Goal: Task Accomplishment & Management: Use online tool/utility

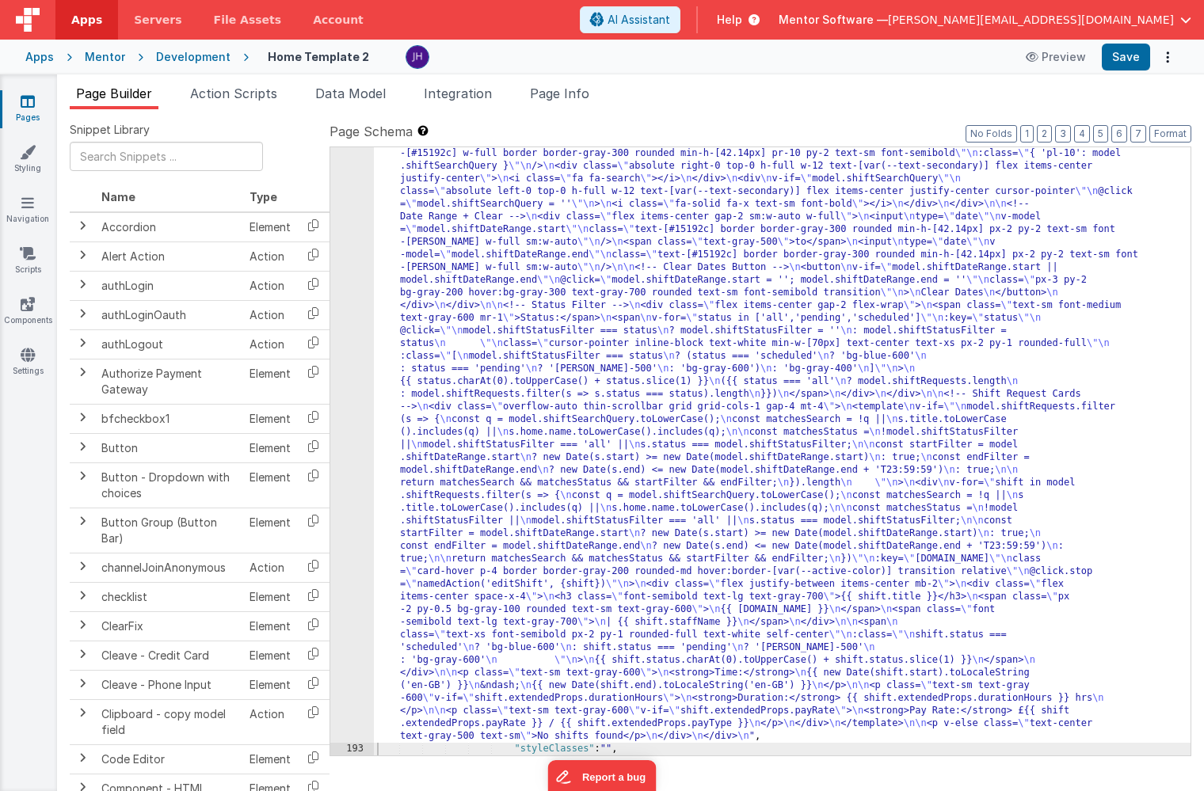
scroll to position [9702, 0]
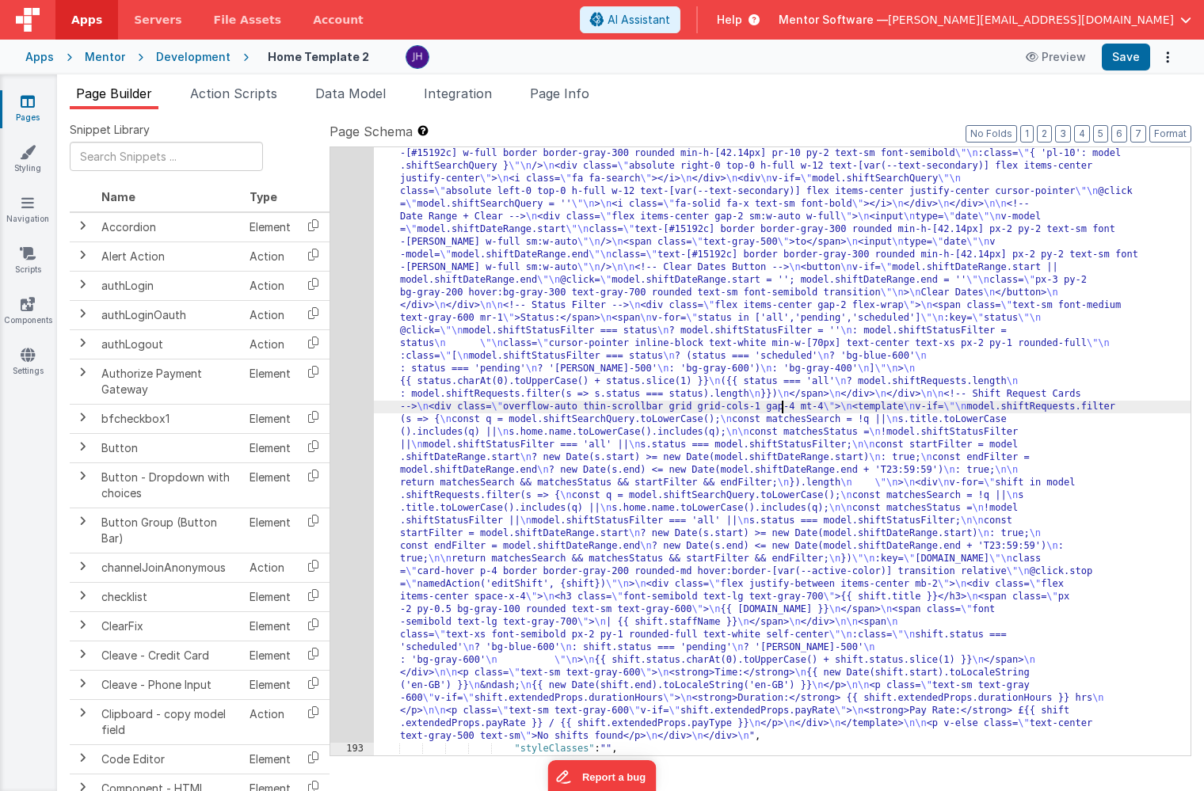
click at [781, 413] on div ""html" : "<div class= \" overflow-auto \" > \n <!-- Staff Shift Cards --> \n <d…" at bounding box center [782, 693] width 817 height 1344
click at [345, 308] on div "192" at bounding box center [352, 382] width 44 height 722
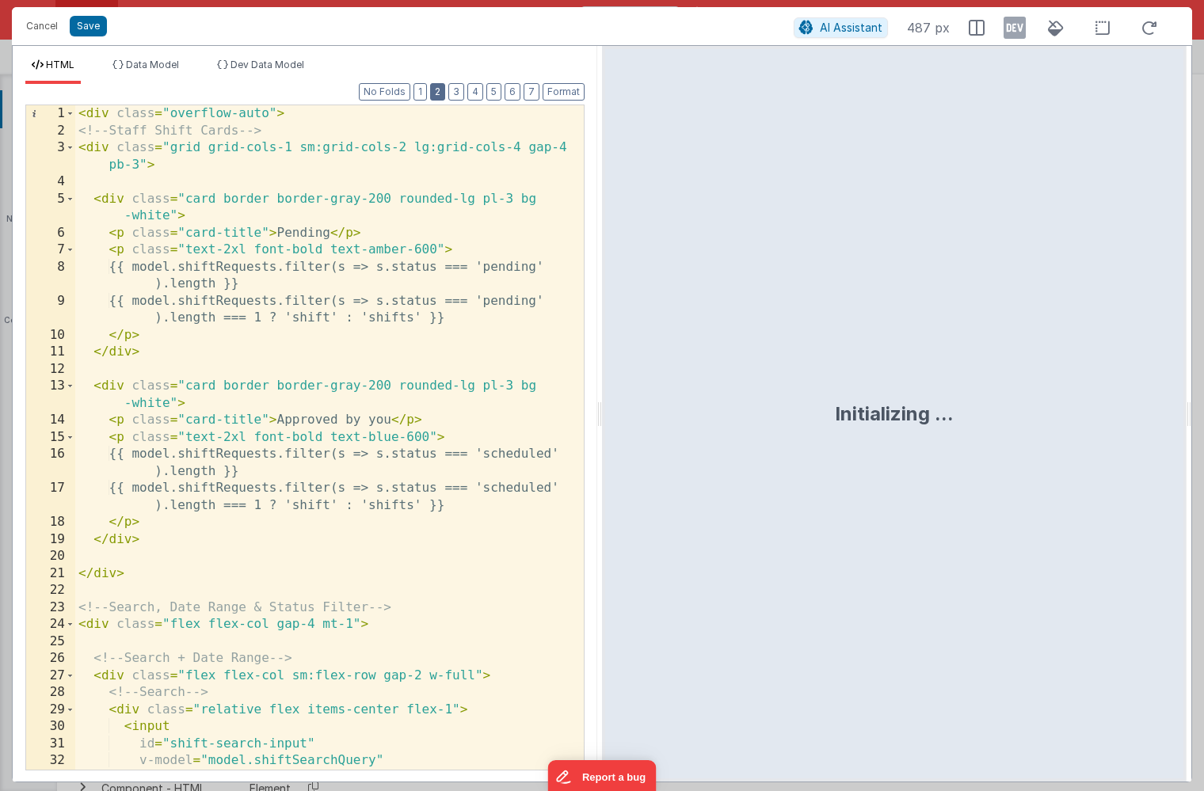
click at [437, 93] on button "2" at bounding box center [437, 91] width 15 height 17
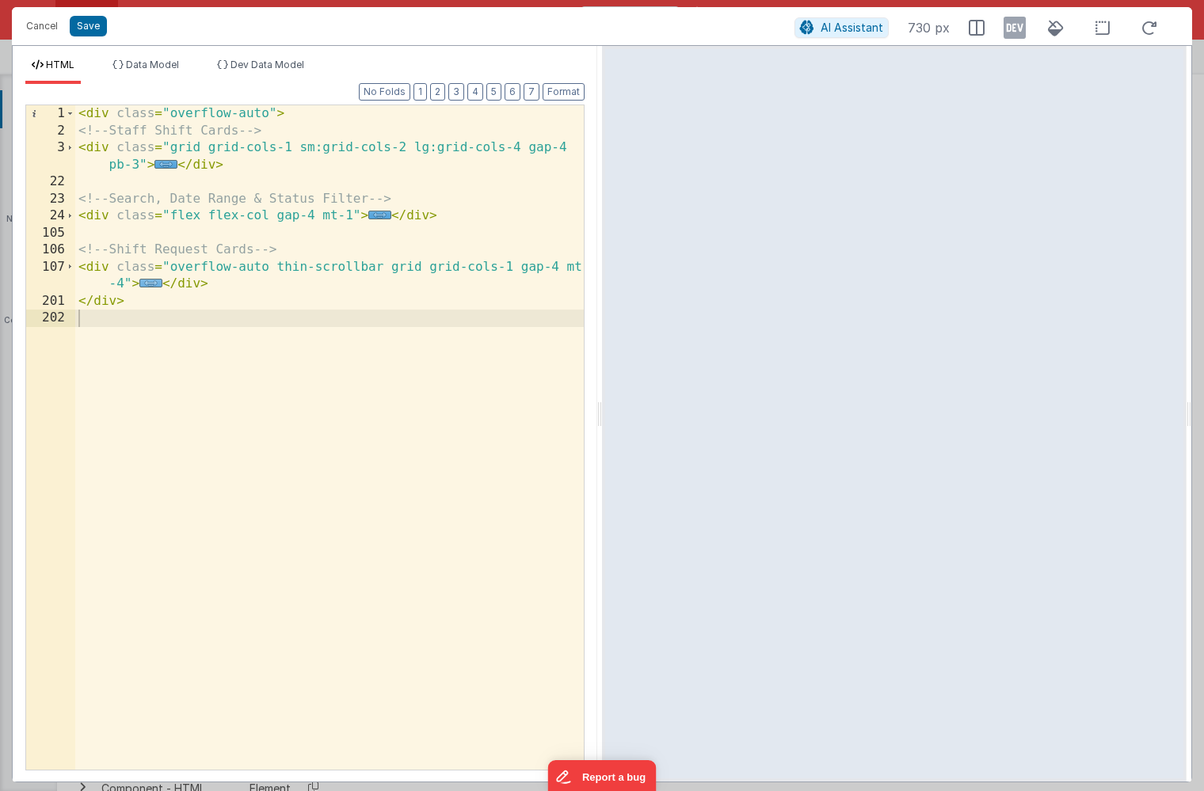
click at [155, 285] on span "..." at bounding box center [150, 283] width 23 height 9
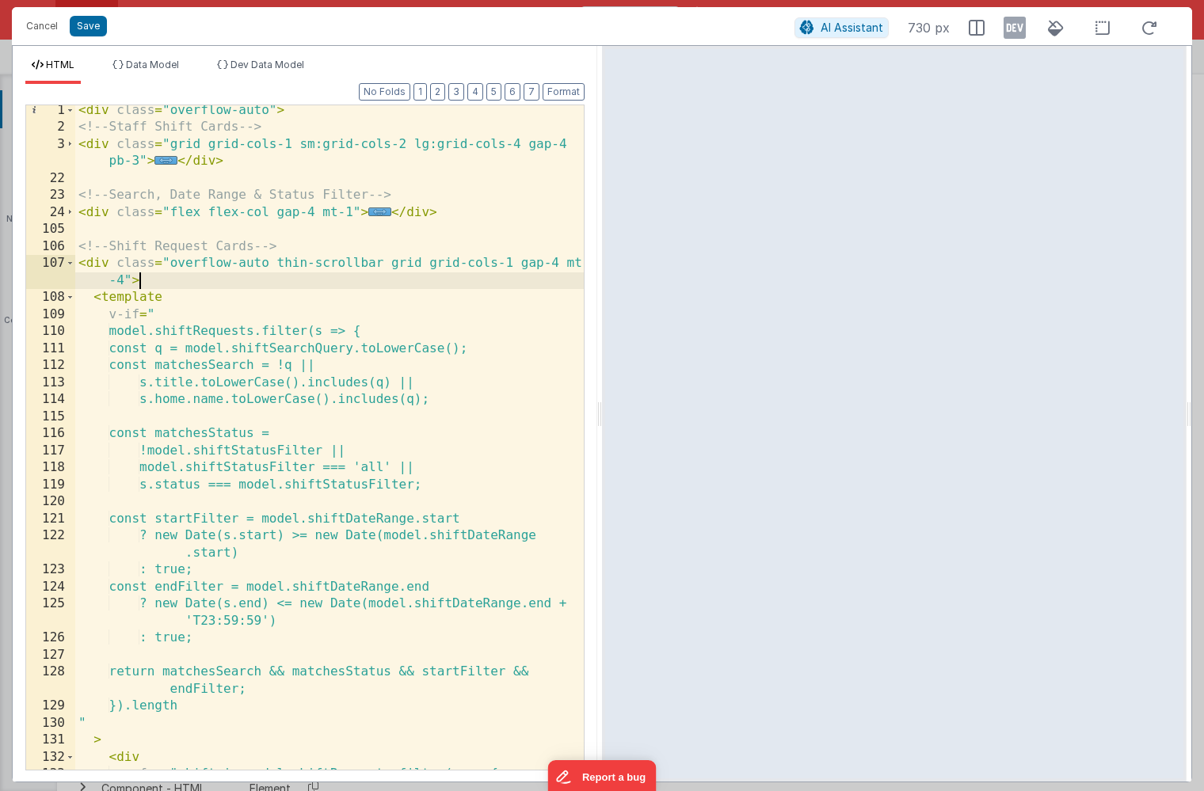
scroll to position [0, 0]
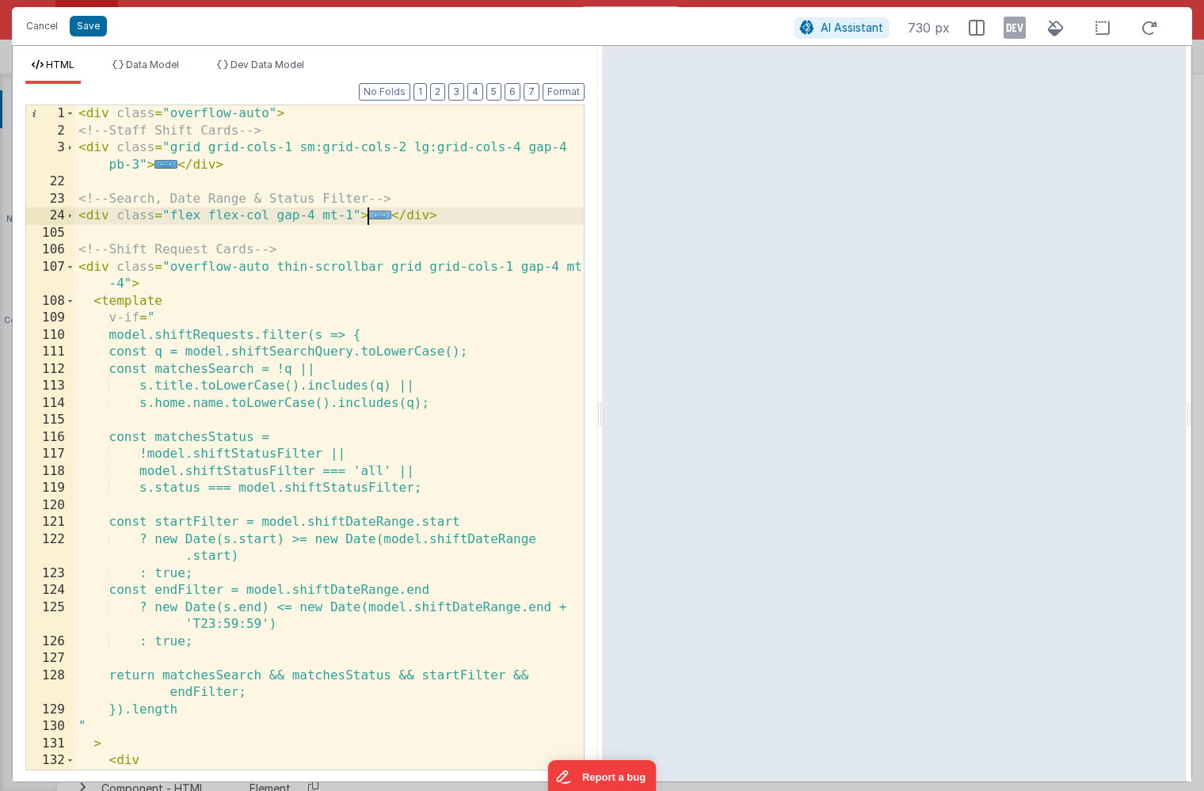
click at [378, 219] on span "..." at bounding box center [379, 215] width 23 height 9
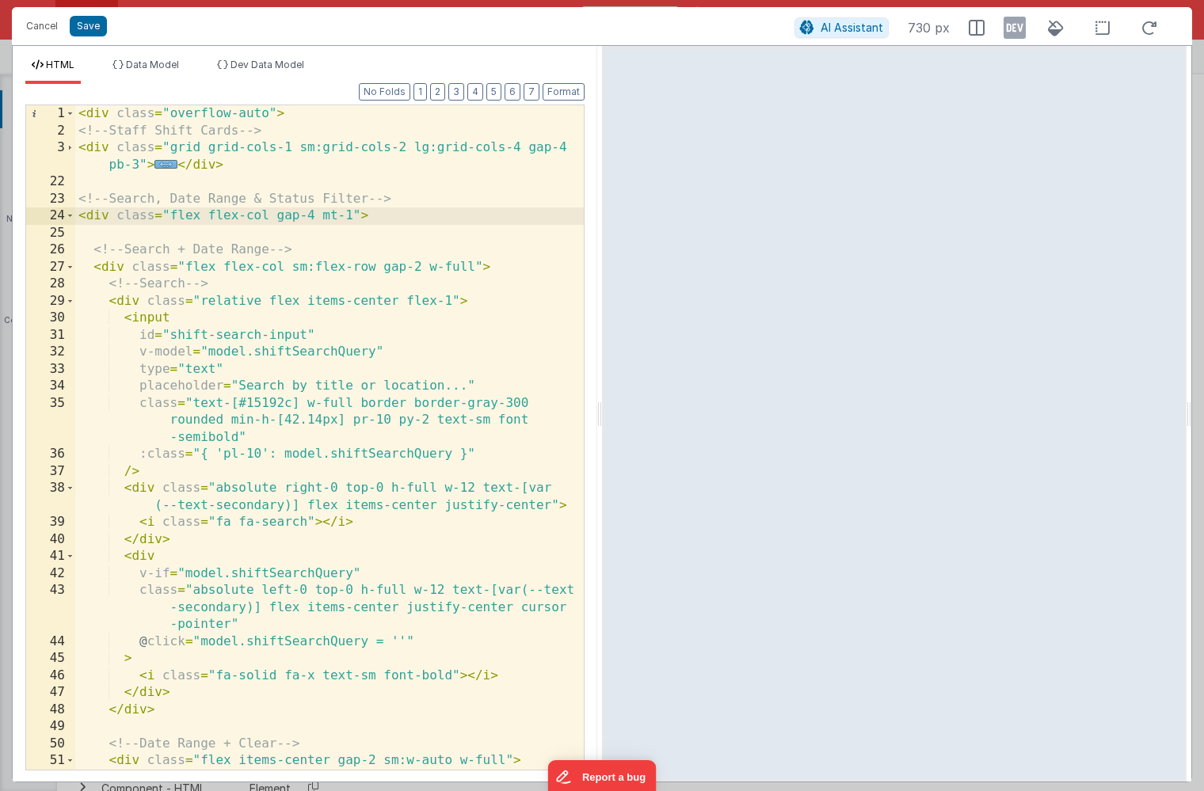
click at [168, 167] on span "..." at bounding box center [165, 164] width 23 height 9
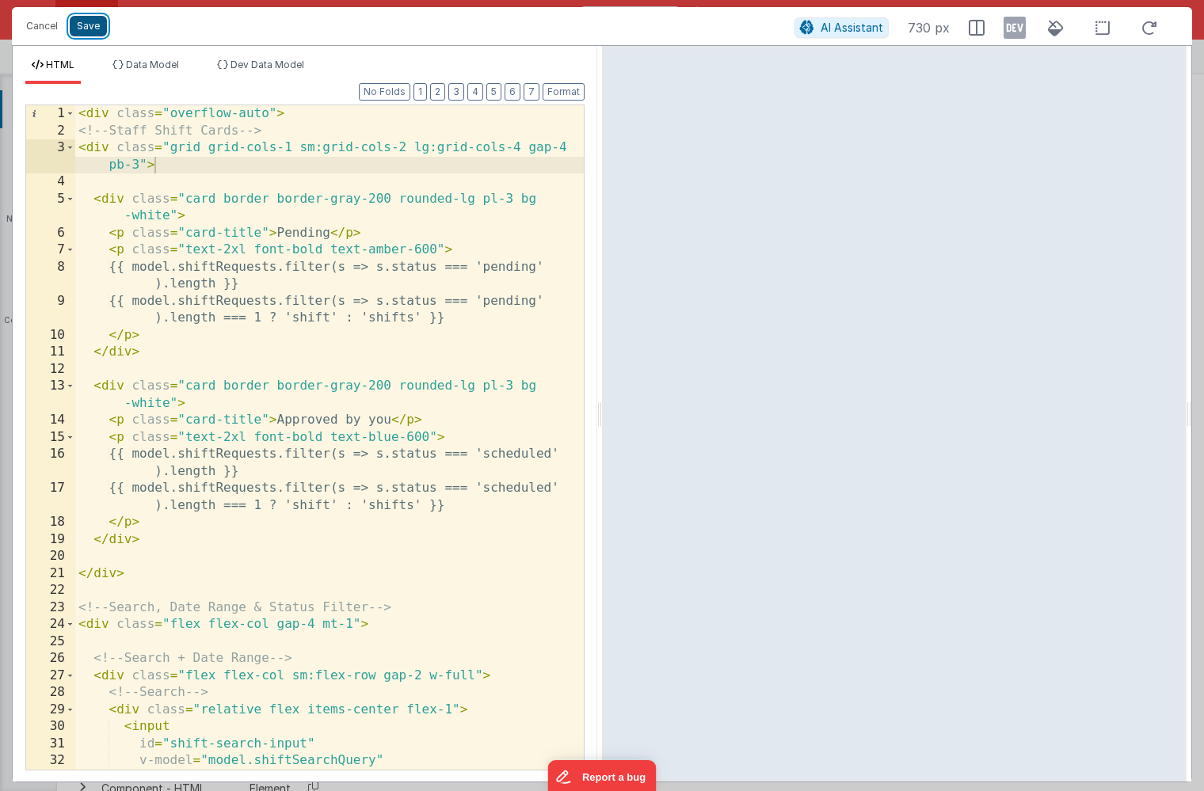
click at [93, 32] on button "Save" at bounding box center [88, 26] width 37 height 21
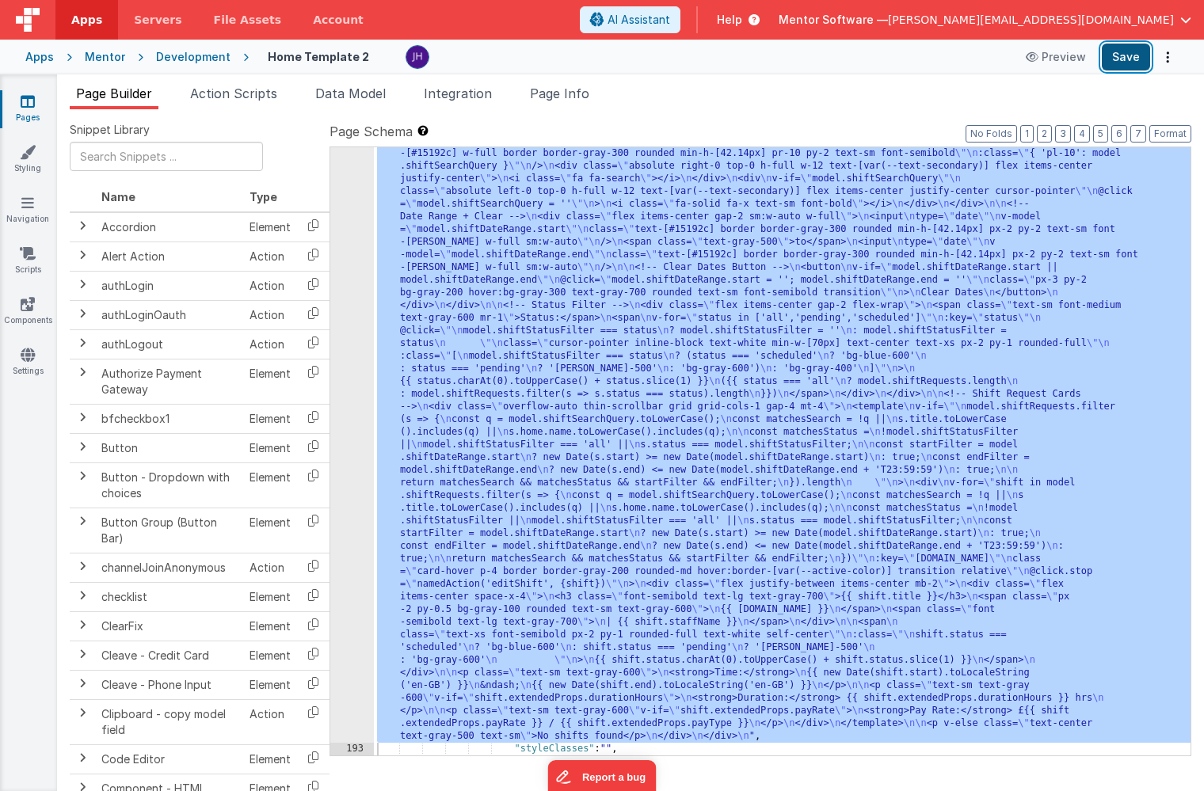
click at [1134, 57] on button "Save" at bounding box center [1126, 57] width 48 height 27
click at [366, 262] on div "192" at bounding box center [352, 382] width 44 height 722
click at [356, 254] on div "192" at bounding box center [352, 382] width 44 height 722
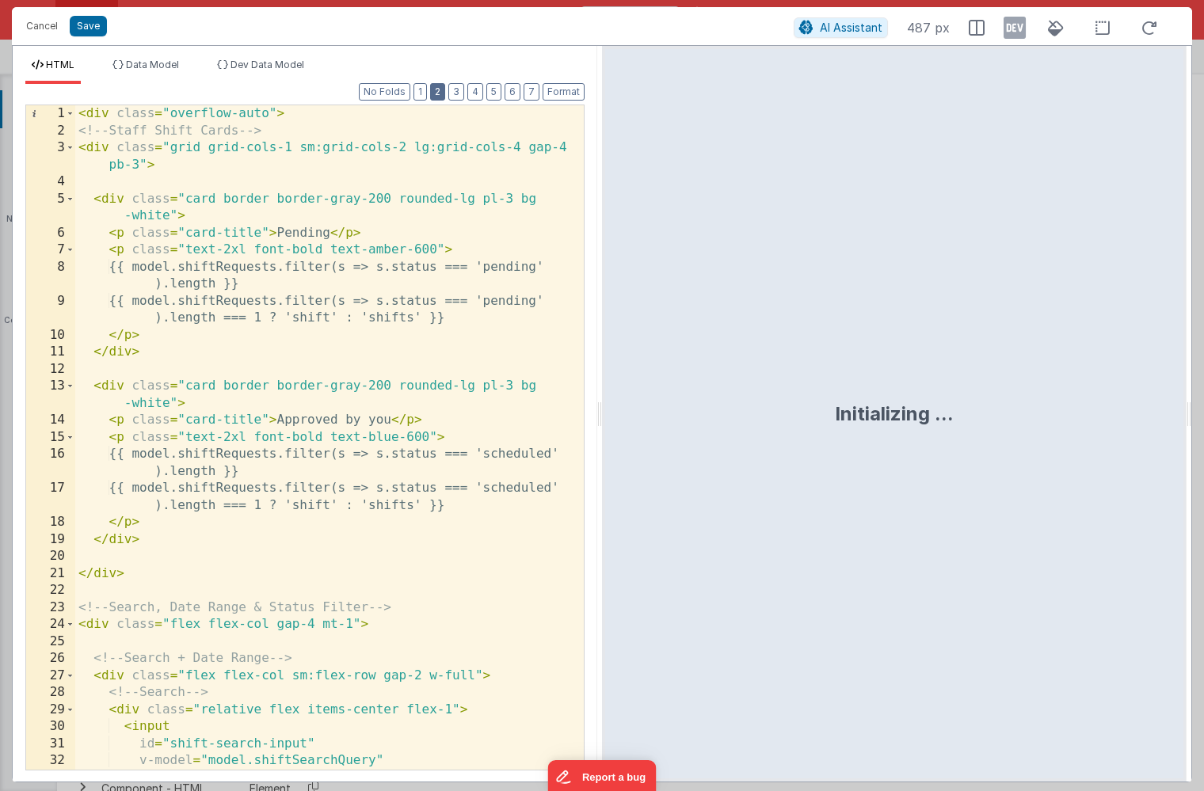
click at [442, 93] on button "2" at bounding box center [437, 91] width 15 height 17
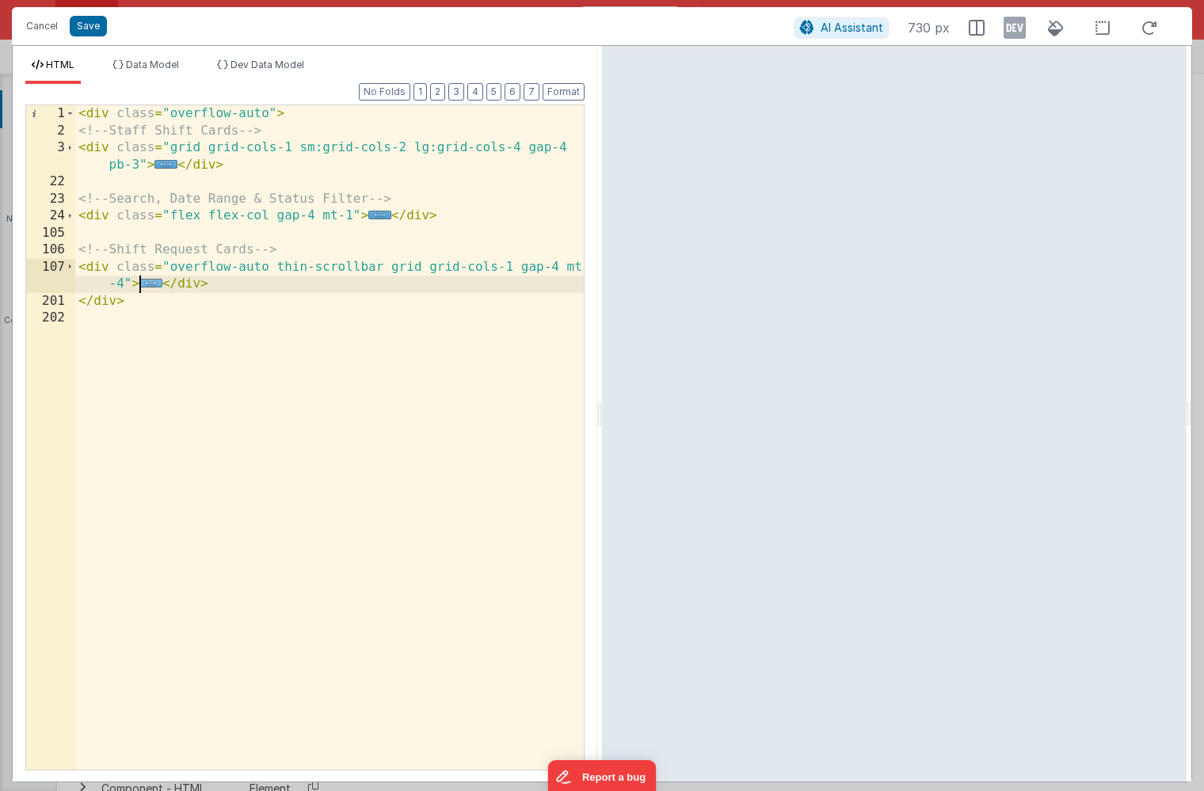
click at [152, 280] on span "..." at bounding box center [150, 283] width 23 height 9
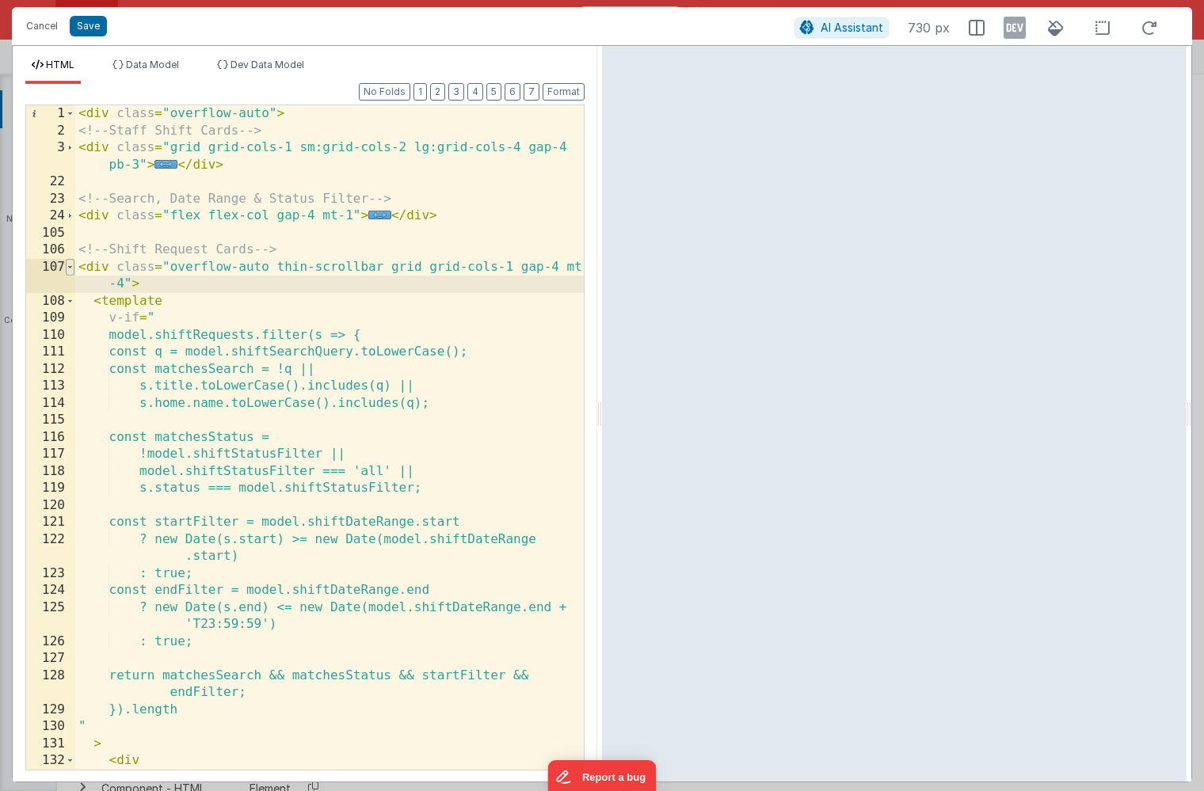
click at [72, 270] on span at bounding box center [70, 267] width 9 height 17
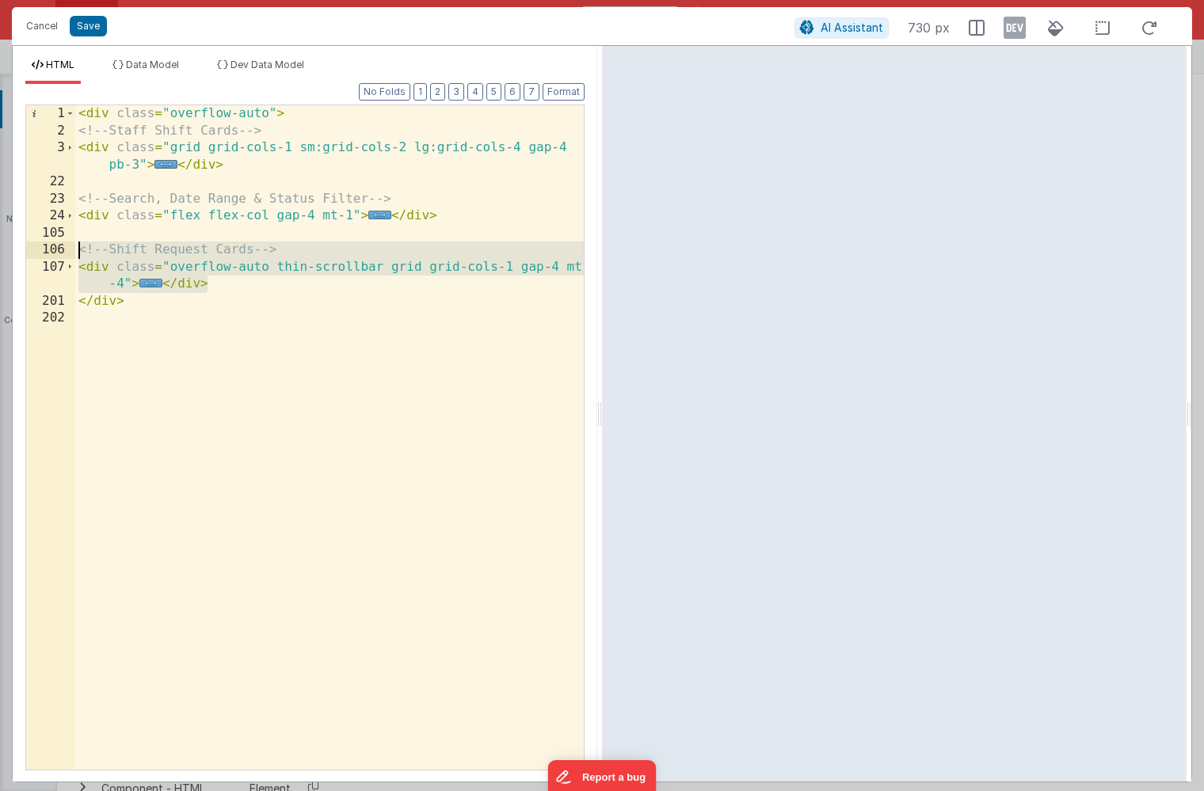
drag, startPoint x: 223, startPoint y: 288, endPoint x: 61, endPoint y: 251, distance: 166.6
click at [61, 251] on div "1 2 3 22 23 24 105 106 107 201 202 < div class = "overflow-auto" > <!-- Staff S…" at bounding box center [304, 438] width 559 height 666
drag, startPoint x: 231, startPoint y: 287, endPoint x: 74, endPoint y: 254, distance: 160.2
click at [73, 254] on div "1 2 3 22 23 24 105 106 107 201 202 < div class = "overflow-auto" > <!-- Staff S…" at bounding box center [304, 438] width 559 height 666
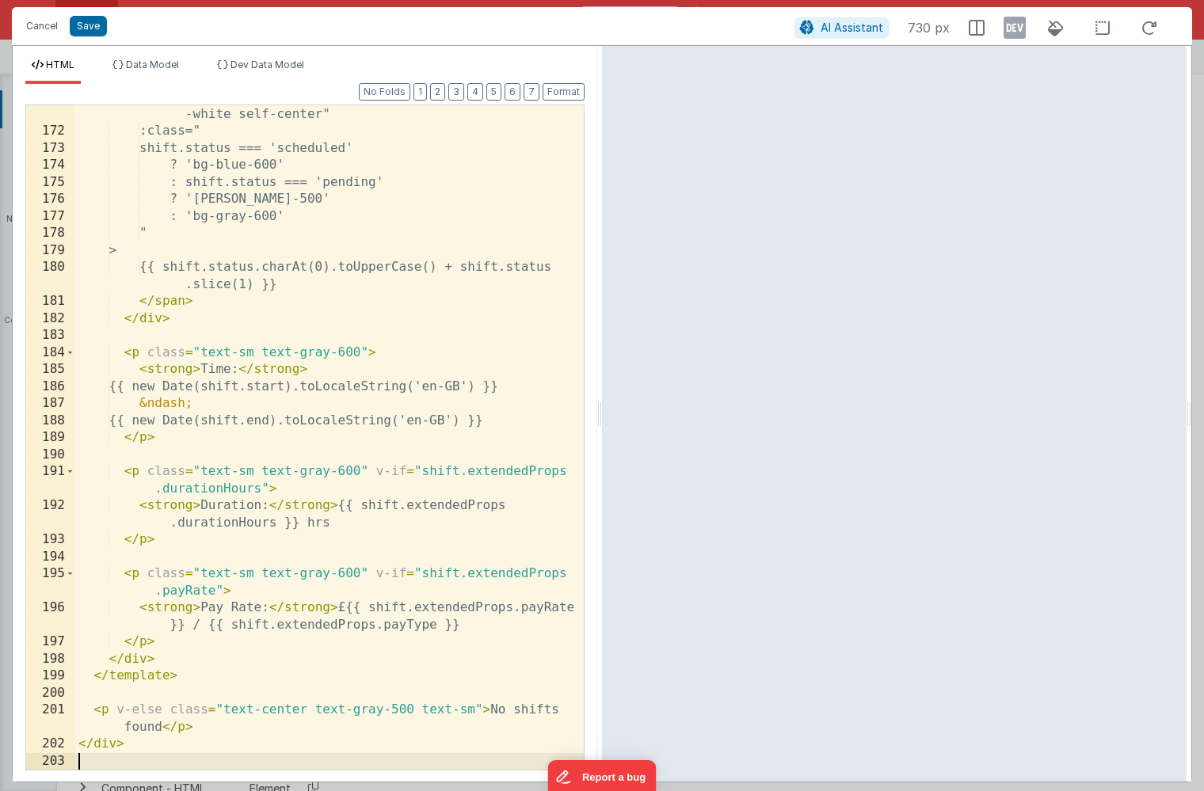
scroll to position [1413, 0]
click at [87, 23] on button "Save" at bounding box center [88, 26] width 37 height 21
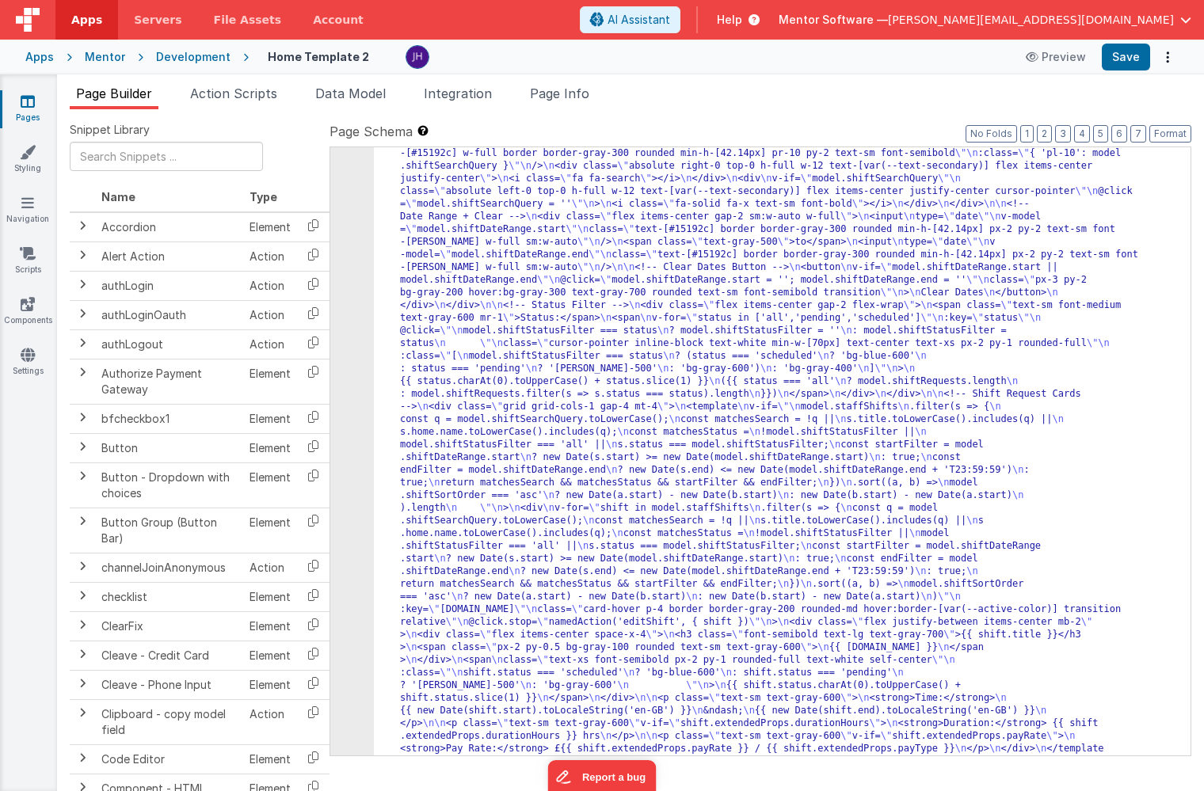
scroll to position [9696, 0]
click at [1127, 57] on button "Save" at bounding box center [1126, 57] width 48 height 27
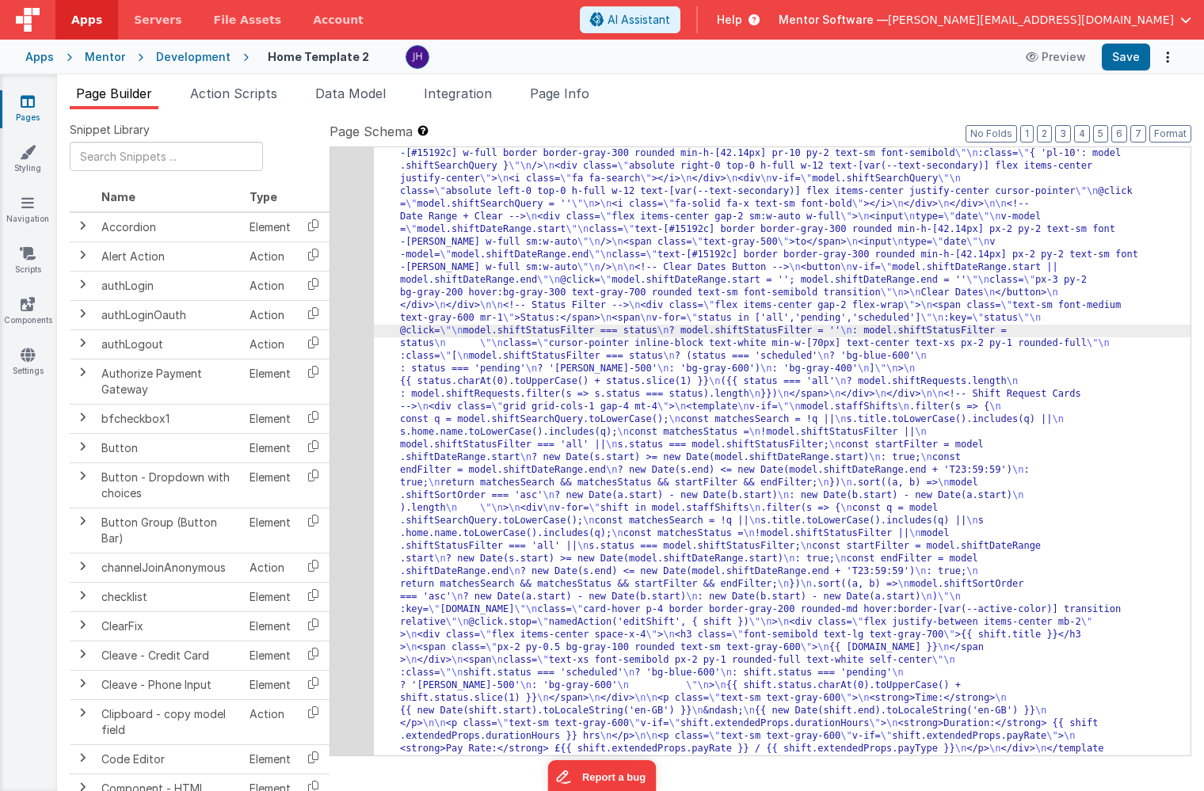
click at [353, 311] on div "192" at bounding box center [352, 395] width 44 height 748
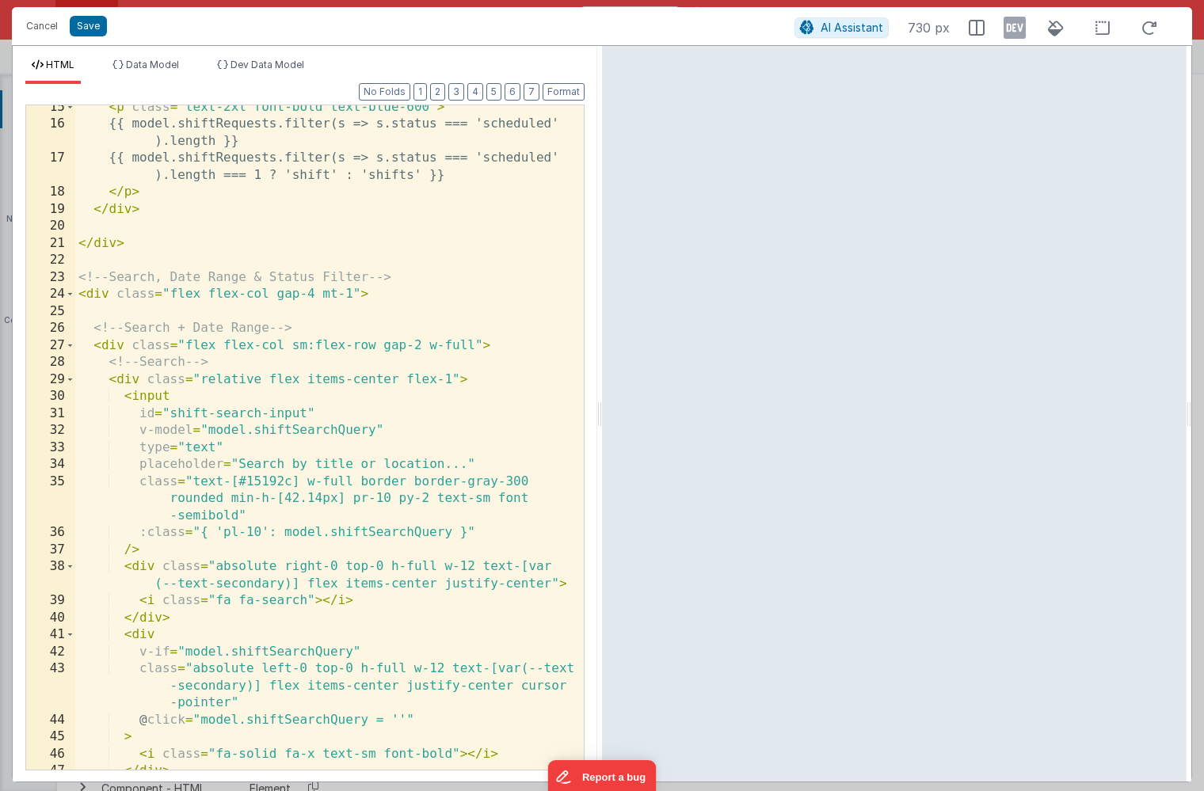
scroll to position [330, 0]
click at [71, 292] on span at bounding box center [70, 294] width 9 height 17
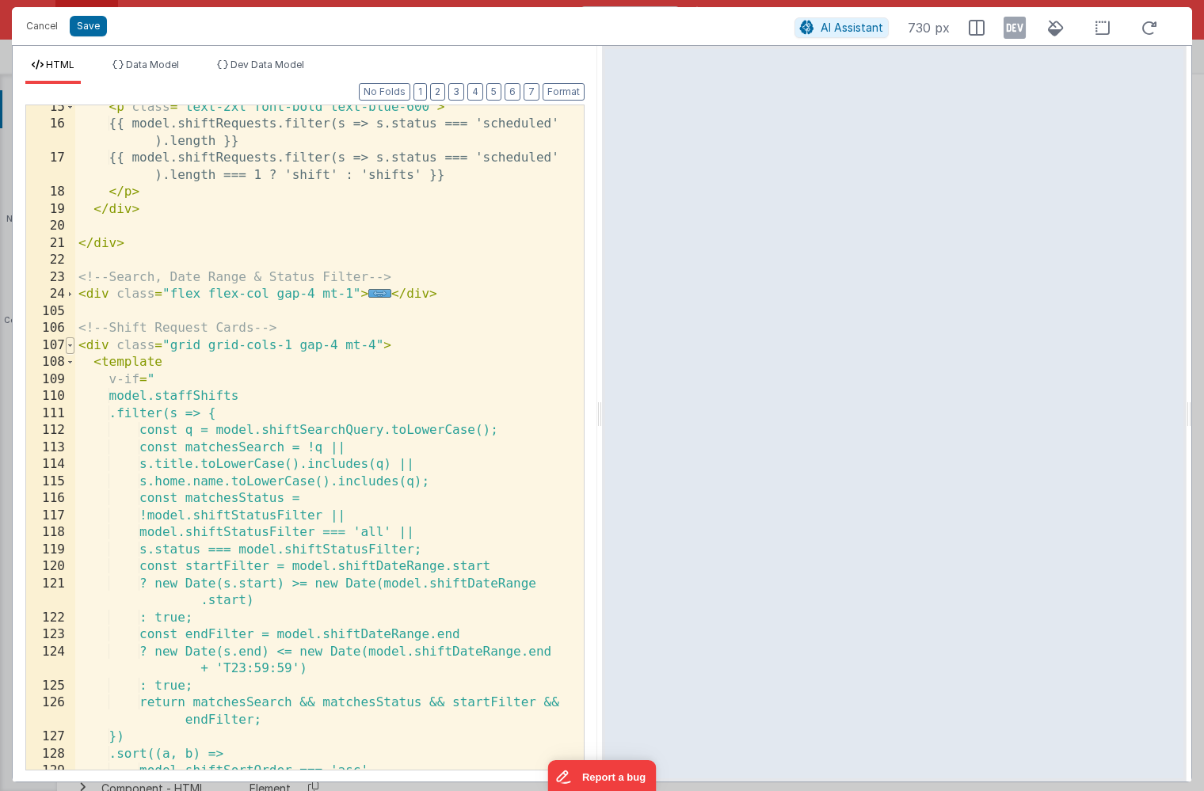
click at [71, 344] on span at bounding box center [70, 345] width 9 height 17
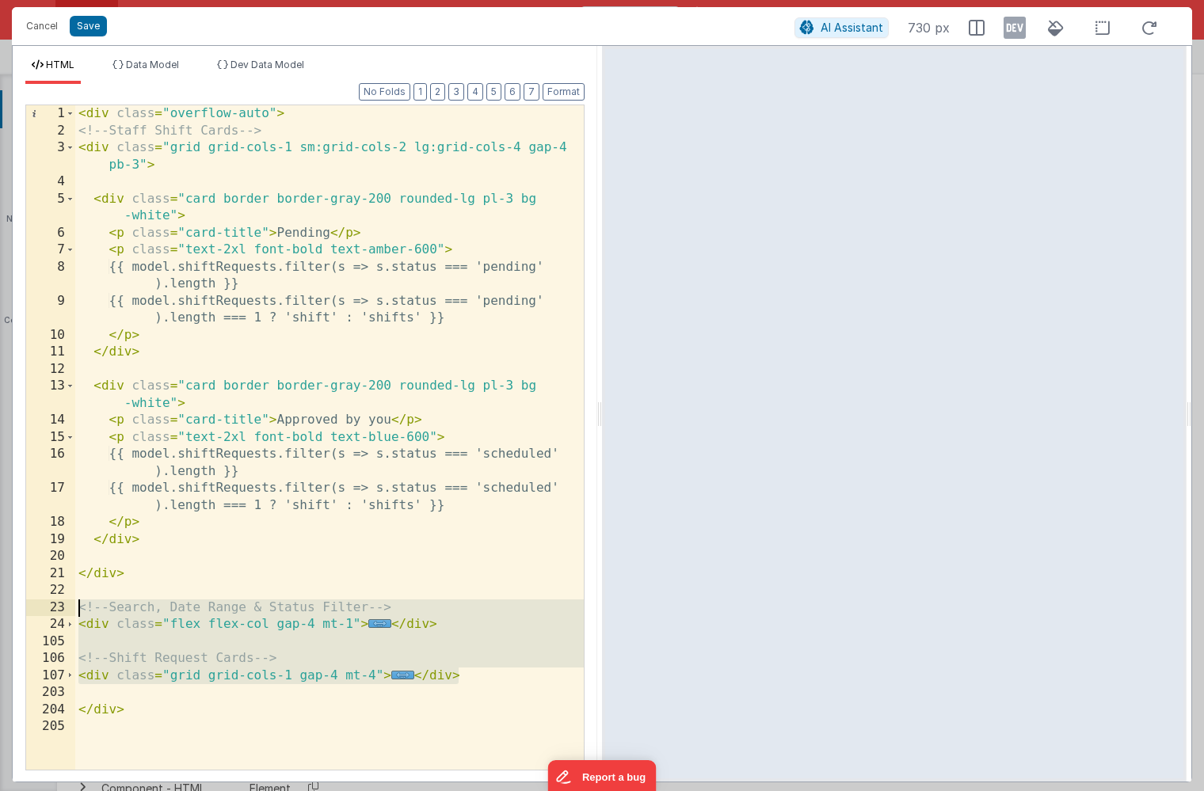
drag, startPoint x: 463, startPoint y: 677, endPoint x: 28, endPoint y: 600, distance: 442.4
click at [28, 600] on div "1 2 3 4 5 6 7 8 9 10 11 12 13 14 15 16 17 18 19 20 21 22 23 24 105 106 107 203 …" at bounding box center [304, 438] width 559 height 666
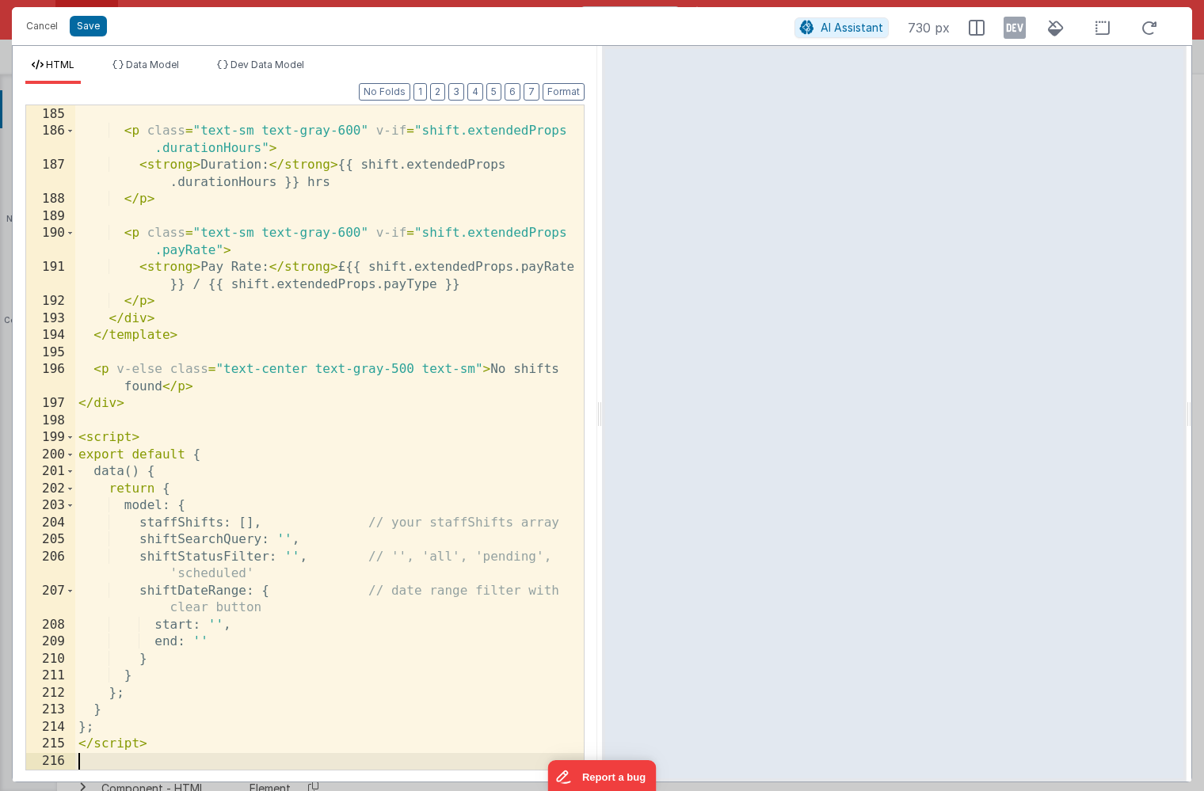
scroll to position [3695, 0]
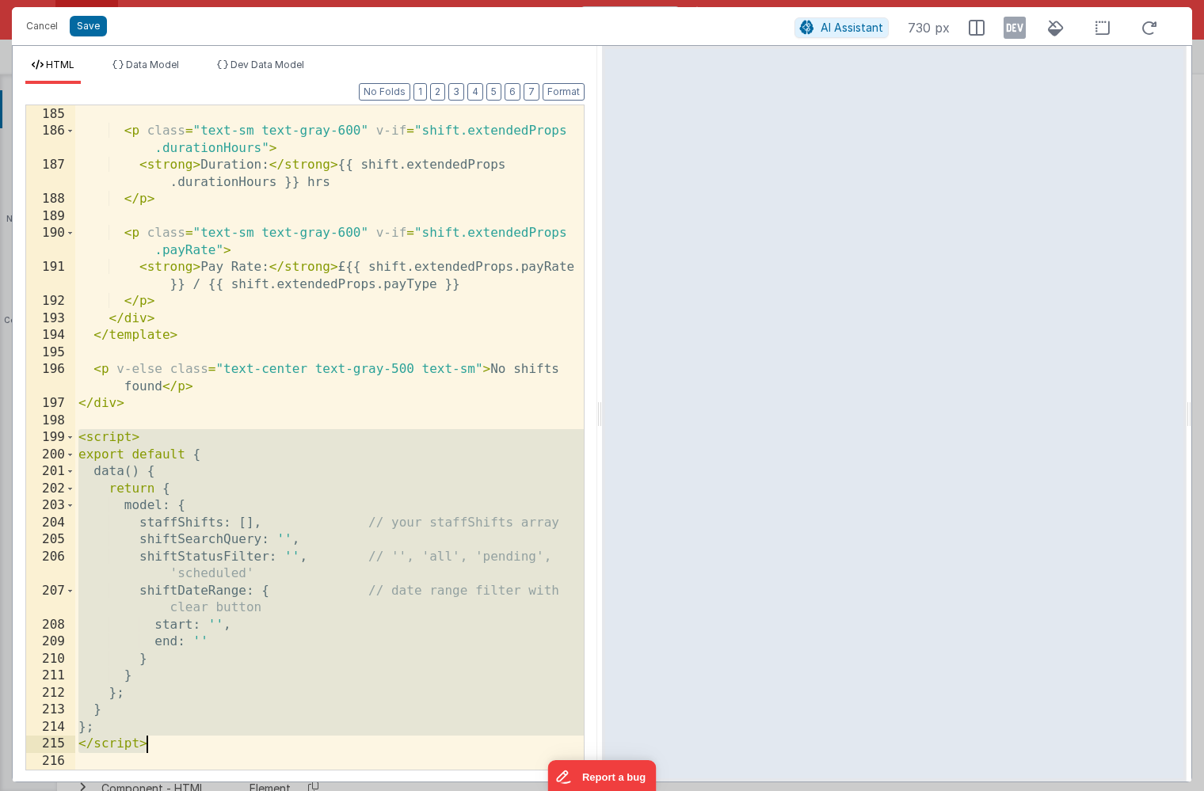
drag, startPoint x: 78, startPoint y: 438, endPoint x: 200, endPoint y: 741, distance: 327.0
click at [200, 741] on div "</ p > < p class = "text-sm text-gray-600" v-if = "shift.extendedProps .duratio…" at bounding box center [329, 438] width 509 height 699
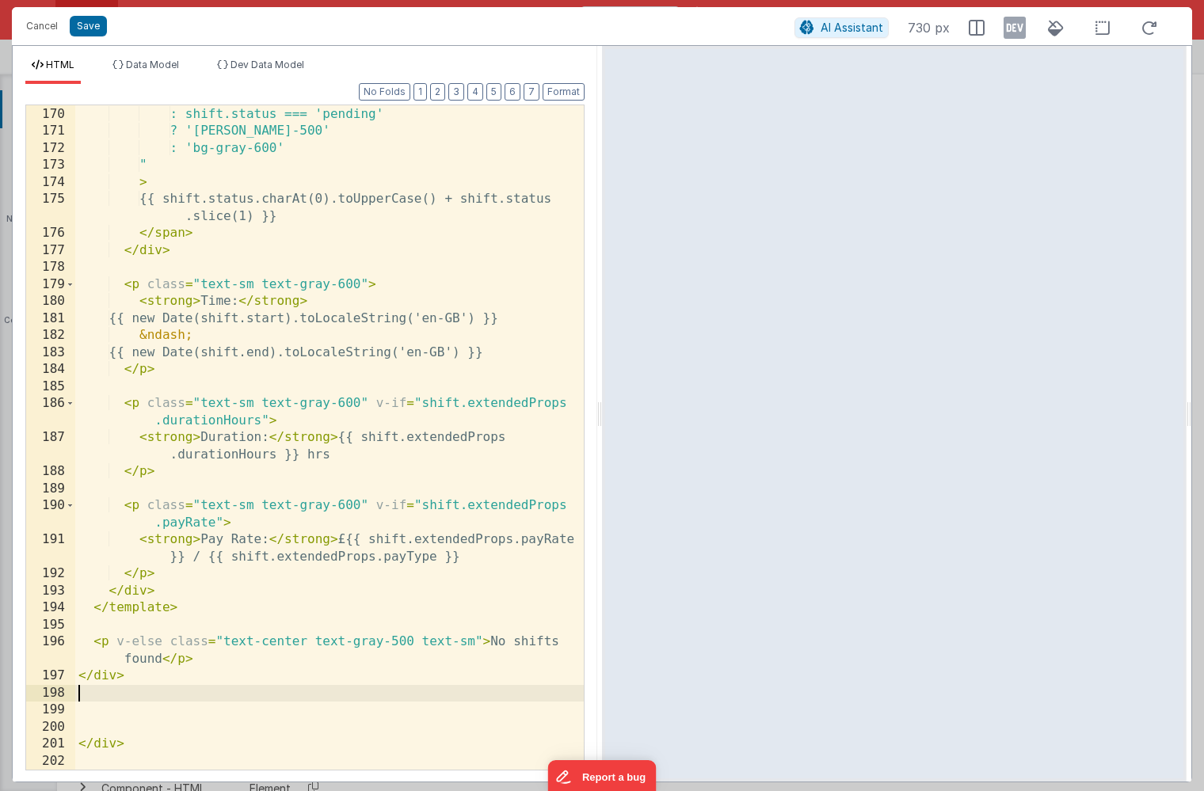
scroll to position [3405, 0]
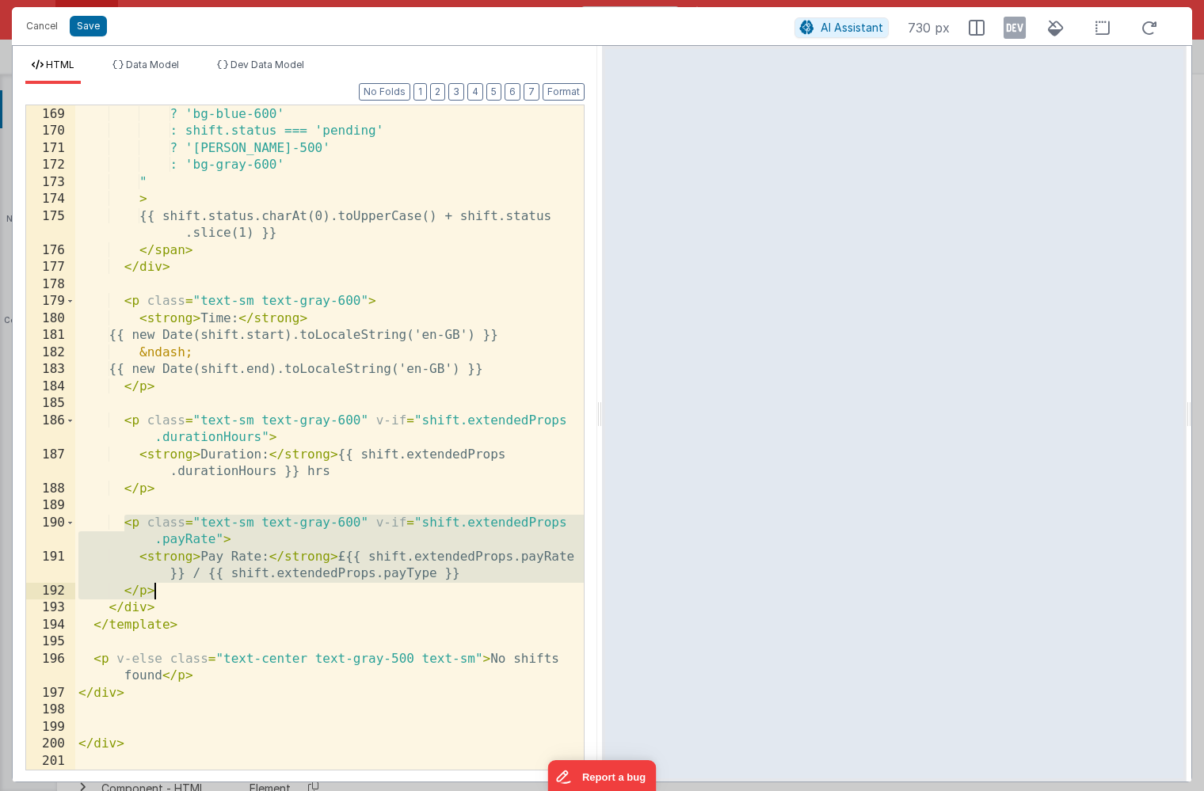
drag, startPoint x: 124, startPoint y: 524, endPoint x: 162, endPoint y: 585, distance: 72.1
click at [162, 585] on div "shift.status === 'scheduled' ? 'bg-blue-600' : shift.status === 'pending' ? '[P…" at bounding box center [329, 438] width 509 height 699
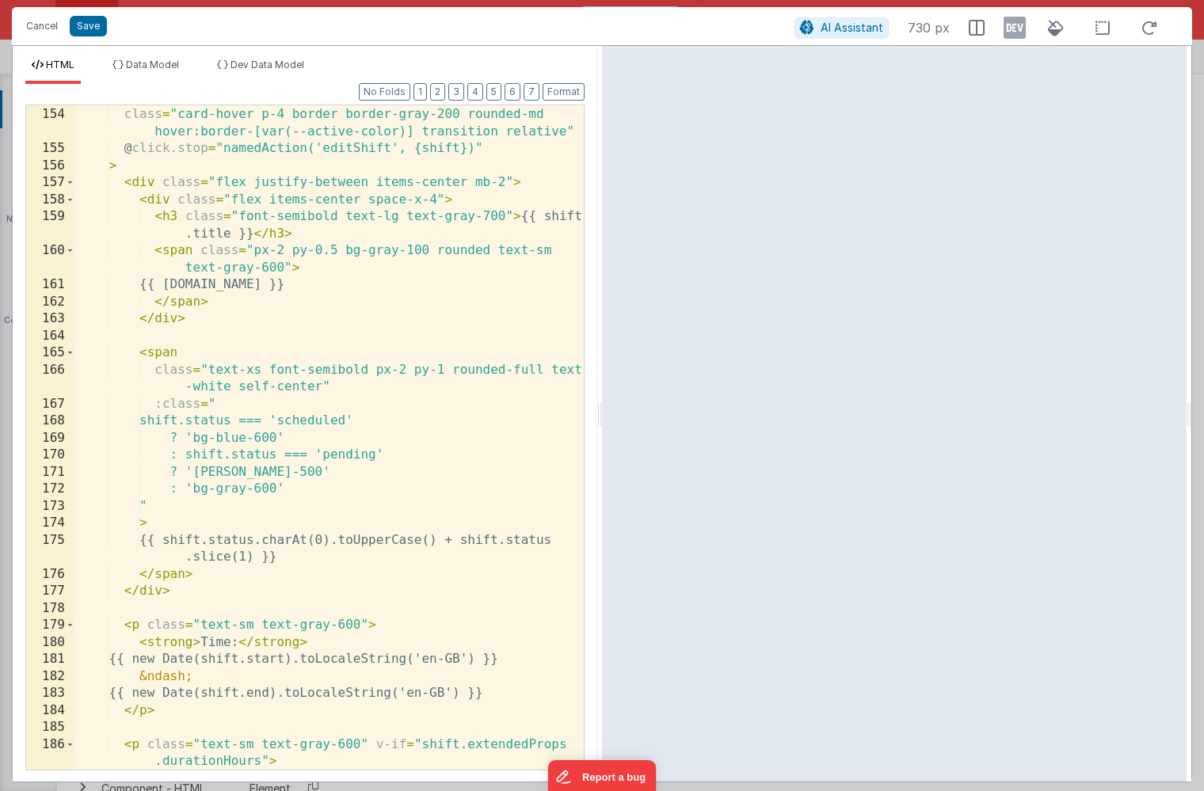
scroll to position [3081, 0]
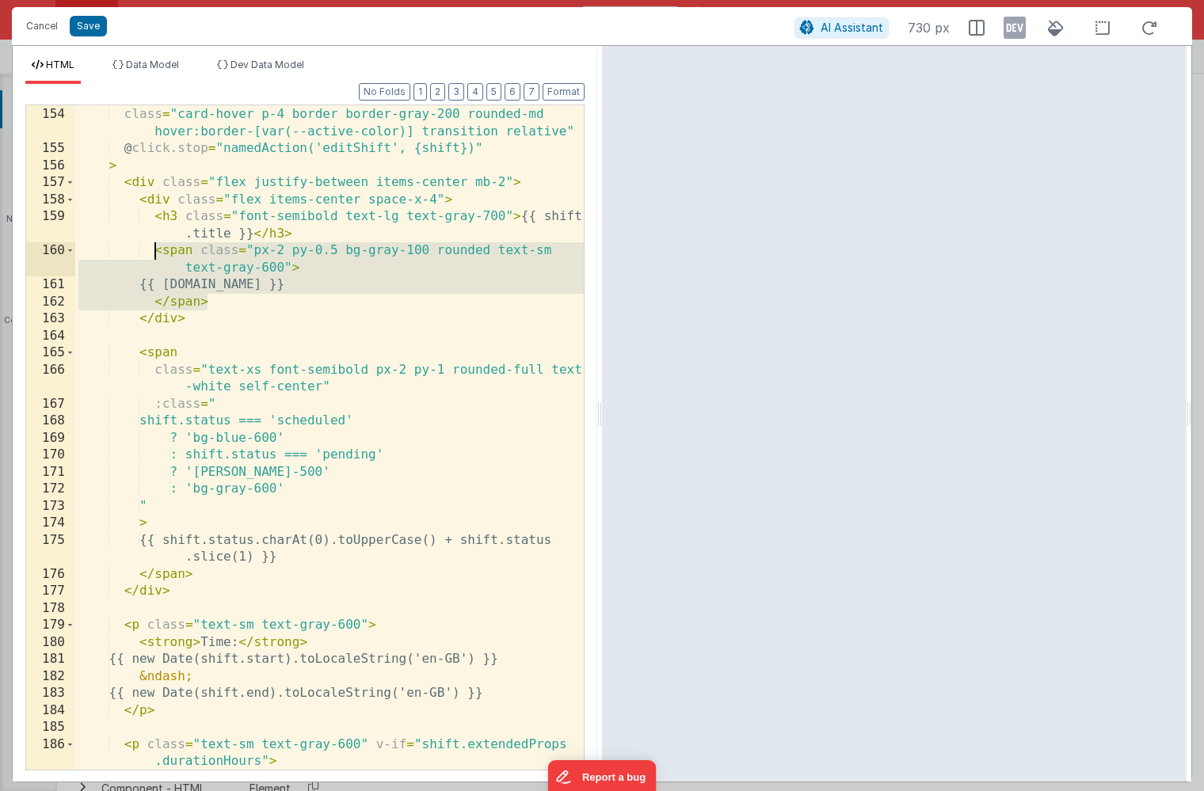
drag, startPoint x: 213, startPoint y: 302, endPoint x: 154, endPoint y: 257, distance: 74.0
click at [154, 257] on div ":key = "[DOMAIN_NAME]" class = "card-hover p-4 border border-gray-200 rounded-m…" at bounding box center [329, 448] width 509 height 716
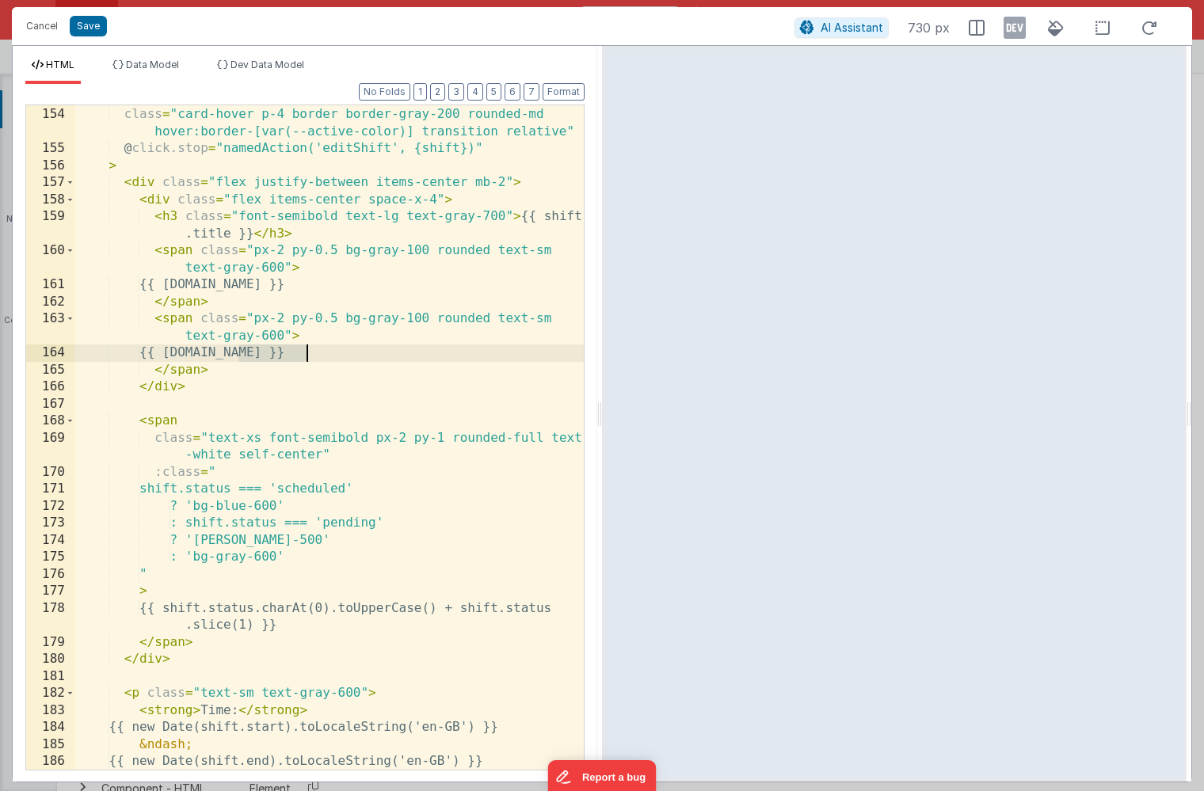
drag, startPoint x: 238, startPoint y: 351, endPoint x: 307, endPoint y: 350, distance: 68.9
click at [307, 350] on div ":key = "[DOMAIN_NAME]" class = "card-hover p-4 border border-gray-200 rounded-m…" at bounding box center [329, 439] width 509 height 699
click at [171, 352] on div ":key = "[DOMAIN_NAME]" class = "card-hover p-4 border border-gray-200 rounded-m…" at bounding box center [329, 439] width 509 height 699
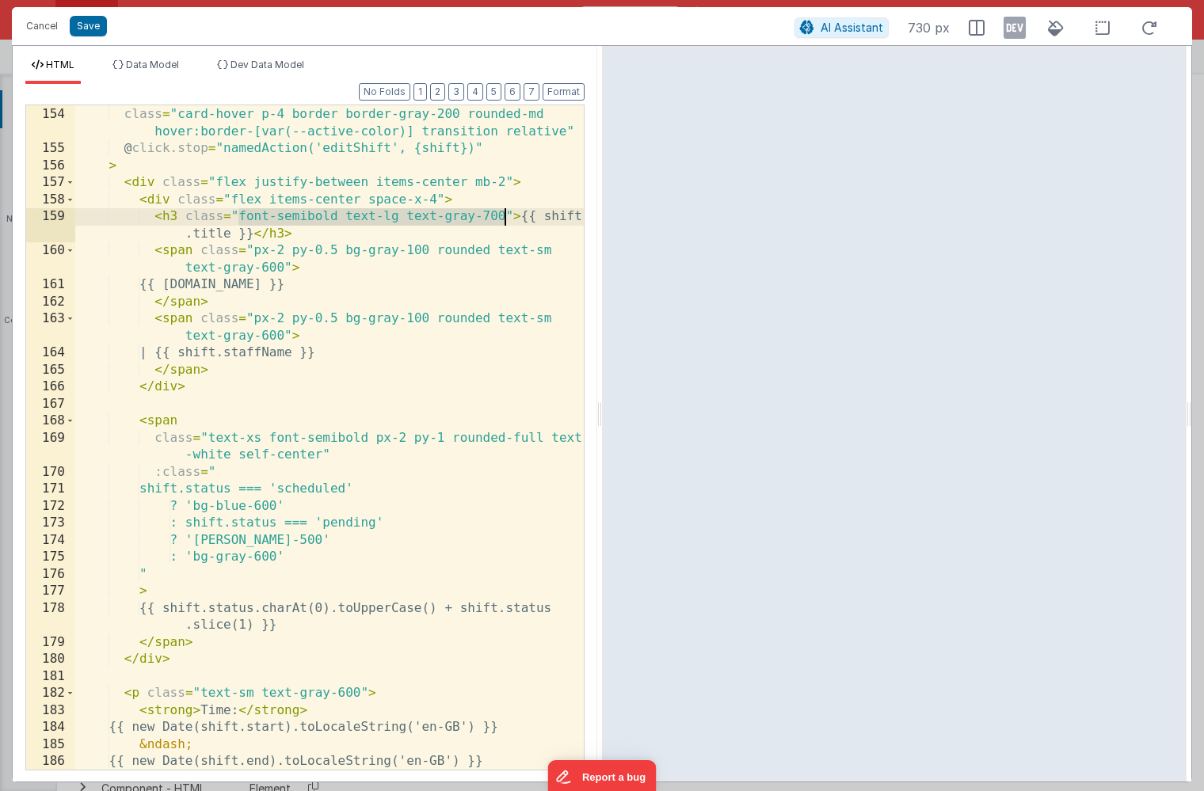
drag, startPoint x: 239, startPoint y: 212, endPoint x: 502, endPoint y: 214, distance: 263.0
click at [502, 214] on div ":key = "[DOMAIN_NAME]" class = "card-hover p-4 border border-gray-200 rounded-m…" at bounding box center [329, 439] width 509 height 699
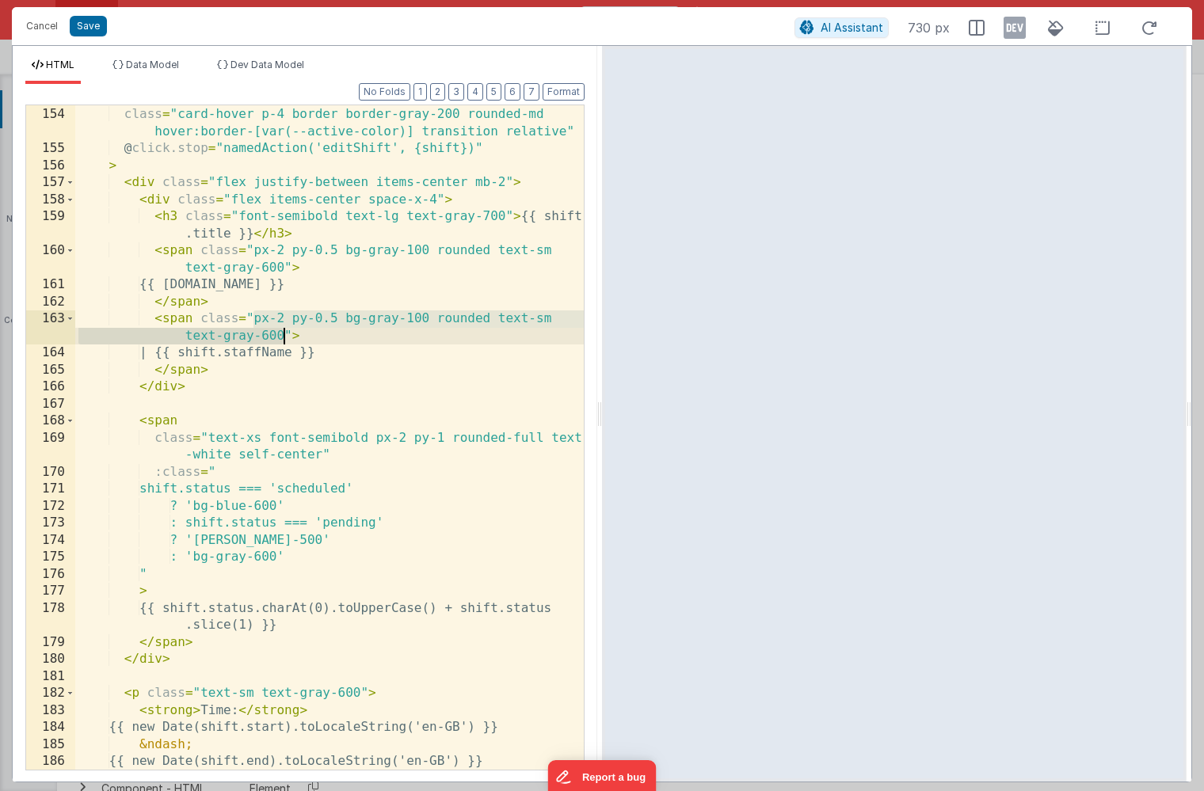
drag, startPoint x: 252, startPoint y: 318, endPoint x: 281, endPoint y: 333, distance: 33.3
click at [281, 333] on div ":key = "[DOMAIN_NAME]" class = "card-hover p-4 border border-gray-200 rounded-m…" at bounding box center [329, 439] width 509 height 699
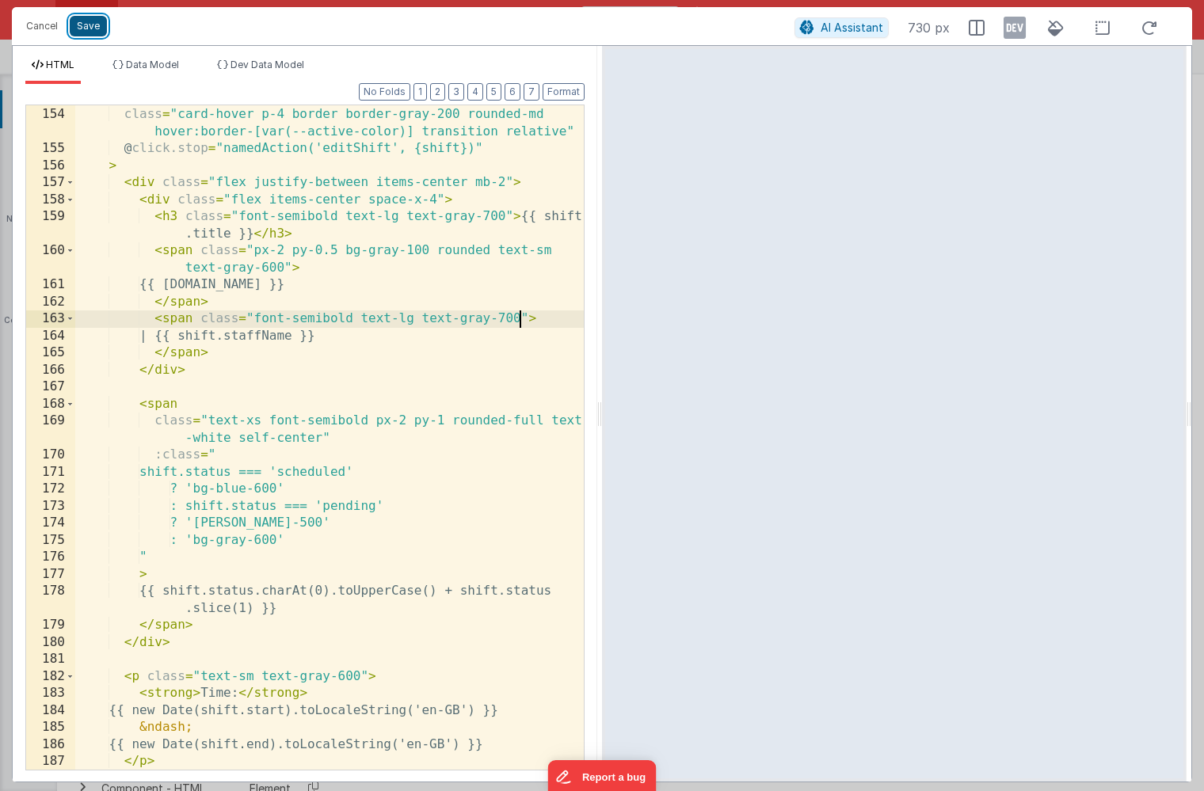
click at [91, 29] on button "Save" at bounding box center [88, 26] width 37 height 21
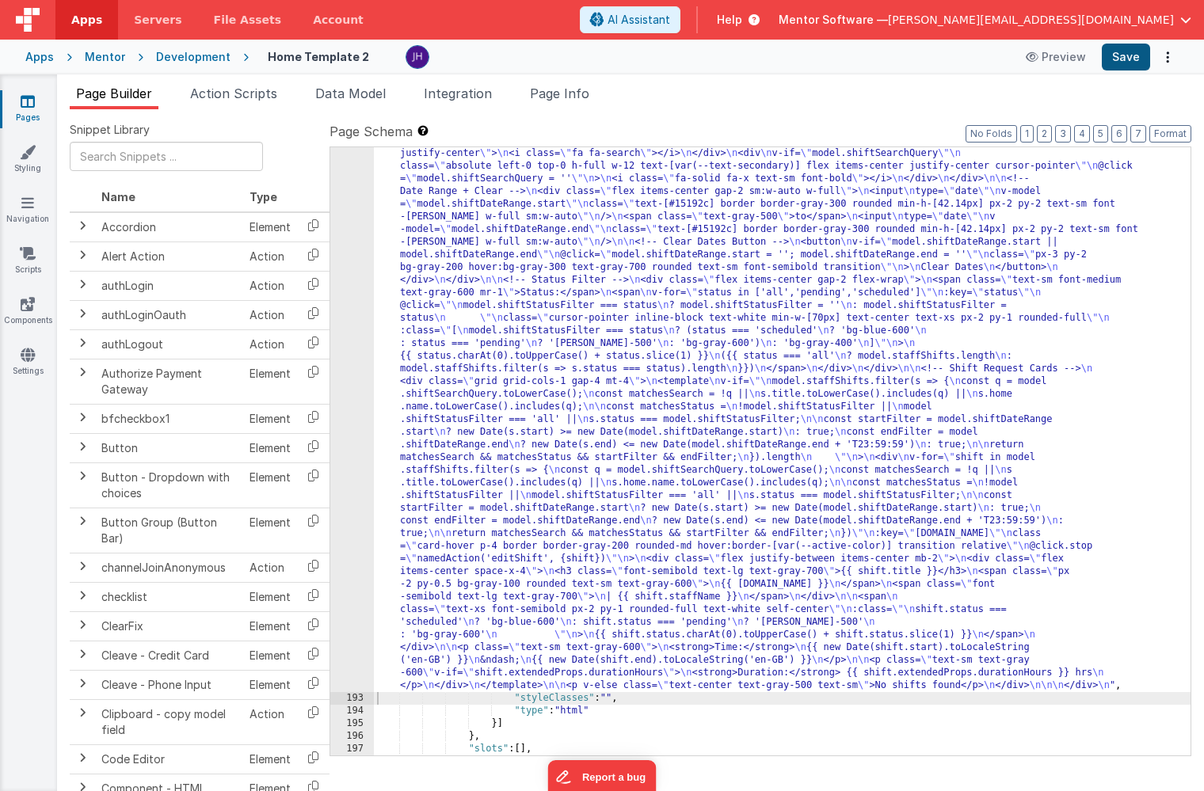
scroll to position [9721, 0]
click at [1121, 61] on button "Save" at bounding box center [1126, 57] width 48 height 27
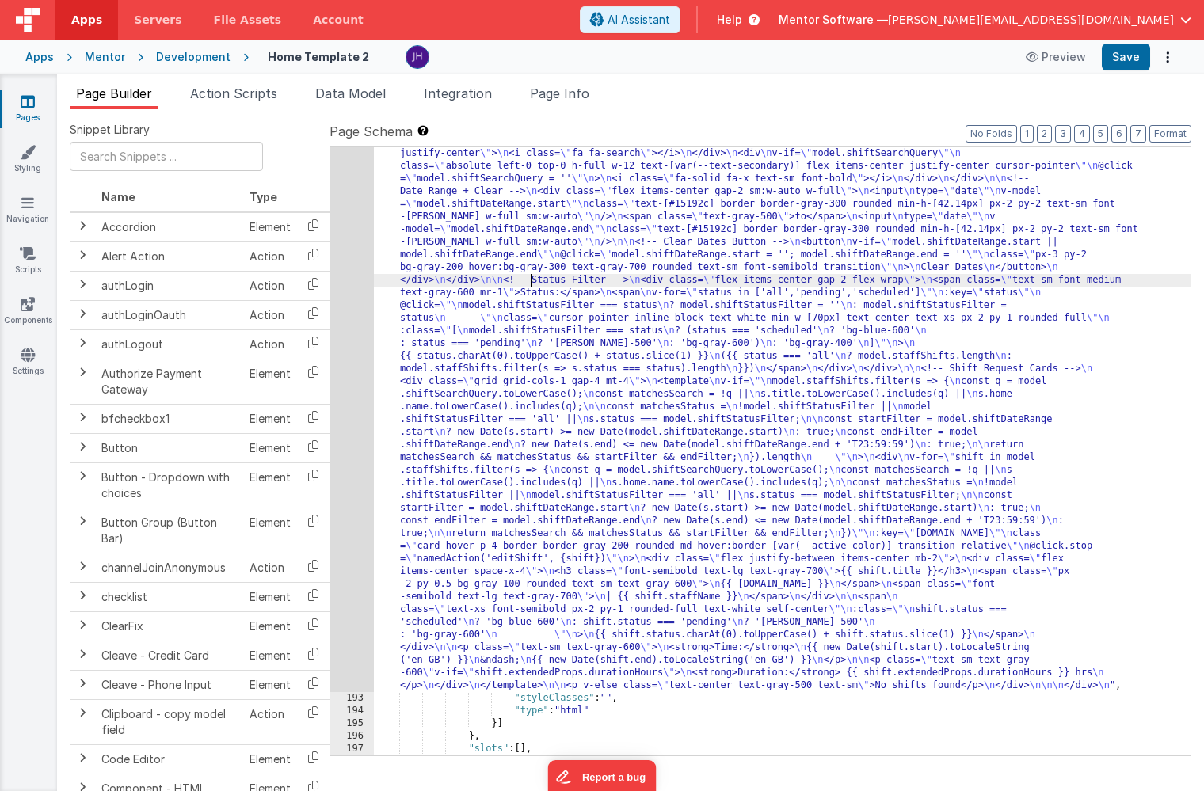
click at [529, 285] on div ""html" : "<div class= \" overflow-auto \" > \n <!-- Staff Shift Cards --> \n <d…" at bounding box center [782, 654] width 817 height 1318
click at [346, 258] on div "192" at bounding box center [352, 343] width 44 height 697
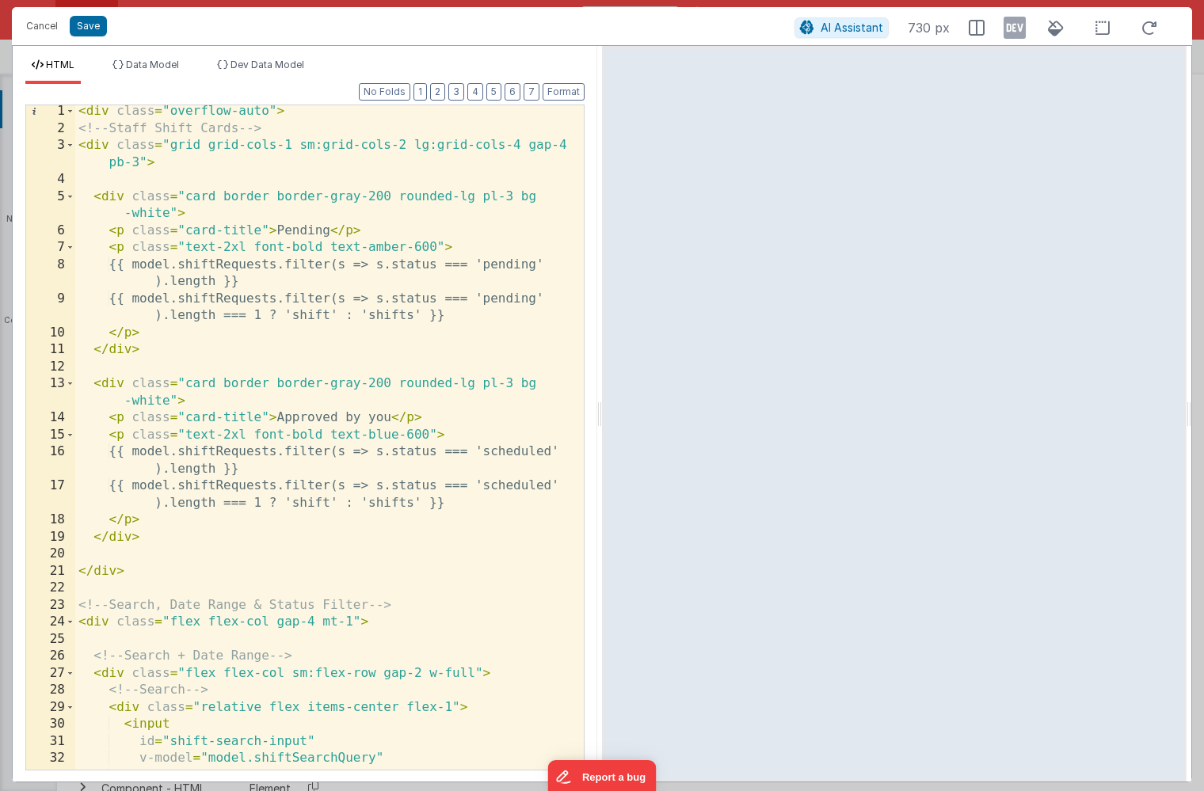
scroll to position [0, 0]
click at [231, 264] on div "< div class = "overflow-auto" > <!-- Staff Shift Cards --> < div class = "grid …" at bounding box center [329, 454] width 509 height 699
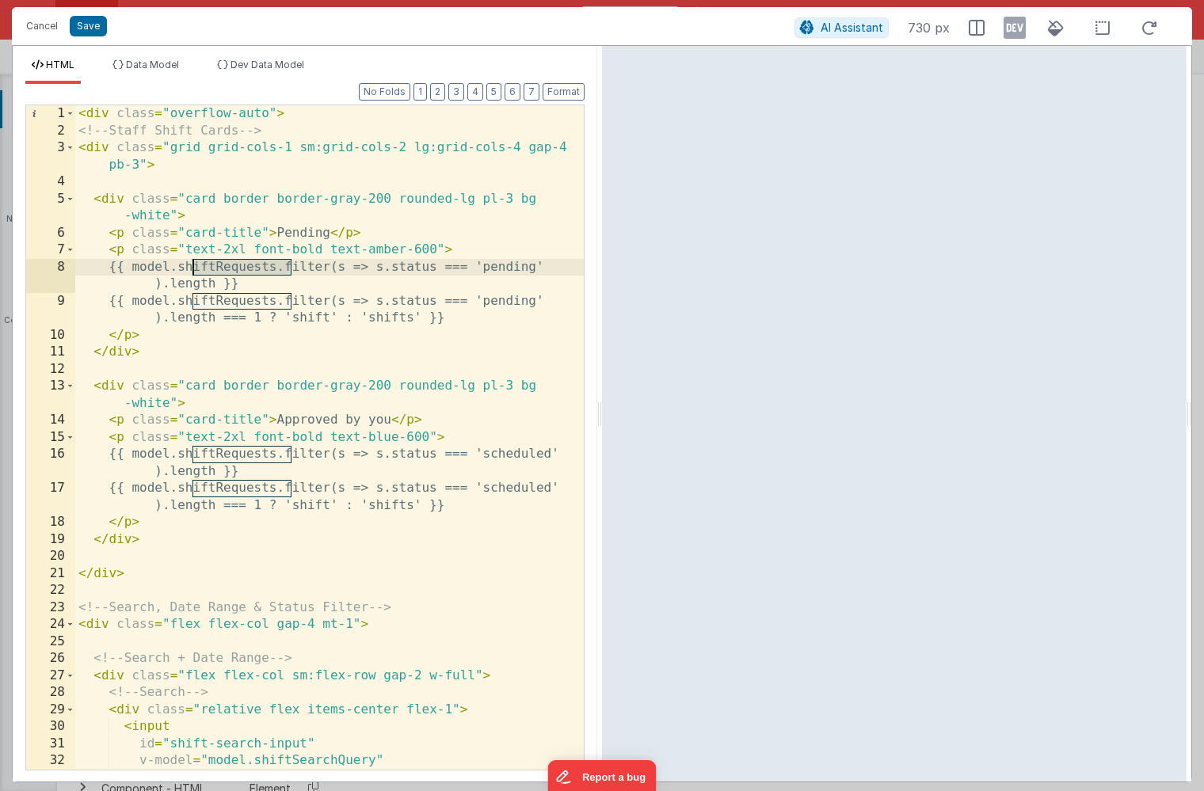
click at [417, 238] on div "< div class = "overflow-auto" > <!-- Staff Shift Cards --> < div class = "grid …" at bounding box center [329, 454] width 509 height 699
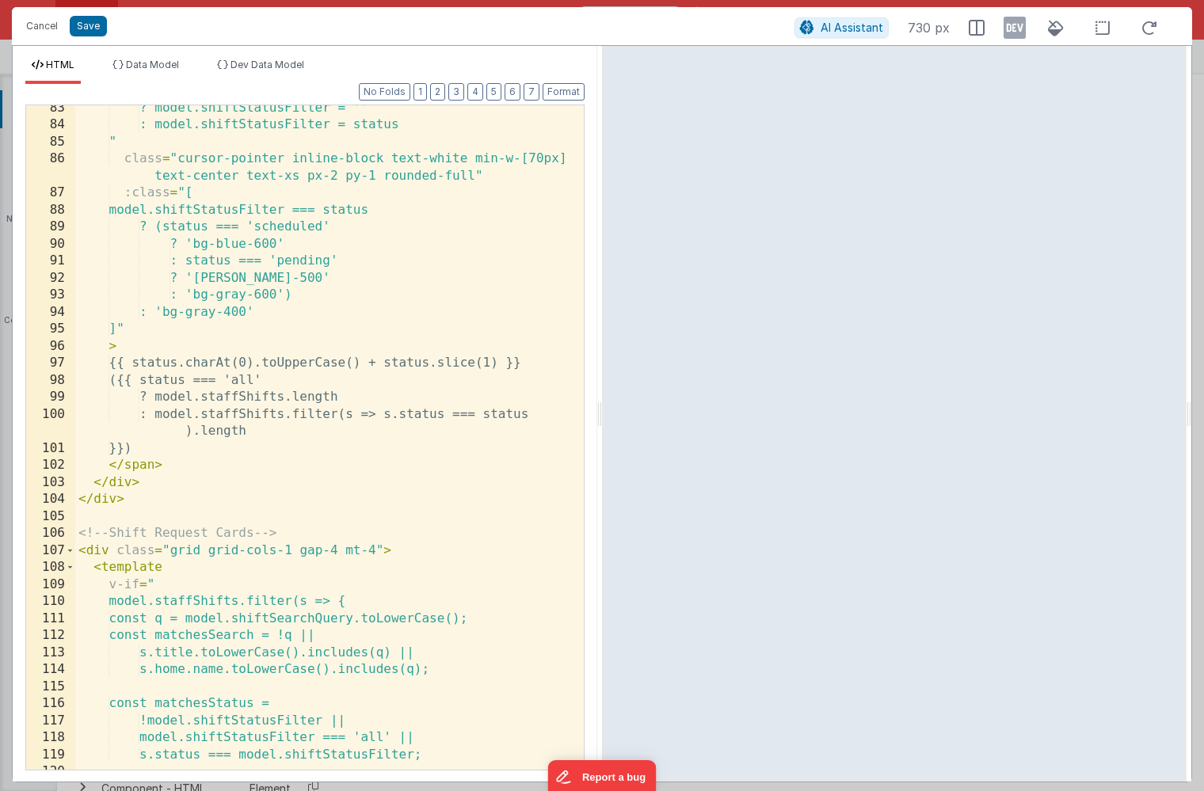
scroll to position [1745, 0]
click at [260, 394] on div "? model.shiftStatusFilter = '' : model.shiftStatusFilter = status " class = "cu…" at bounding box center [329, 446] width 509 height 699
click at [256, 391] on div "? model.shiftStatusFilter = '' : model.shiftStatusFilter = status " class = "cu…" at bounding box center [329, 446] width 509 height 699
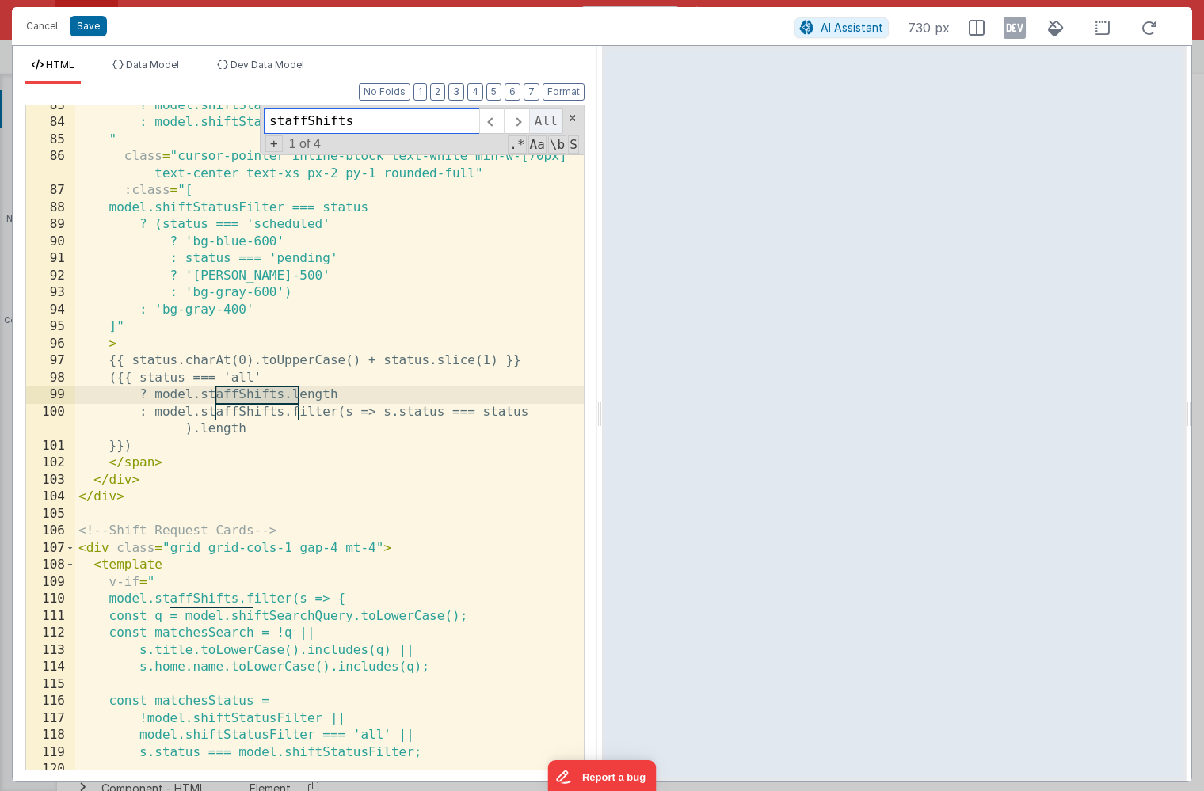
click at [546, 117] on span "All" at bounding box center [546, 121] width 34 height 25
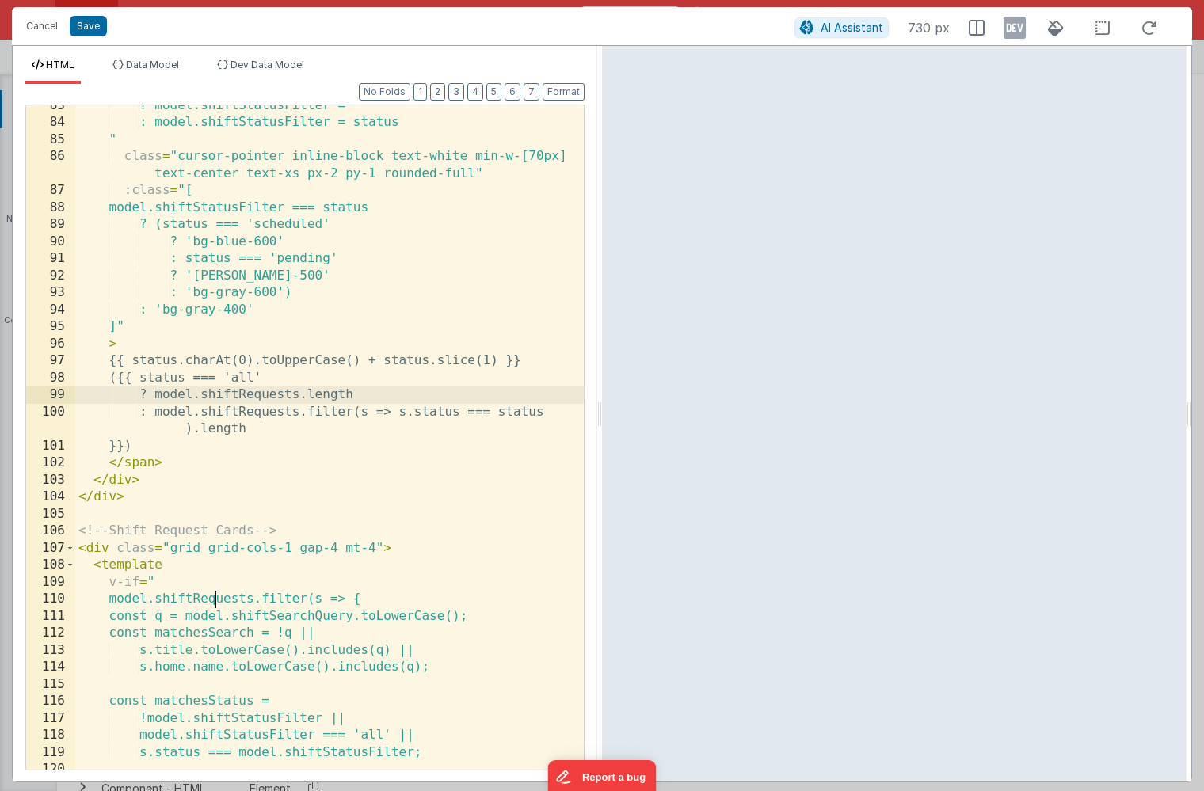
click at [457, 252] on div "? model.shiftStatusFilter = '' : model.shiftStatusFilter = status " class = "cu…" at bounding box center [329, 446] width 509 height 699
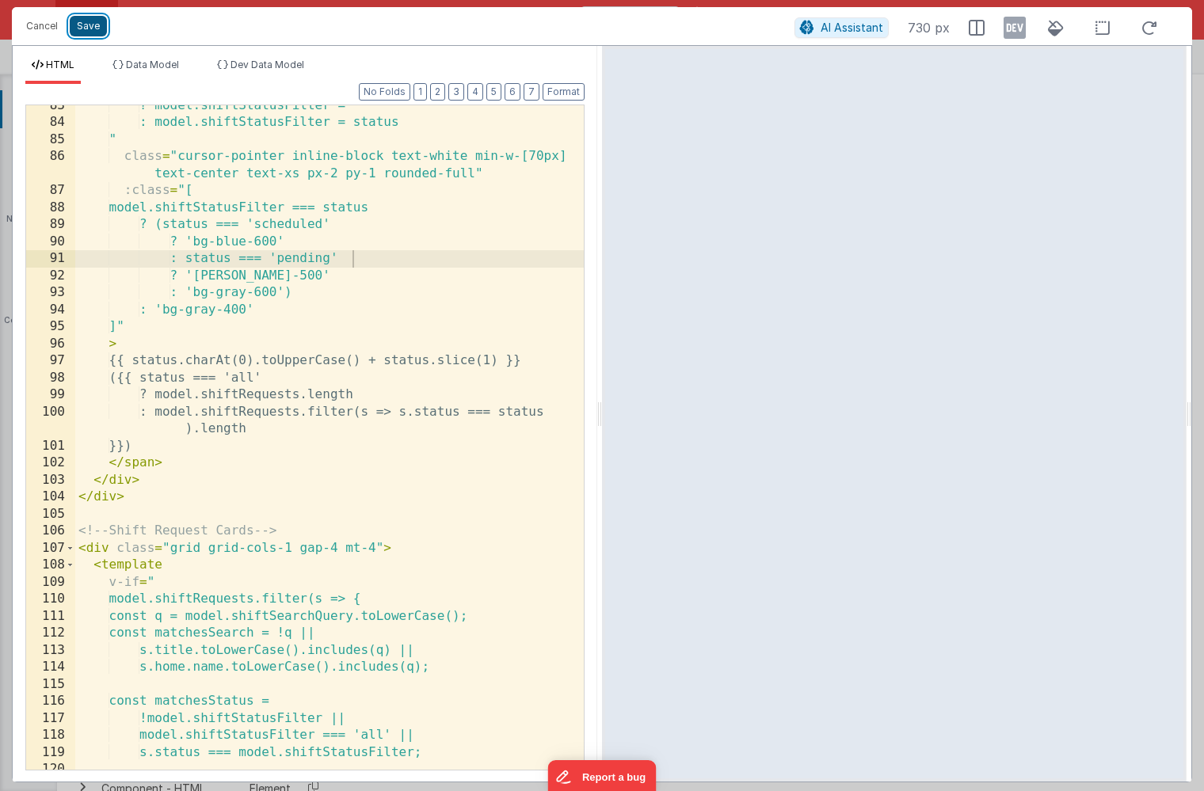
click at [95, 35] on button "Save" at bounding box center [88, 26] width 37 height 21
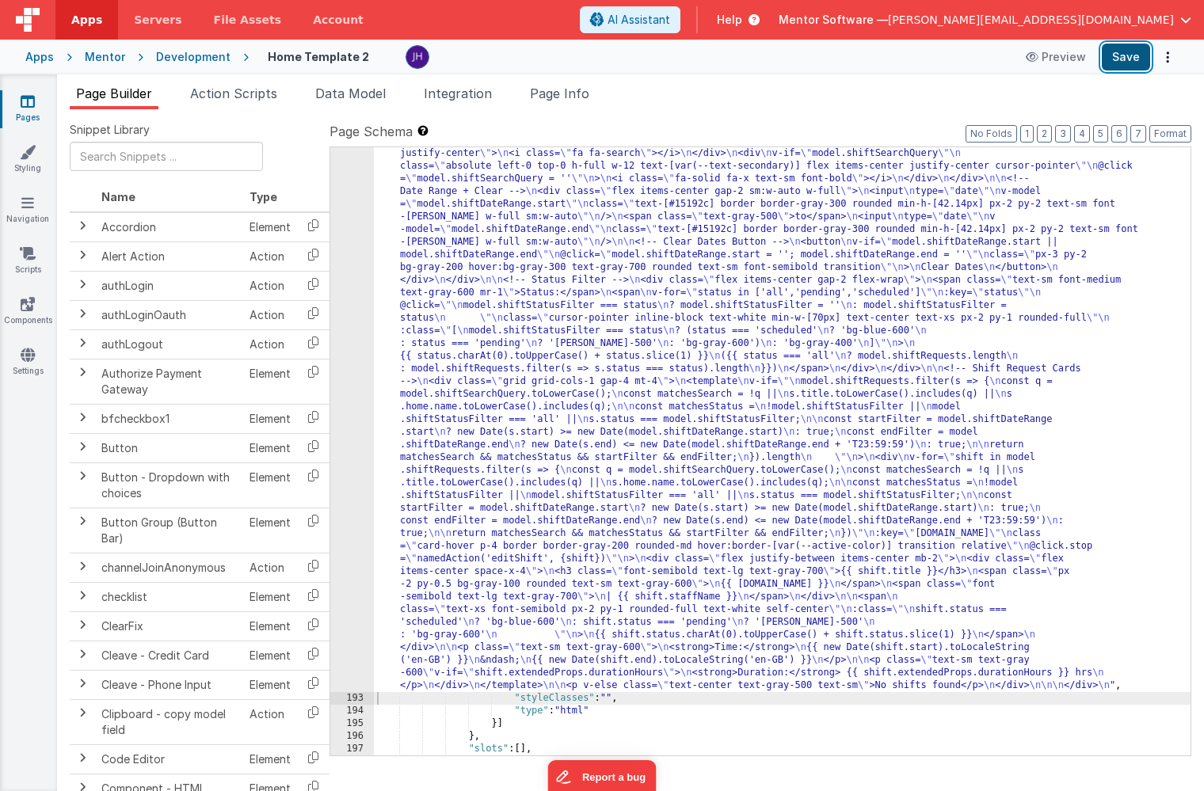
click at [1124, 67] on button "Save" at bounding box center [1126, 57] width 48 height 27
click at [520, 319] on div ""html" : "<div class= \" overflow-auto \" > \n <!-- Staff Shift Cards --> \n <d…" at bounding box center [782, 654] width 817 height 1318
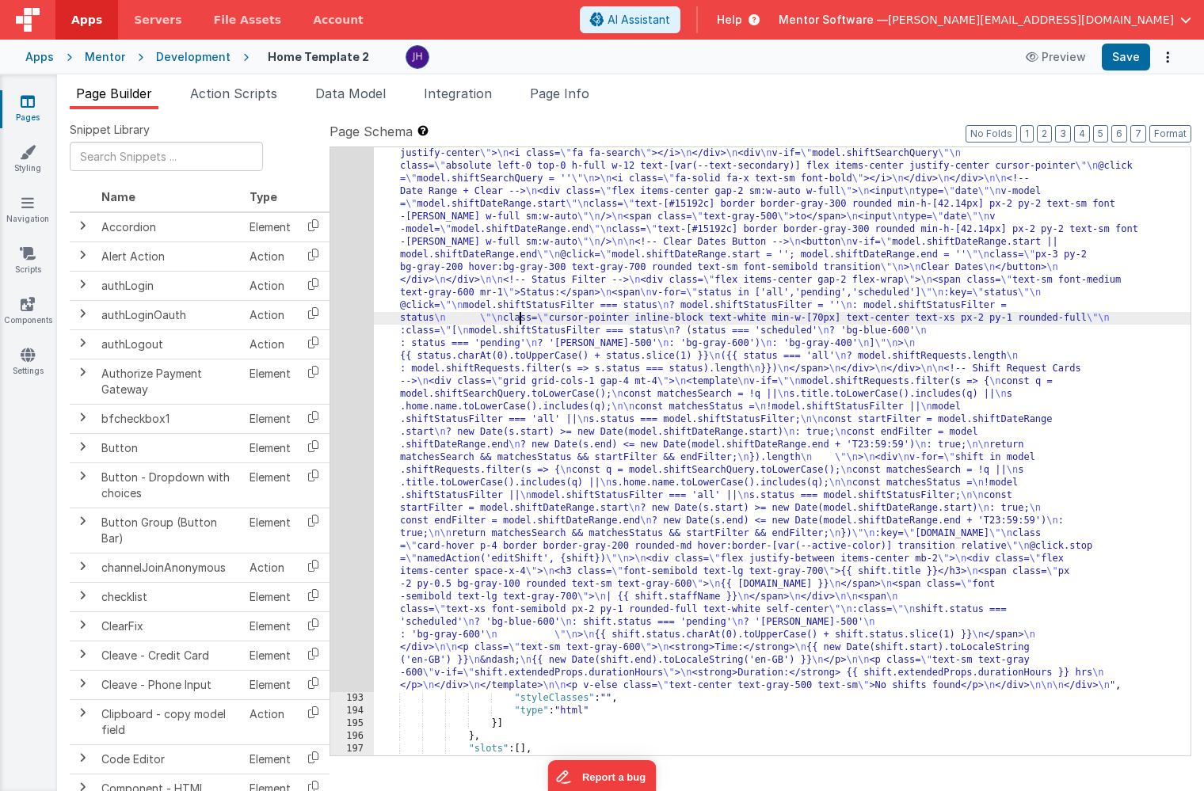
click at [351, 298] on div "192" at bounding box center [352, 343] width 44 height 697
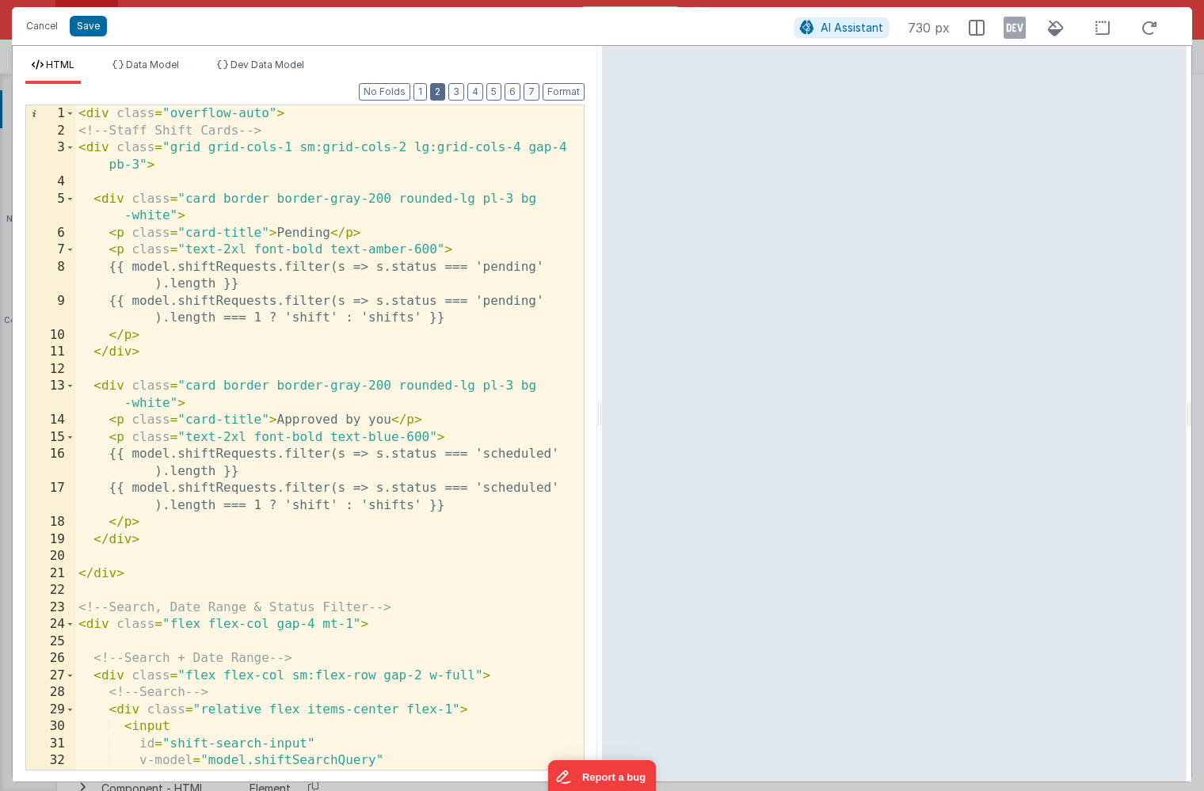
click at [437, 97] on button "2" at bounding box center [437, 91] width 15 height 17
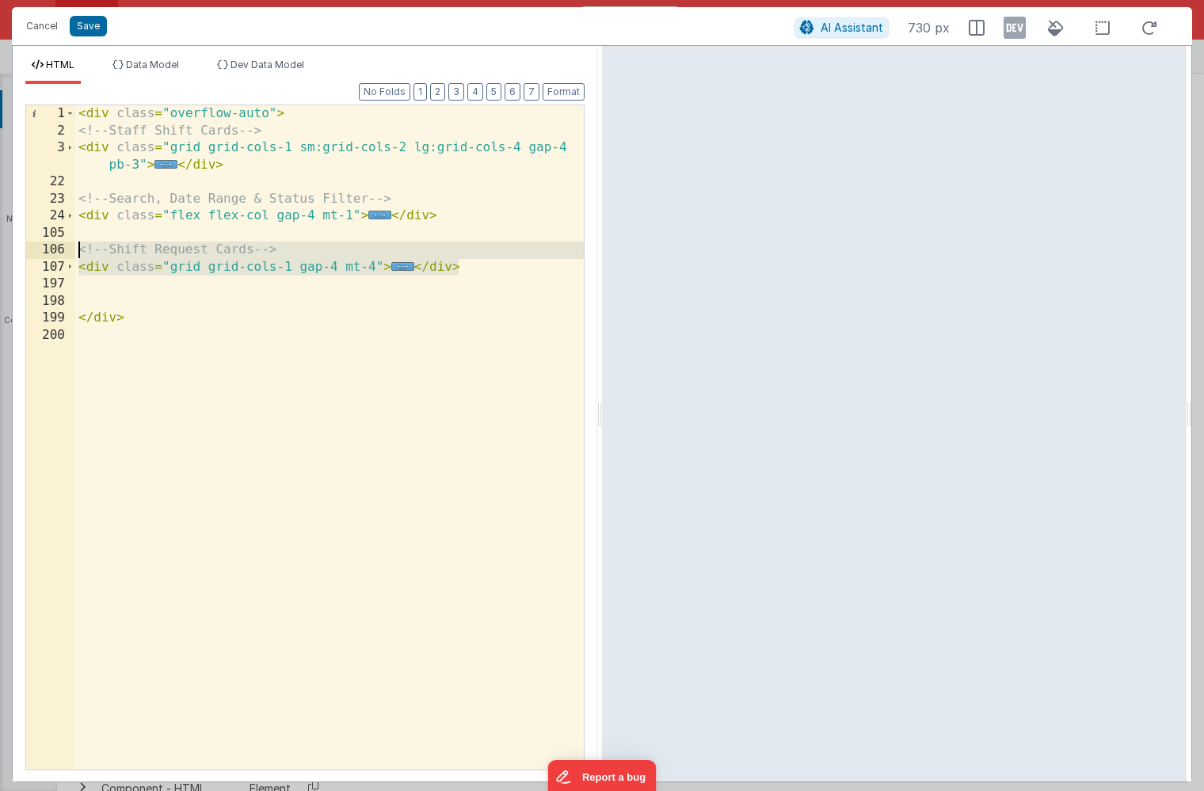
drag, startPoint x: 467, startPoint y: 269, endPoint x: 59, endPoint y: 252, distance: 408.3
click at [59, 252] on div "1 2 3 22 23 24 105 106 107 197 198 199 200 < div class = "overflow-auto" > <!--…" at bounding box center [304, 438] width 559 height 666
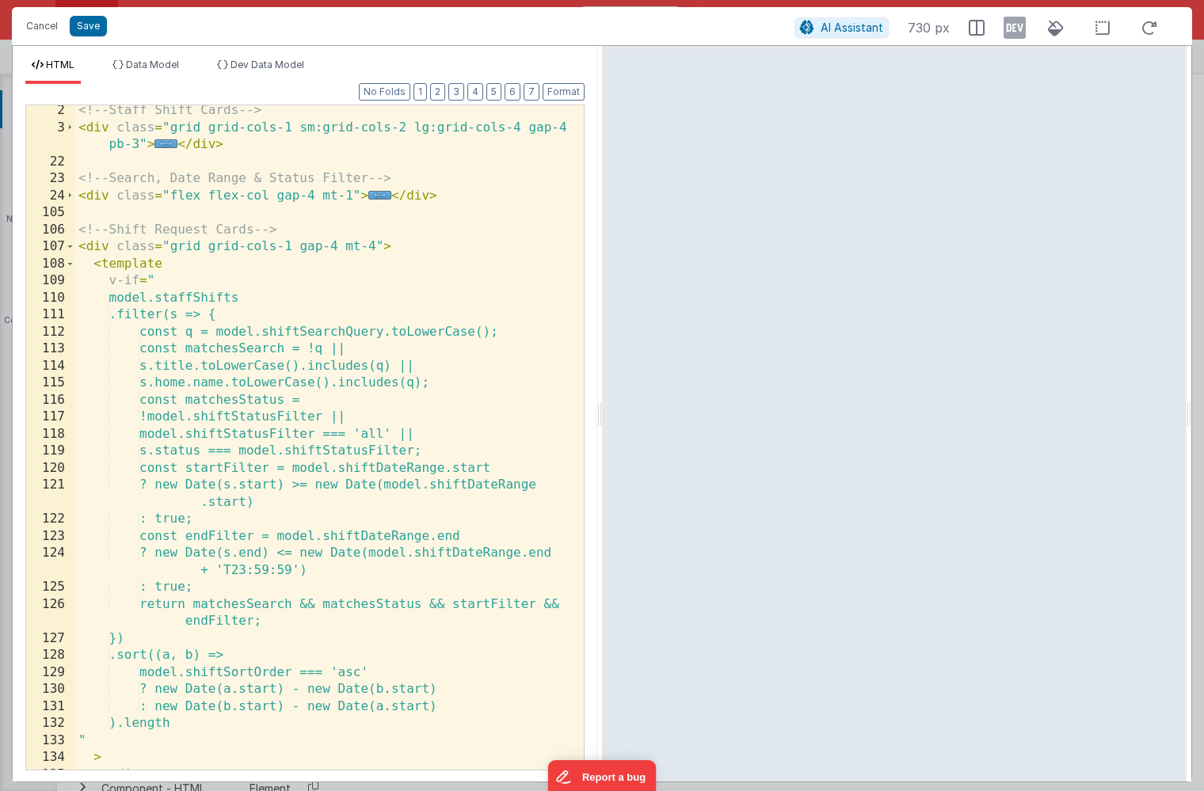
scroll to position [27, 0]
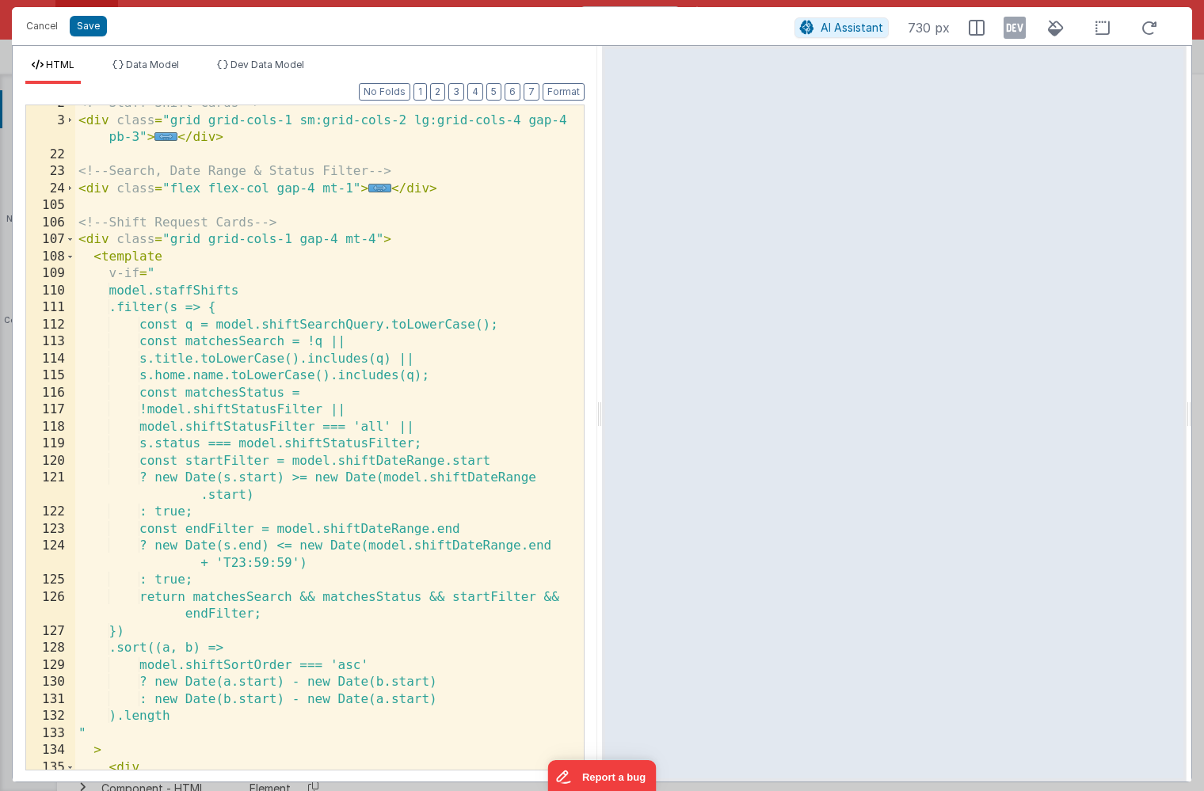
click at [208, 290] on div "<!-- Staff Shift Cards --> < div class = "grid grid-cols-1 sm:grid-cols-2 lg:gr…" at bounding box center [329, 444] width 509 height 699
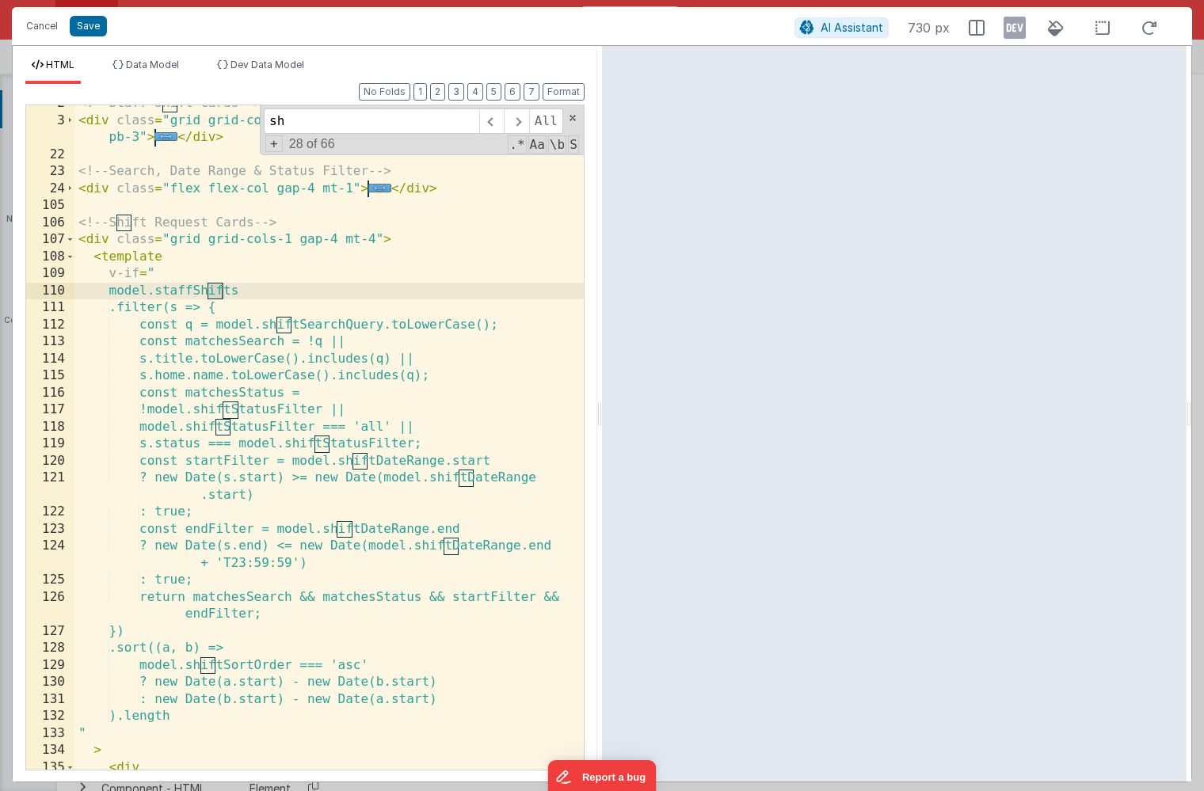
type input "s"
click at [223, 284] on div "<!-- Staff Shift Cards --> < div class = "grid grid-cols-1 sm:grid-cols-2 lg:gr…" at bounding box center [329, 444] width 509 height 699
type input "staffShifts"
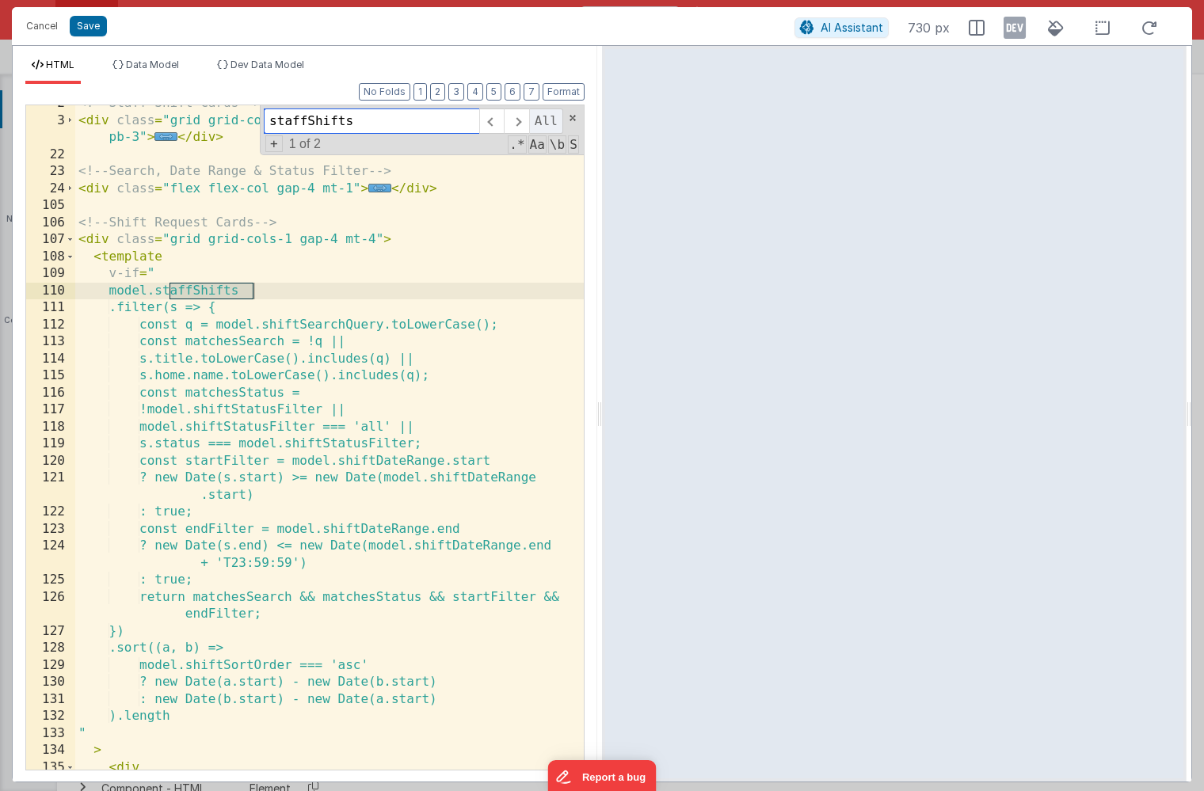
click at [546, 125] on span "All" at bounding box center [546, 121] width 34 height 25
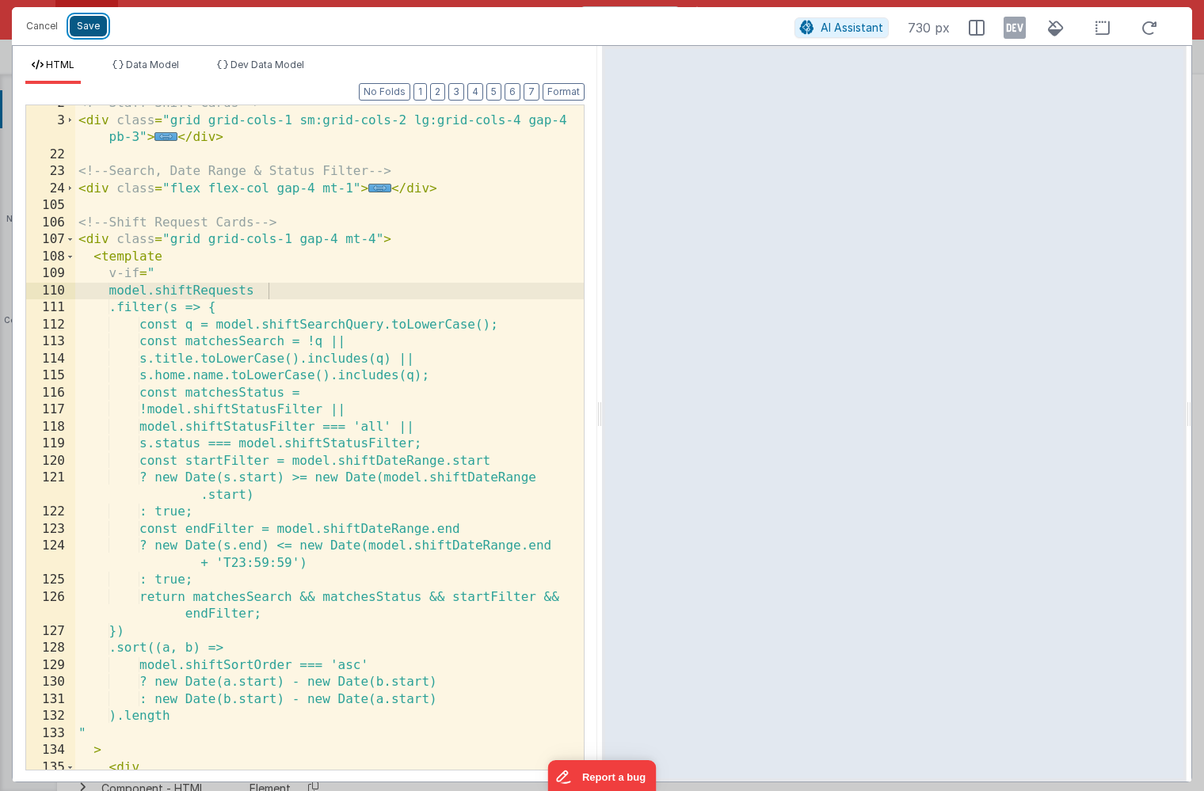
click at [94, 23] on button "Save" at bounding box center [88, 26] width 37 height 21
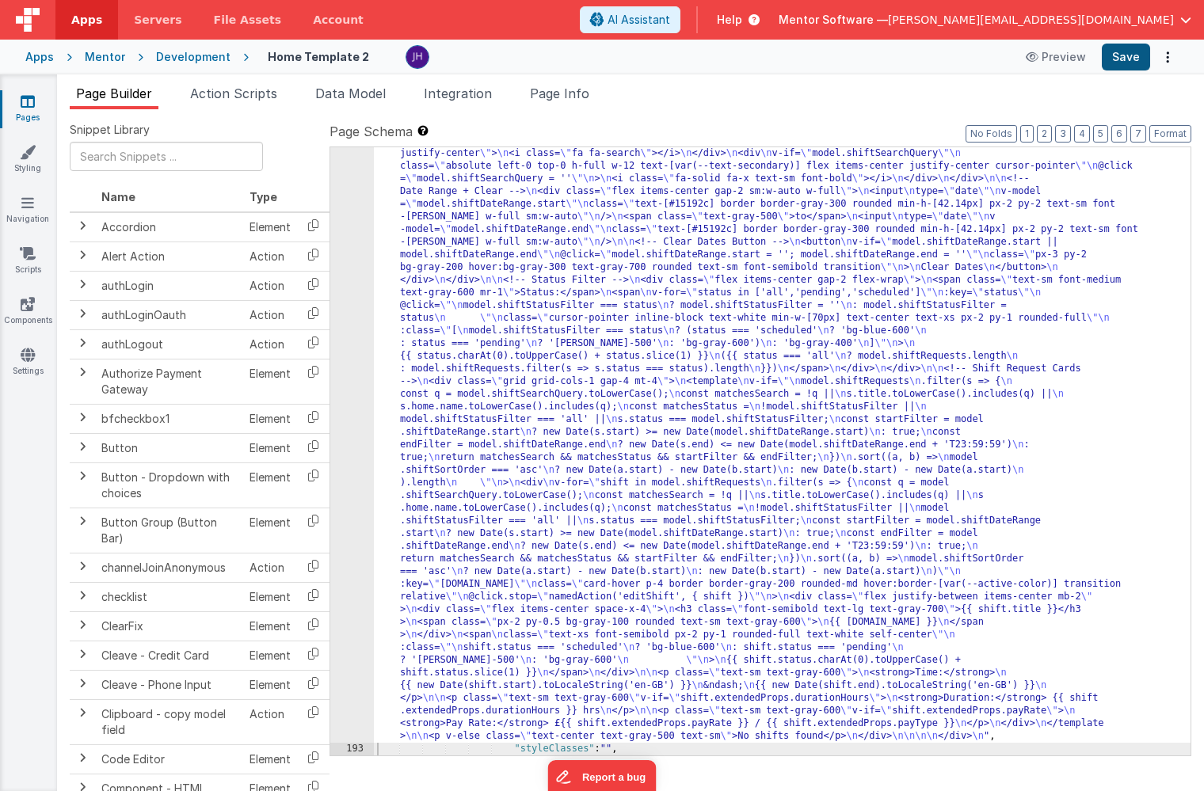
scroll to position [9710, 0]
click at [1124, 63] on button "Save" at bounding box center [1126, 57] width 48 height 27
click at [675, 290] on div ""html" : "<div class= \" overflow-auto \" > \n <!-- Staff Shift Cards --> \n <d…" at bounding box center [782, 679] width 817 height 1369
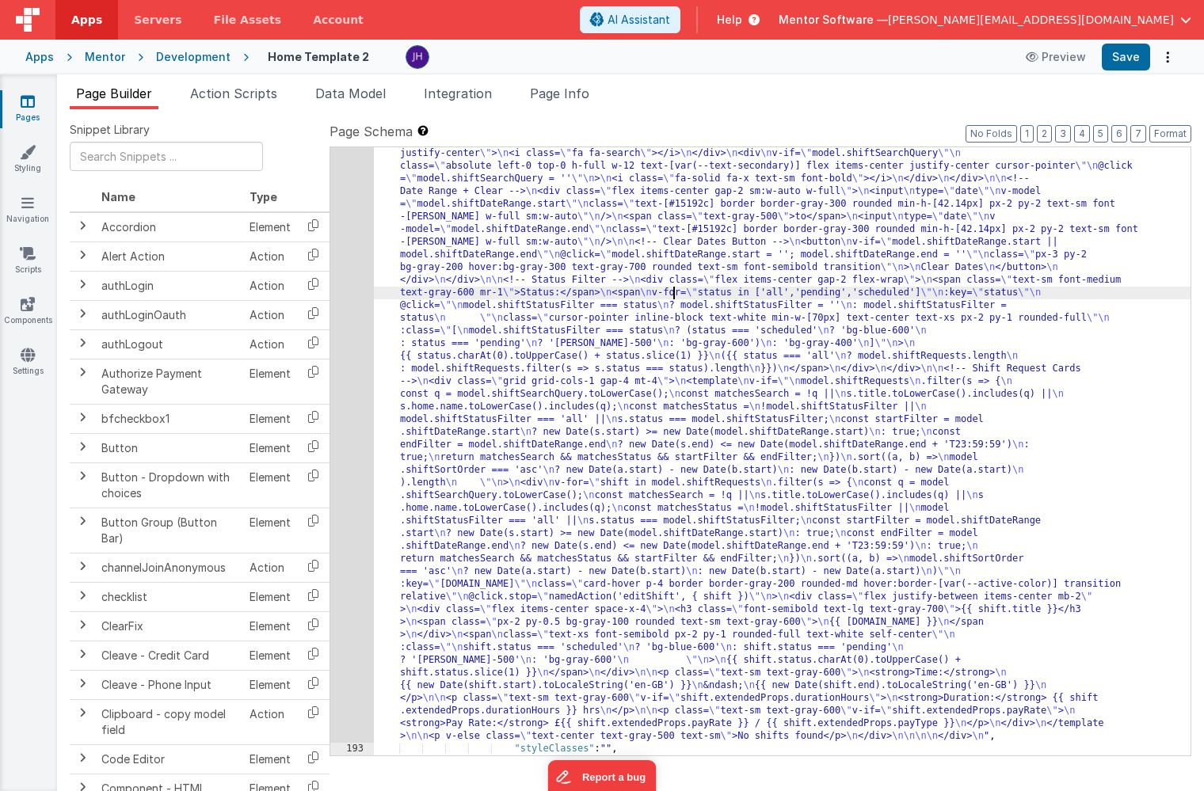
click at [455, 270] on div ""html" : "<div class= \" overflow-auto \" > \n <!-- Staff Shift Cards --> \n <d…" at bounding box center [782, 679] width 817 height 1369
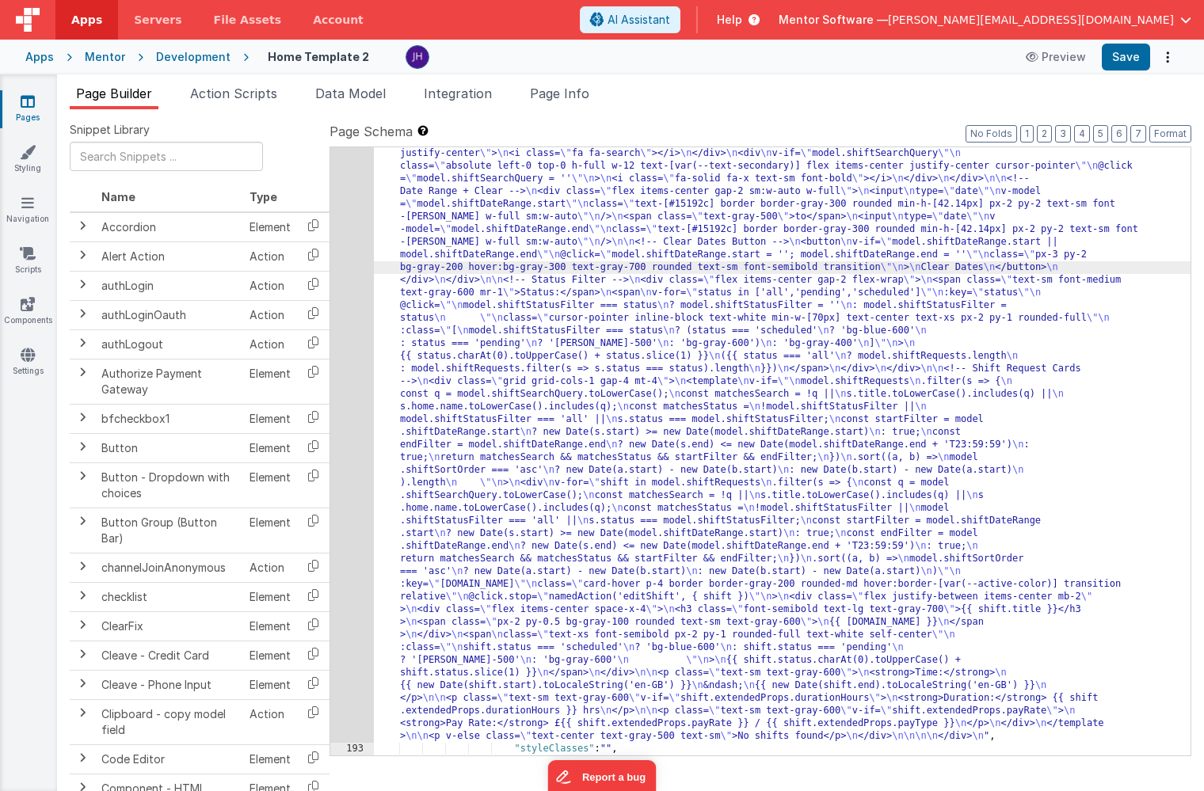
click at [353, 242] on div "192" at bounding box center [352, 369] width 44 height 748
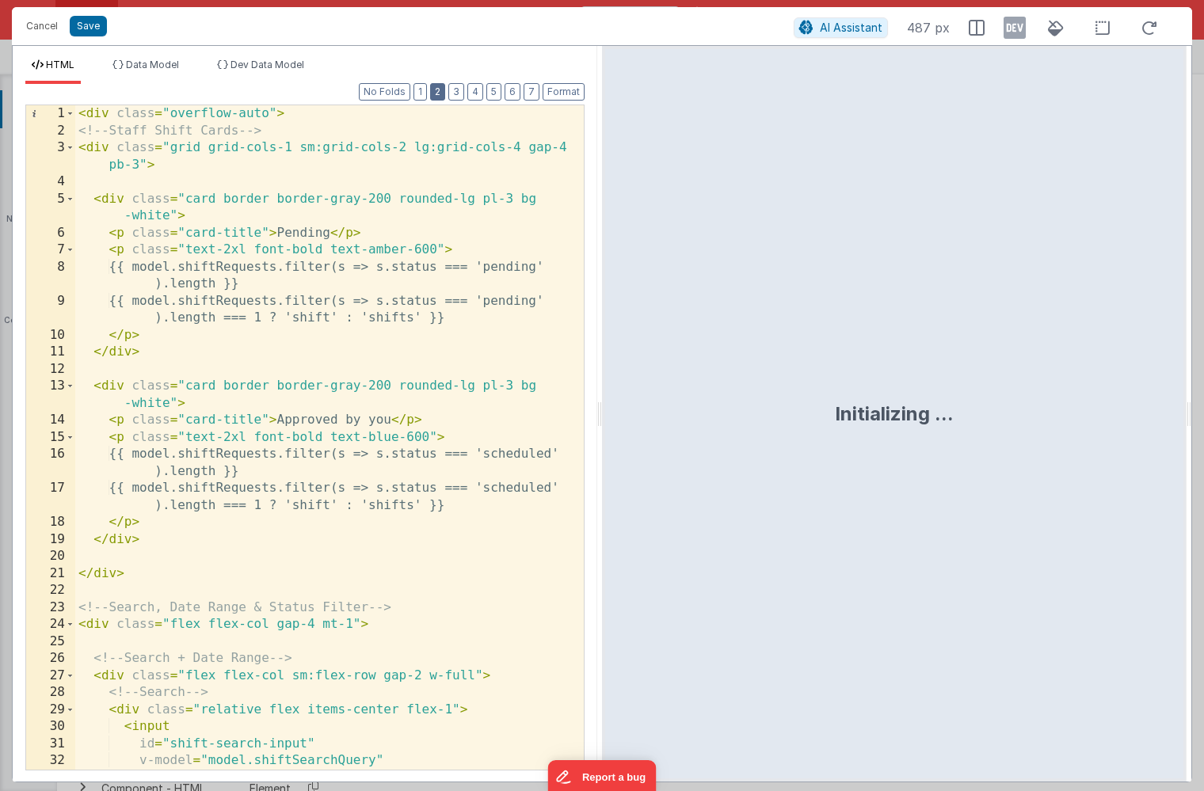
click at [440, 89] on button "2" at bounding box center [437, 91] width 15 height 17
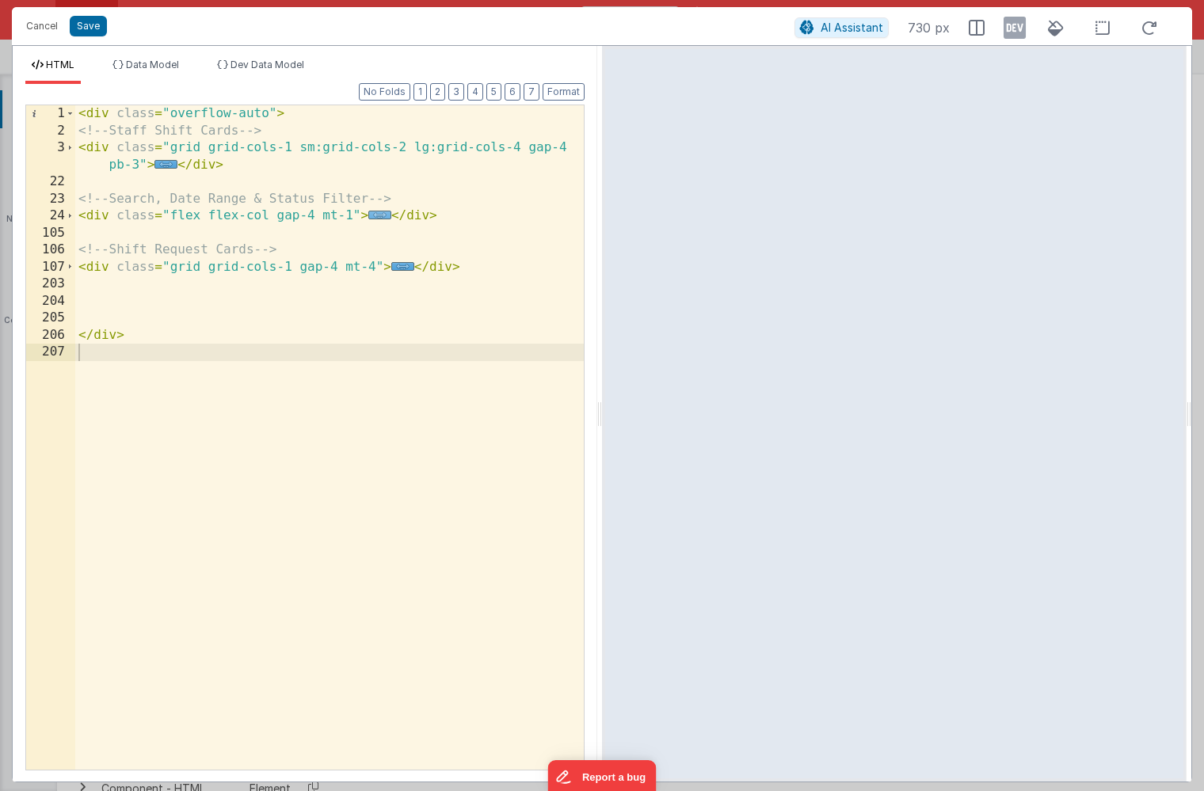
click at [377, 217] on span "..." at bounding box center [379, 215] width 23 height 9
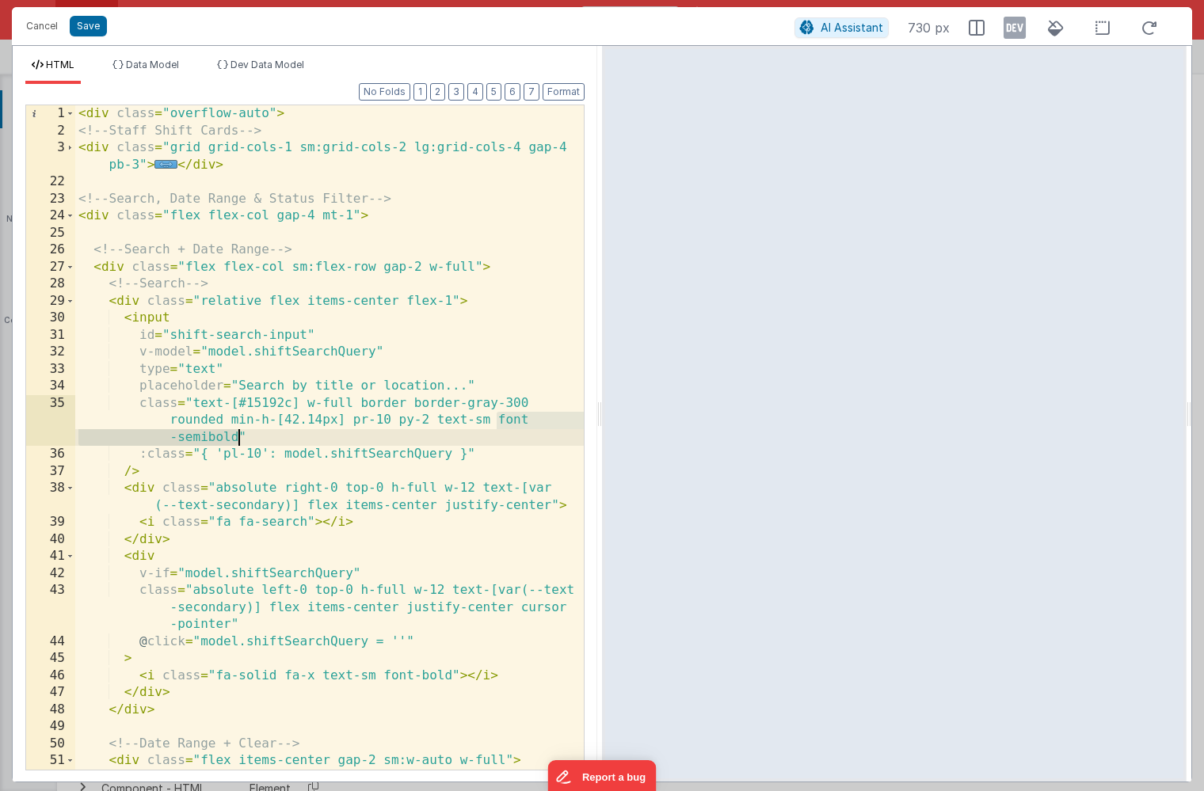
drag, startPoint x: 497, startPoint y: 422, endPoint x: 235, endPoint y: 435, distance: 262.5
click at [235, 435] on div "< div class = "overflow-auto" > <!-- Staff Shift Cards --> < div class = "grid …" at bounding box center [329, 454] width 509 height 699
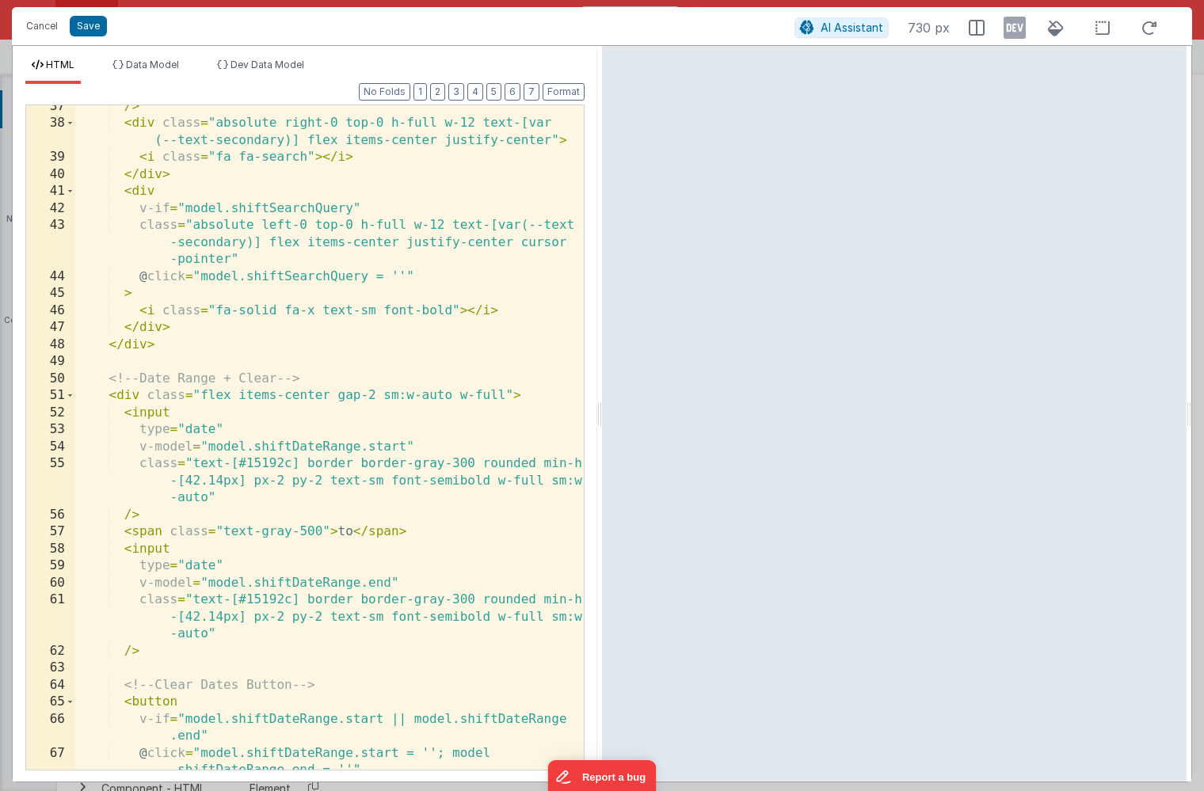
scroll to position [367, 0]
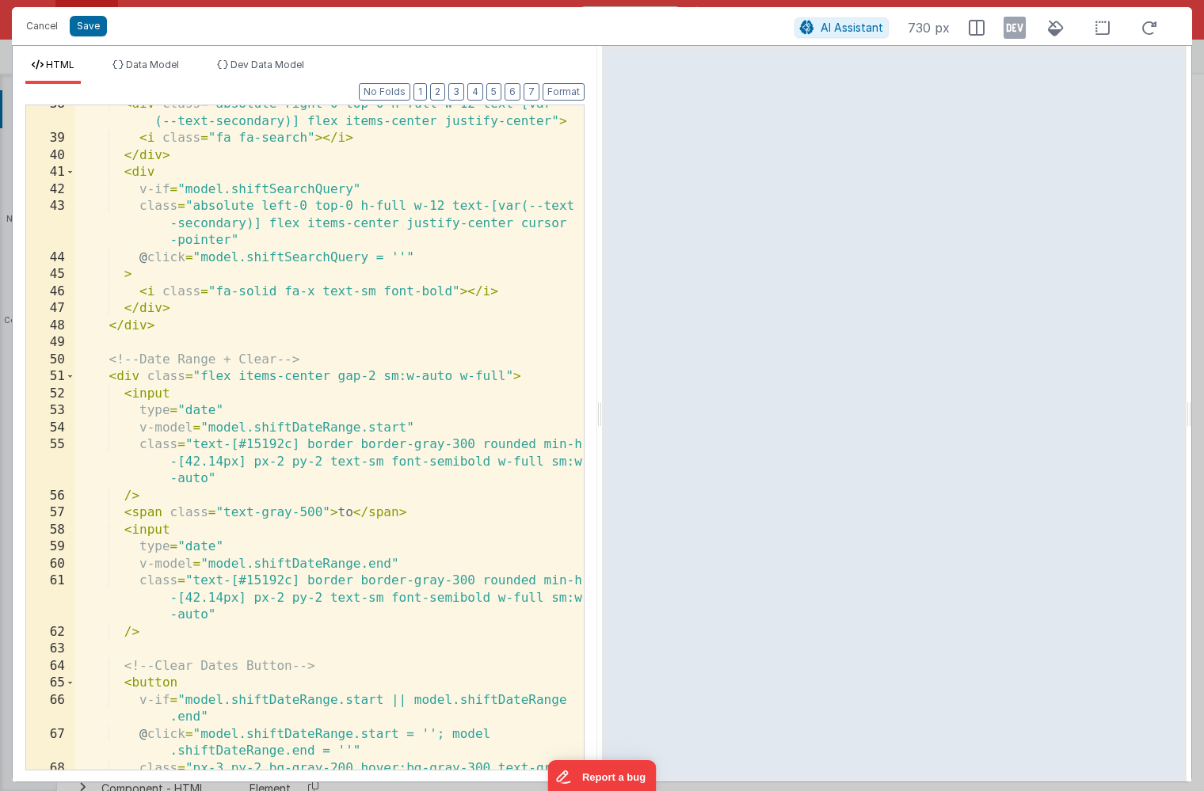
click at [442, 462] on div "< div class = "absolute right-0 top-0 h-full w-12 text-[var (--text-secondary)]…" at bounding box center [329, 462] width 509 height 733
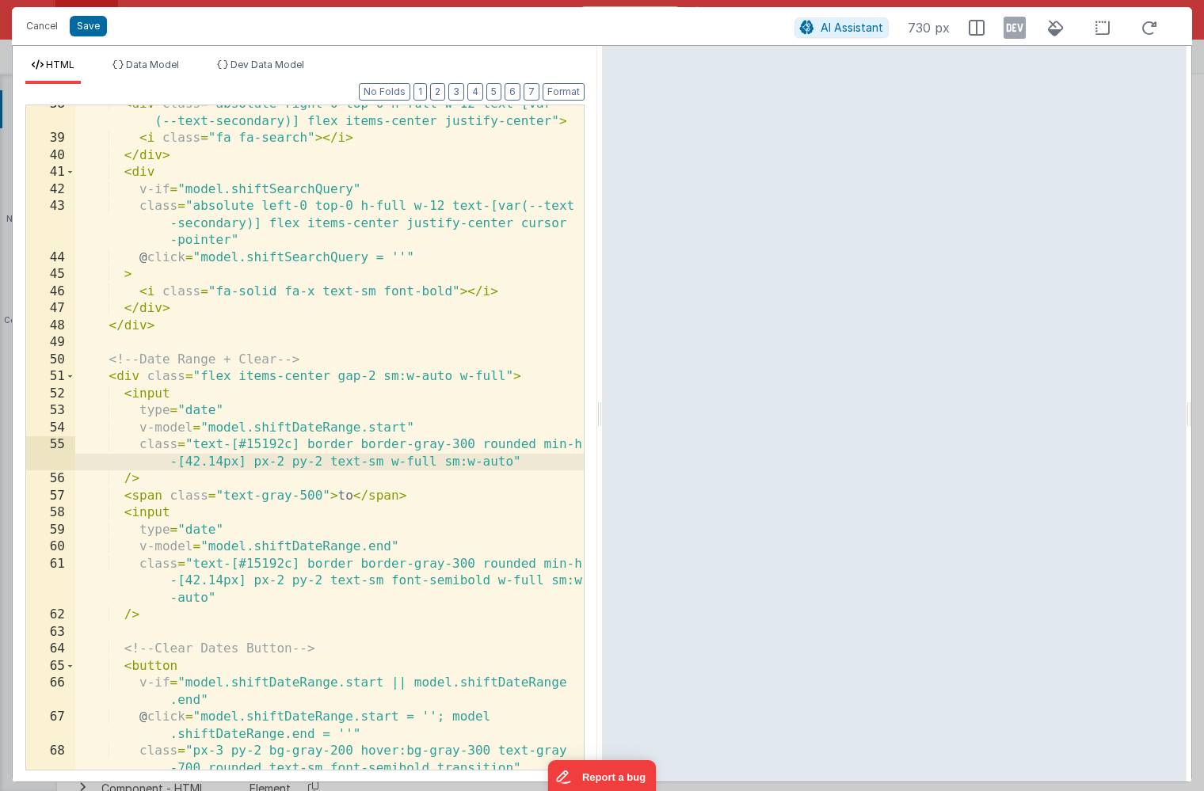
click at [451, 584] on div "< div class = "absolute right-0 top-0 h-full w-12 text-[var (--text-secondary)]…" at bounding box center [329, 454] width 509 height 716
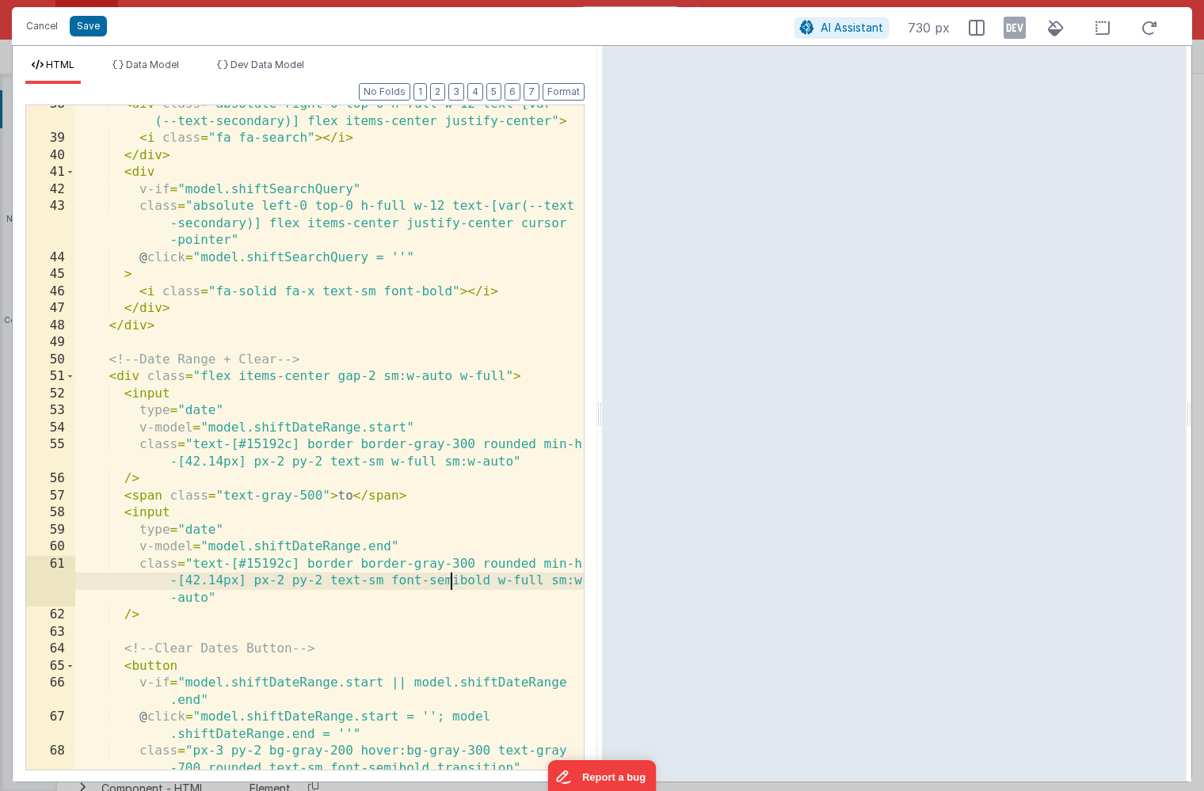
click at [451, 584] on div "< div class = "absolute right-0 top-0 h-full w-12 text-[var (--text-secondary)]…" at bounding box center [329, 454] width 509 height 716
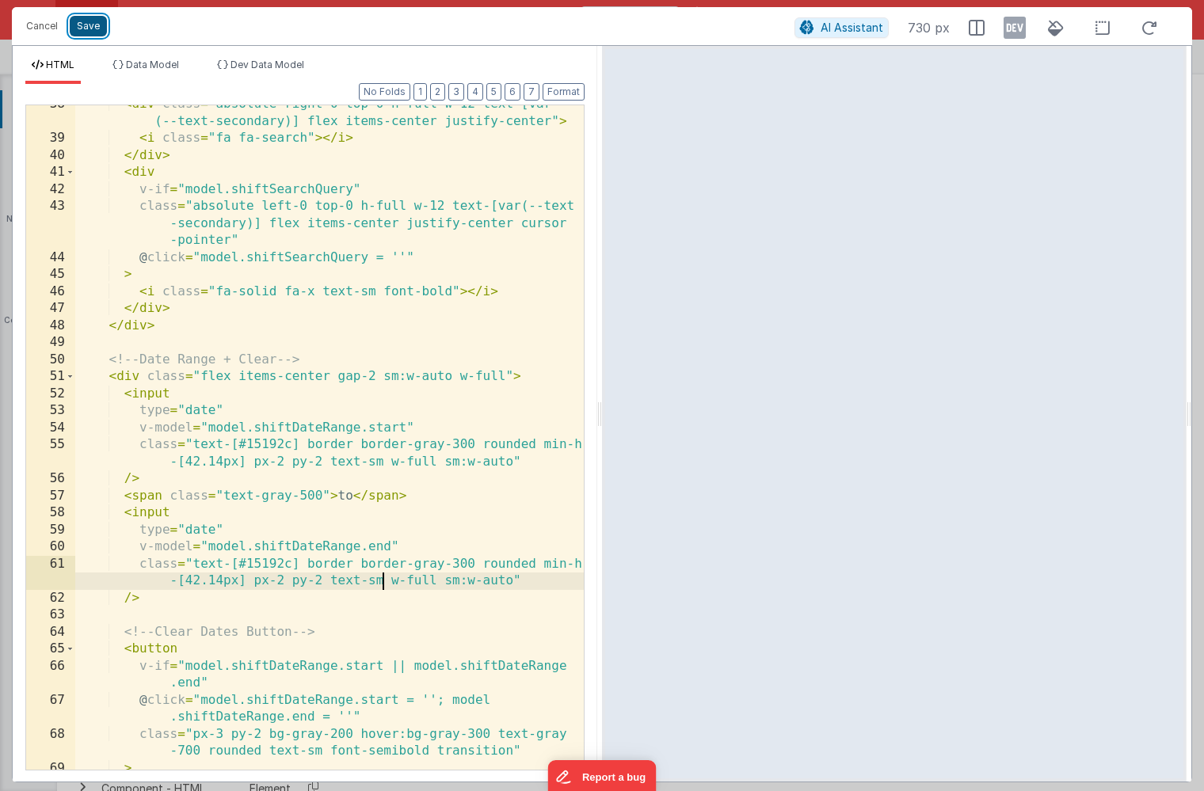
click at [94, 31] on button "Save" at bounding box center [88, 26] width 37 height 21
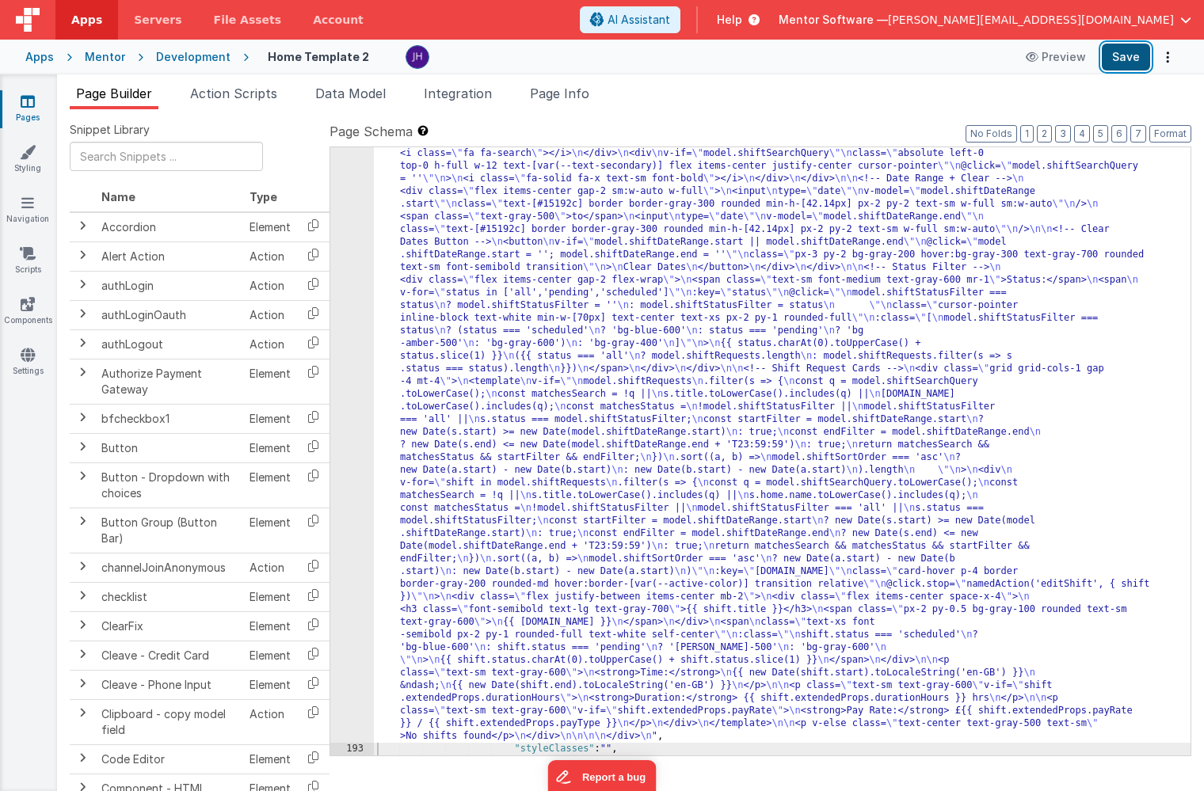
click at [1127, 52] on button "Save" at bounding box center [1126, 57] width 48 height 27
click at [515, 374] on div ""html" : "<div class= \" overflow-auto \" > \n <!-- Staff Shift Cards --> \n <d…" at bounding box center [782, 679] width 817 height 1369
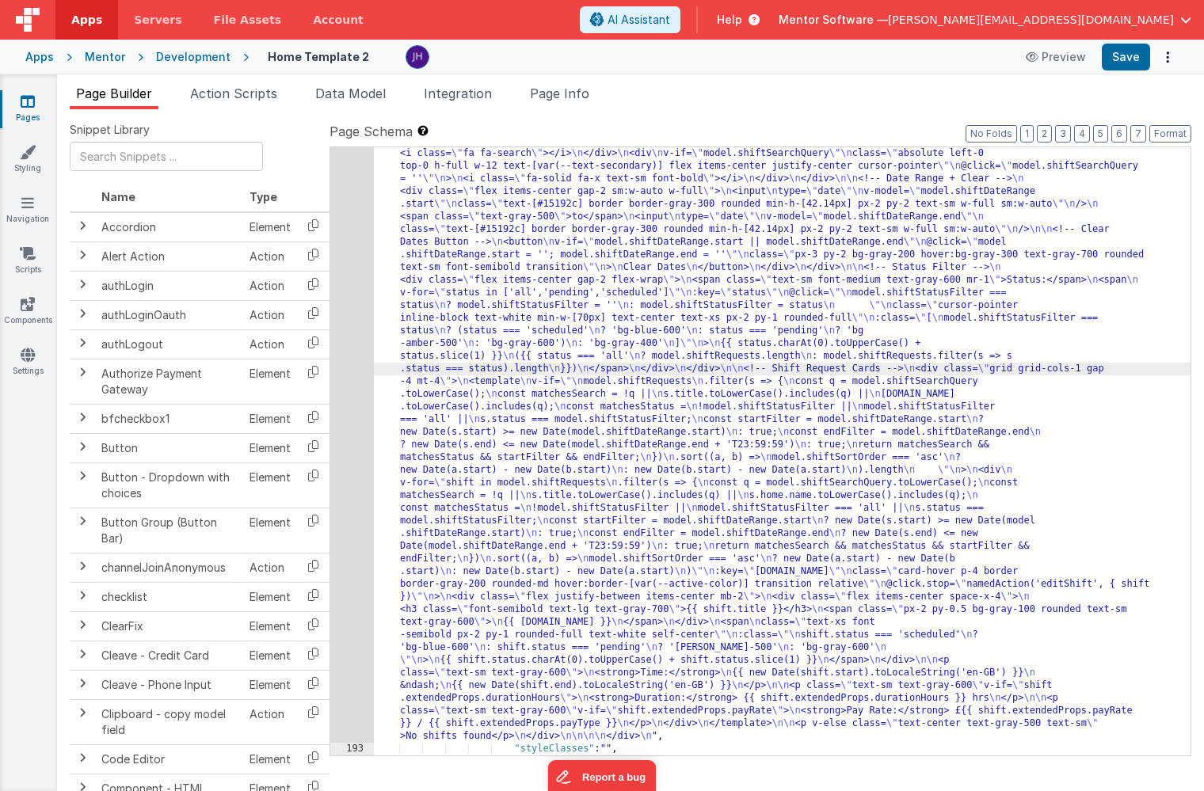
click at [361, 326] on div "192" at bounding box center [352, 369] width 44 height 748
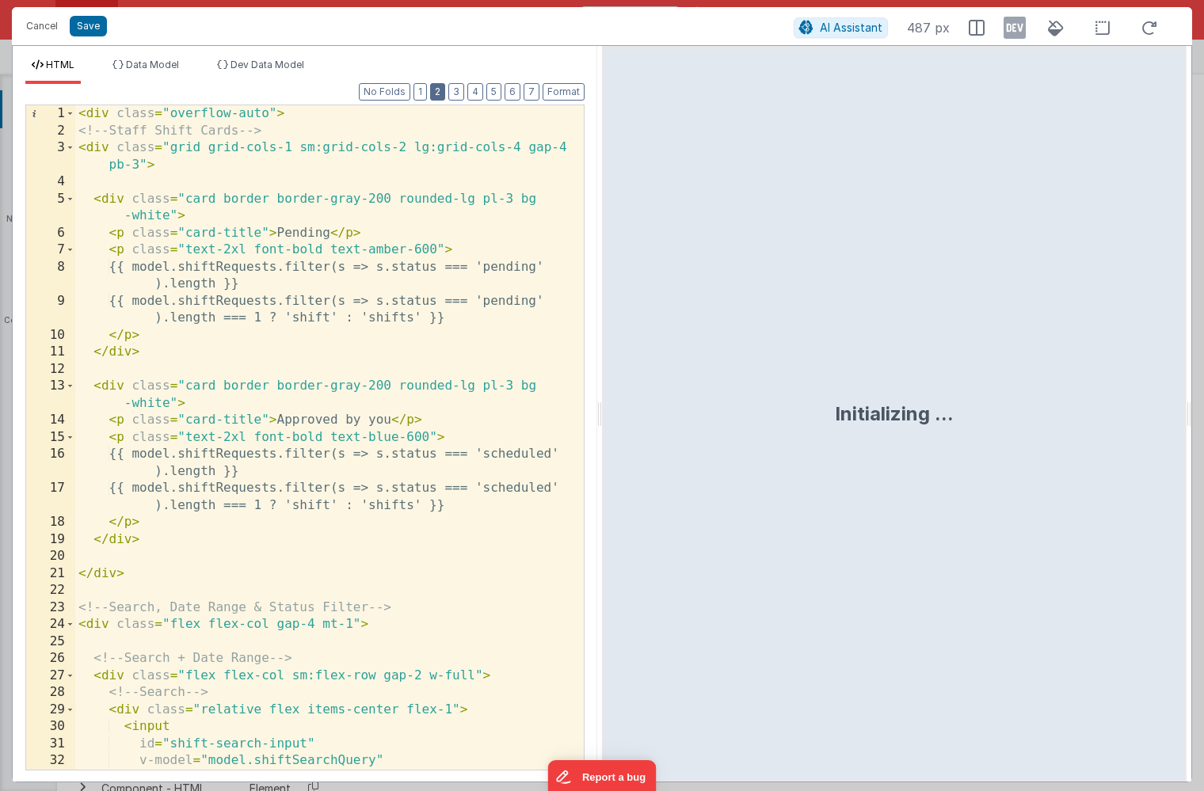
click at [444, 91] on button "2" at bounding box center [437, 91] width 15 height 17
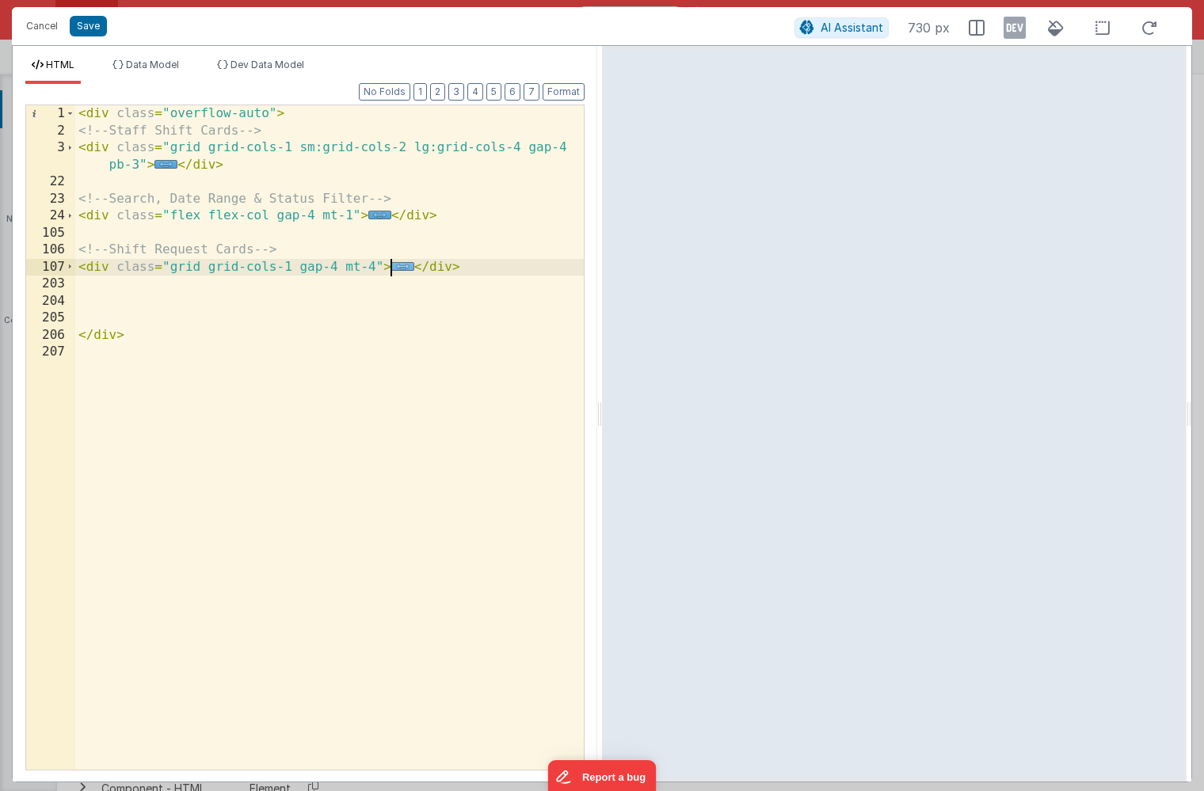
click at [398, 268] on span "..." at bounding box center [402, 266] width 23 height 9
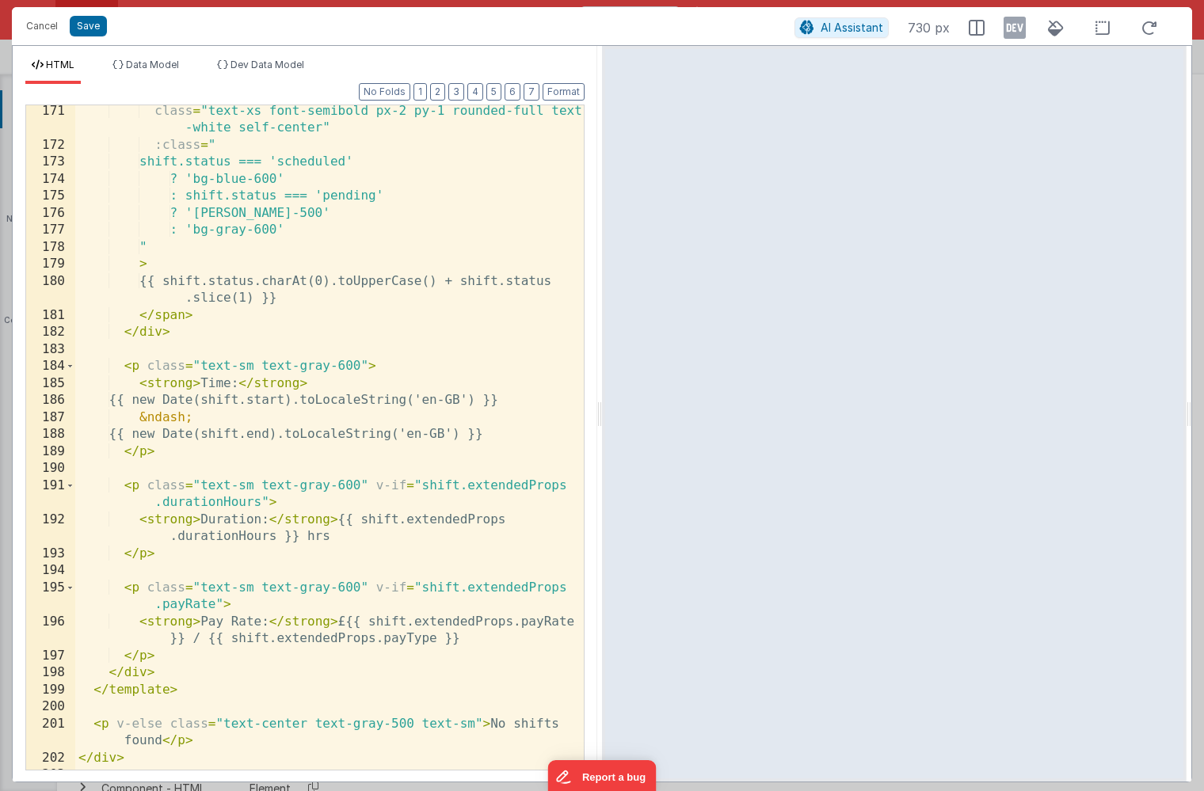
scroll to position [1399, 0]
click at [202, 383] on div "class = "text-xs font-semibold px-2 py-1 rounded-full text -white self-center" …" at bounding box center [329, 461] width 509 height 716
click at [89, 25] on button "Save" at bounding box center [88, 26] width 37 height 21
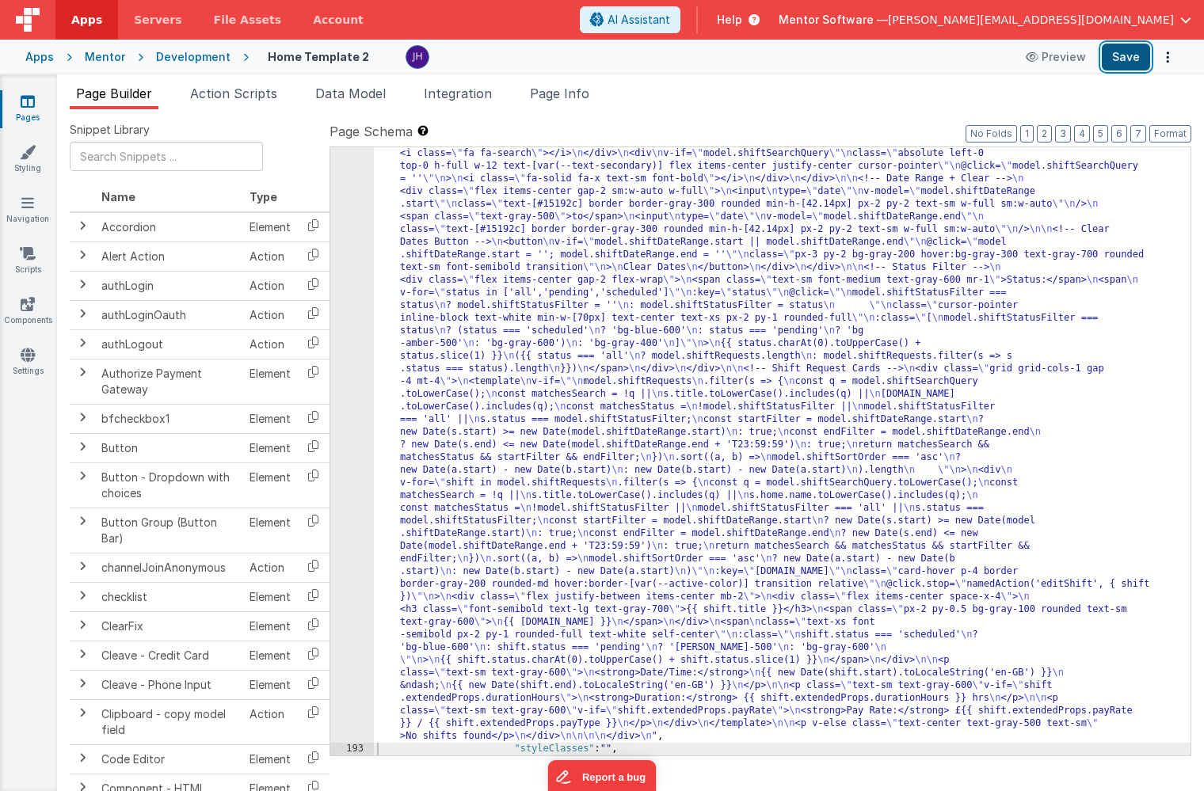
click at [1113, 56] on button "Save" at bounding box center [1126, 57] width 48 height 27
click at [478, 327] on div ""html" : "<div class= \" overflow-auto \" > \n <!-- Staff Shift Cards --> \n <d…" at bounding box center [782, 679] width 817 height 1369
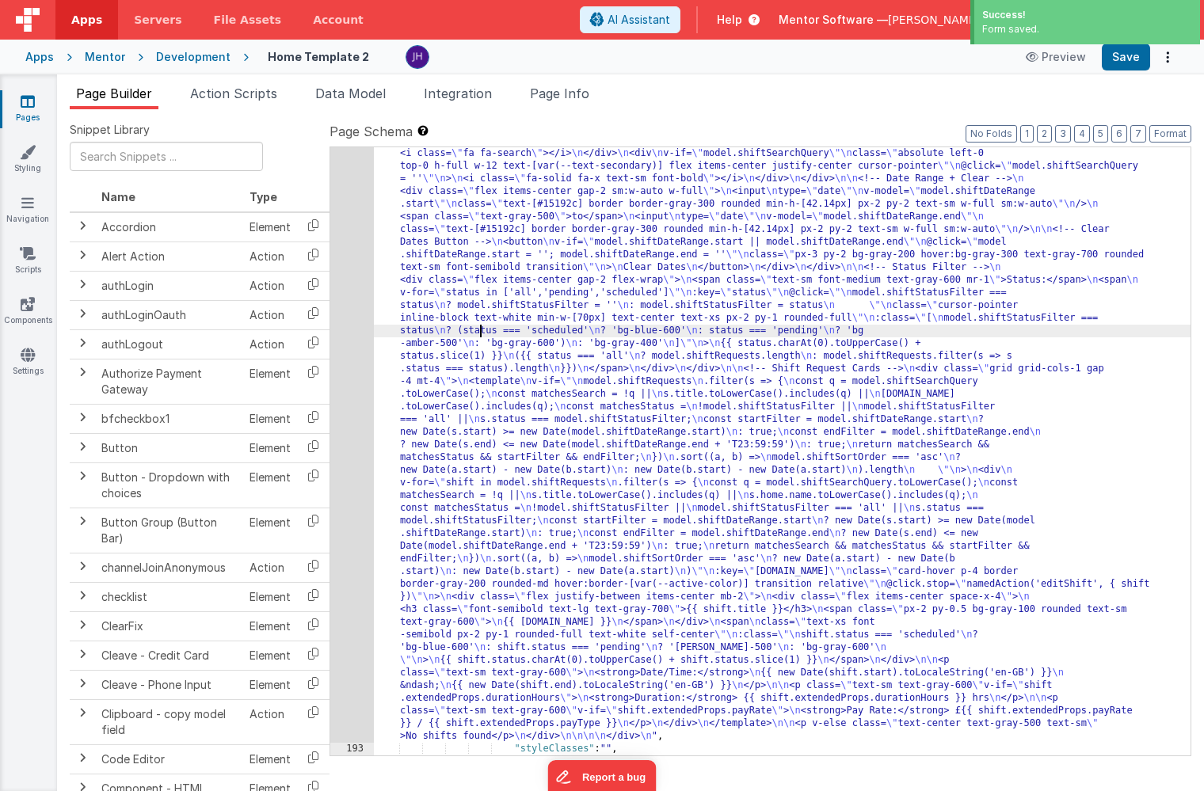
click at [540, 291] on div ""html" : "<div class= \" overflow-auto \" > \n <!-- Staff Shift Cards --> \n <d…" at bounding box center [782, 679] width 817 height 1369
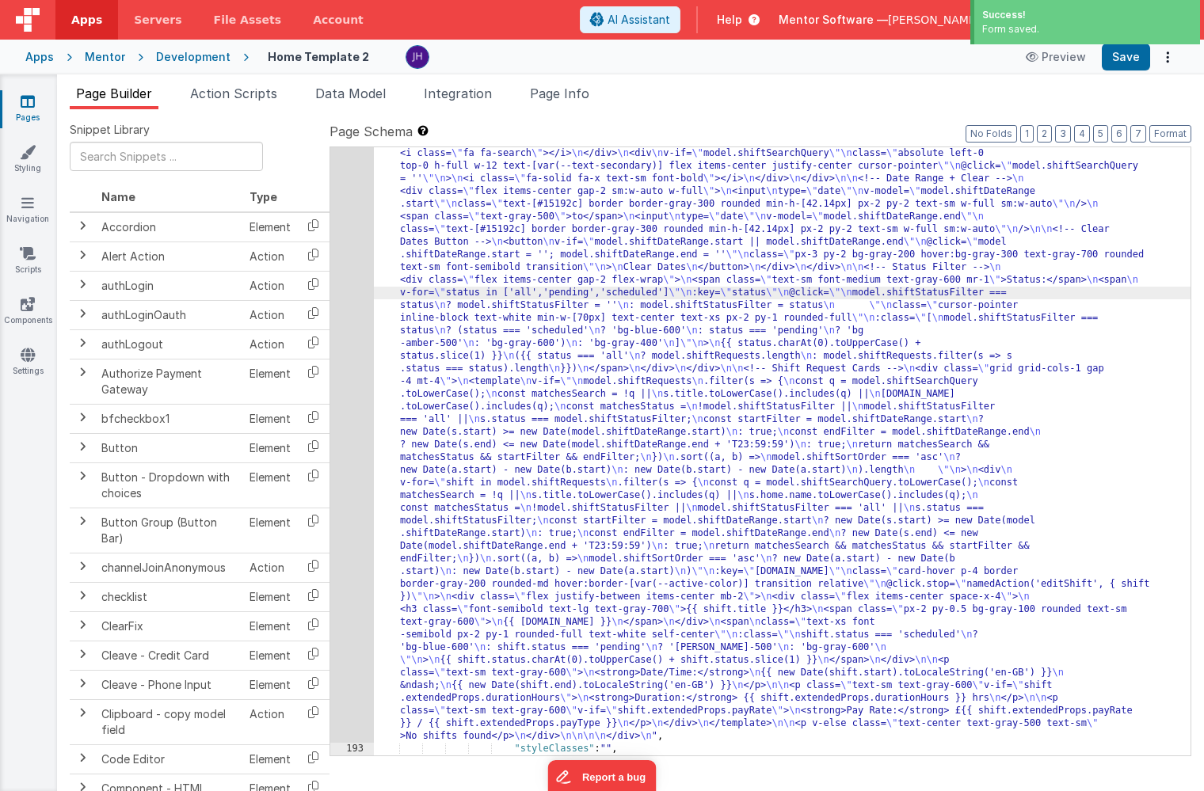
click at [346, 277] on div "192" at bounding box center [352, 369] width 44 height 748
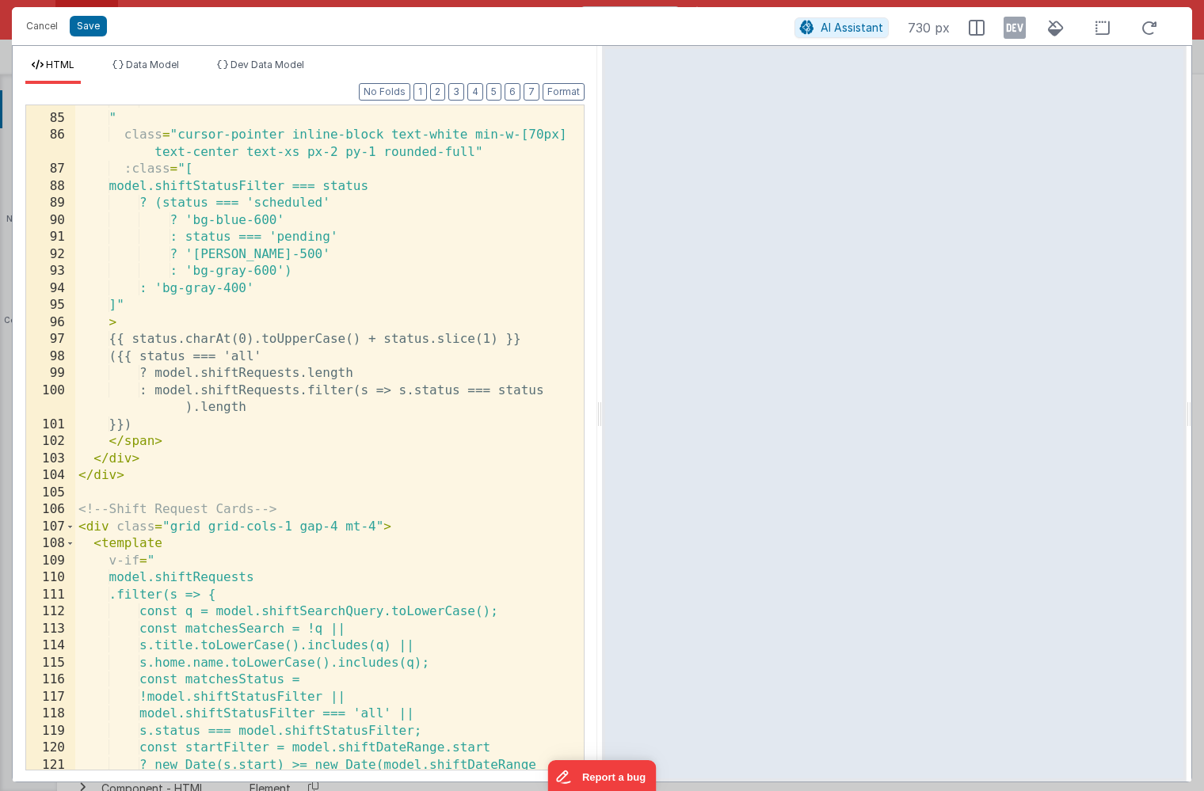
scroll to position [1726, 0]
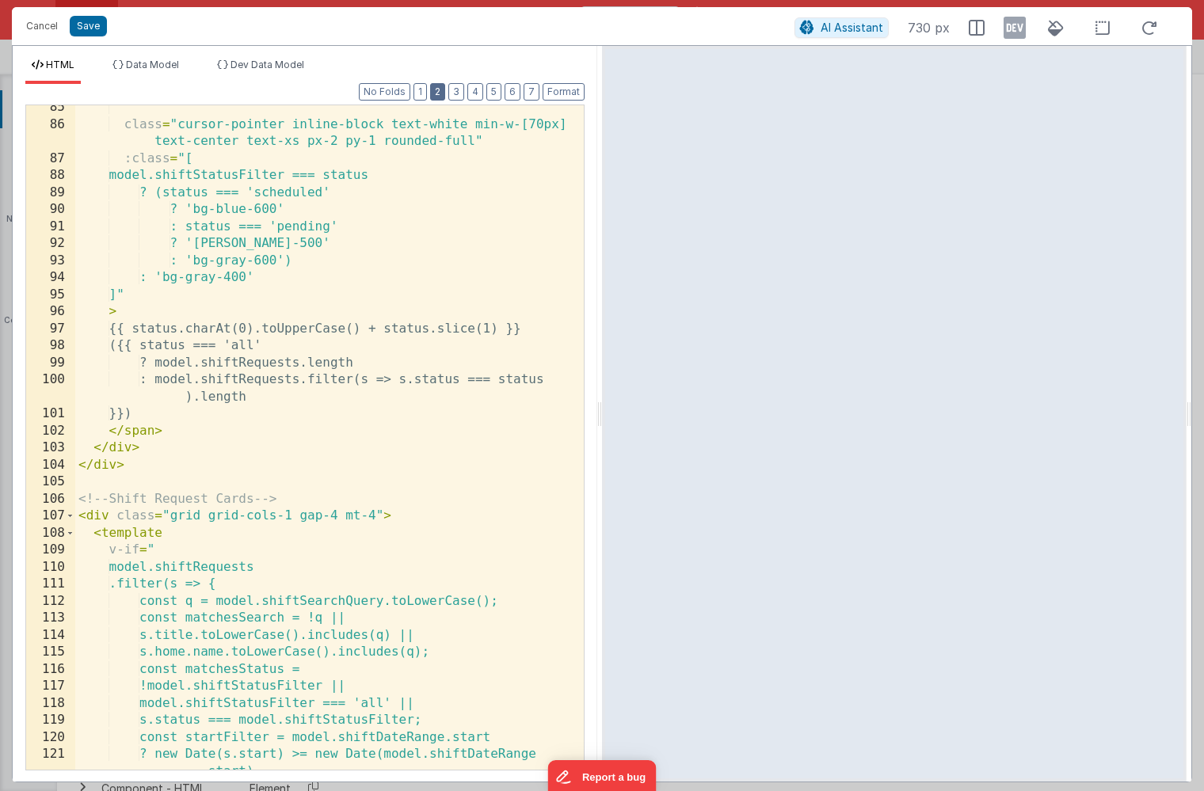
click at [443, 90] on button "2" at bounding box center [437, 91] width 15 height 17
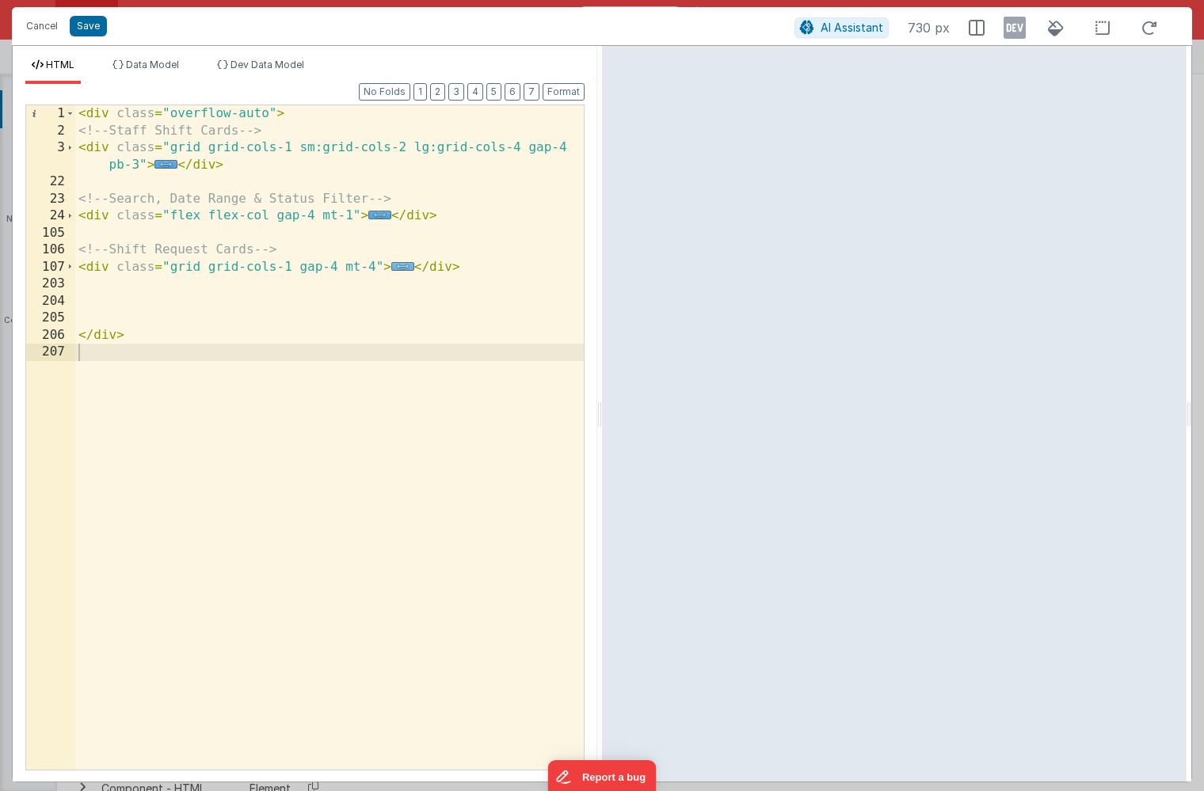
click at [399, 269] on span "..." at bounding box center [402, 266] width 23 height 9
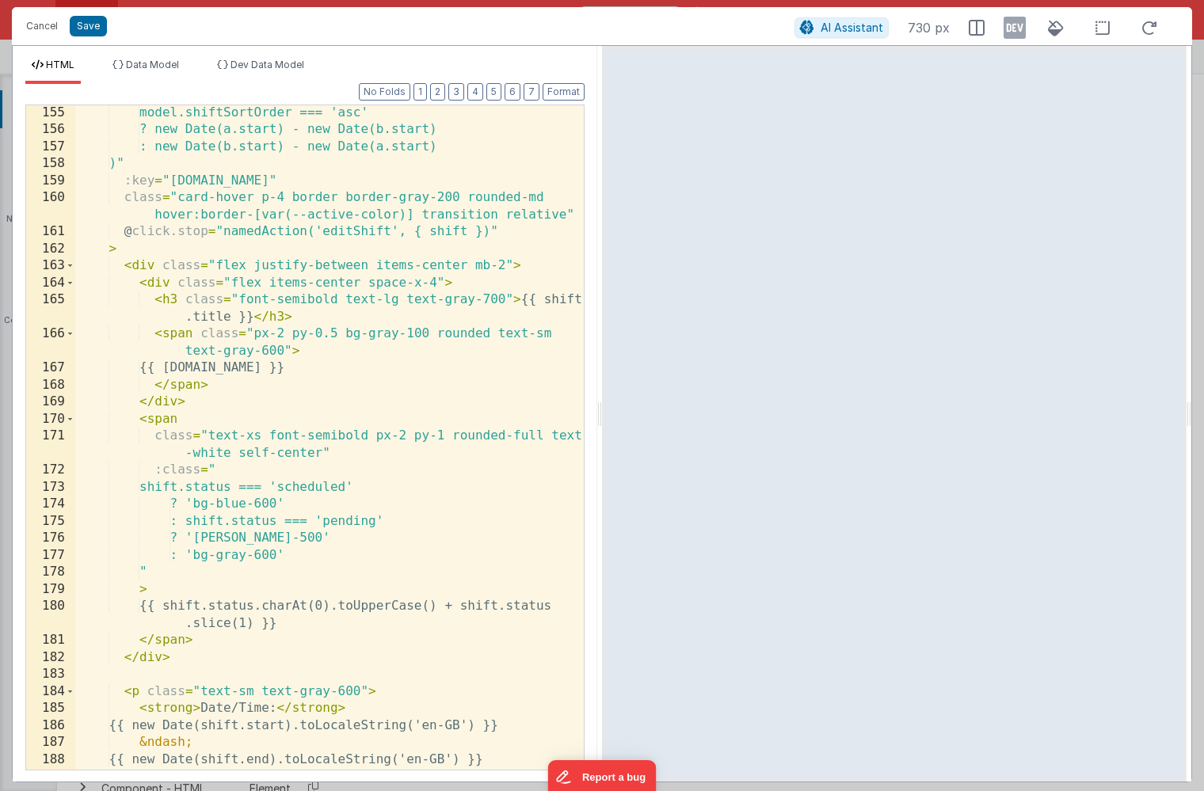
scroll to position [1079, 0]
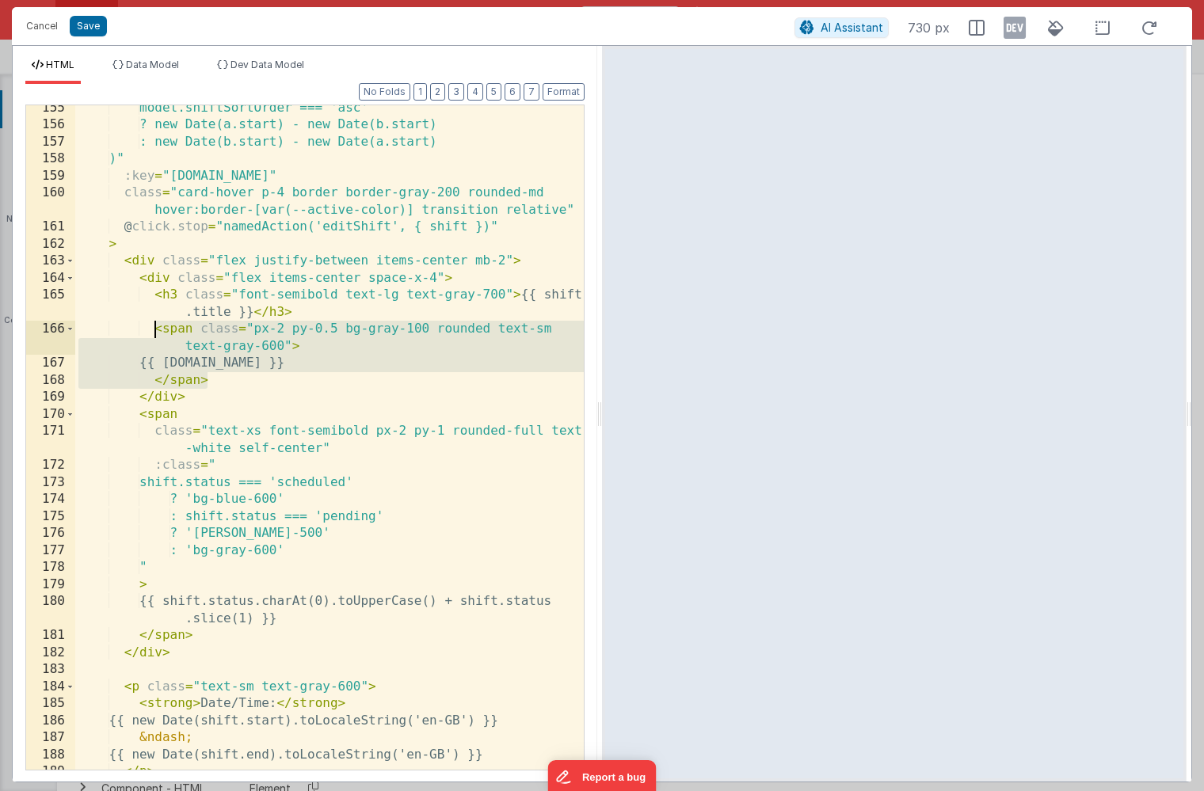
drag, startPoint x: 215, startPoint y: 382, endPoint x: 156, endPoint y: 333, distance: 77.1
click at [156, 333] on div "model.shiftSortOrder === 'asc' ? new Date(a.start) - new Date(b.start) : new Da…" at bounding box center [329, 449] width 509 height 699
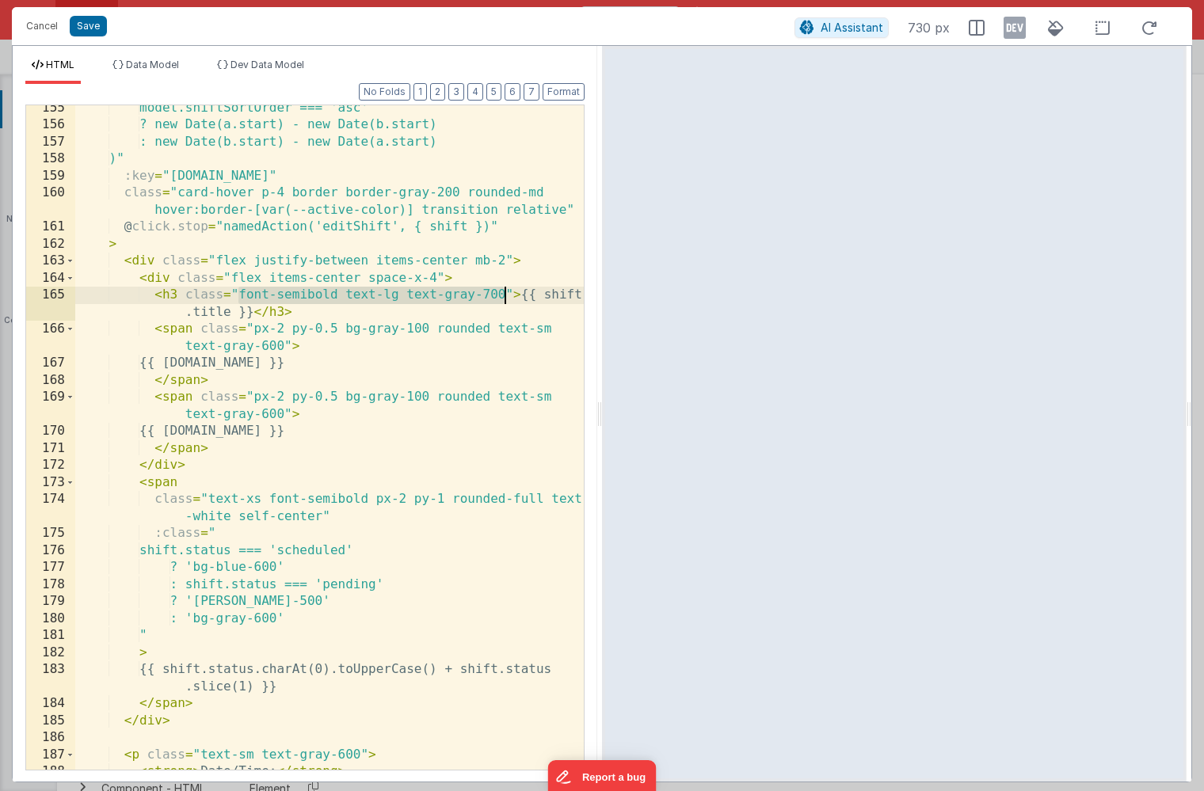
drag, startPoint x: 240, startPoint y: 293, endPoint x: 506, endPoint y: 294, distance: 266.2
click at [506, 294] on div "model.shiftSortOrder === 'asc' ? new Date(a.start) - new Date(b.start) : new Da…" at bounding box center [329, 449] width 509 height 699
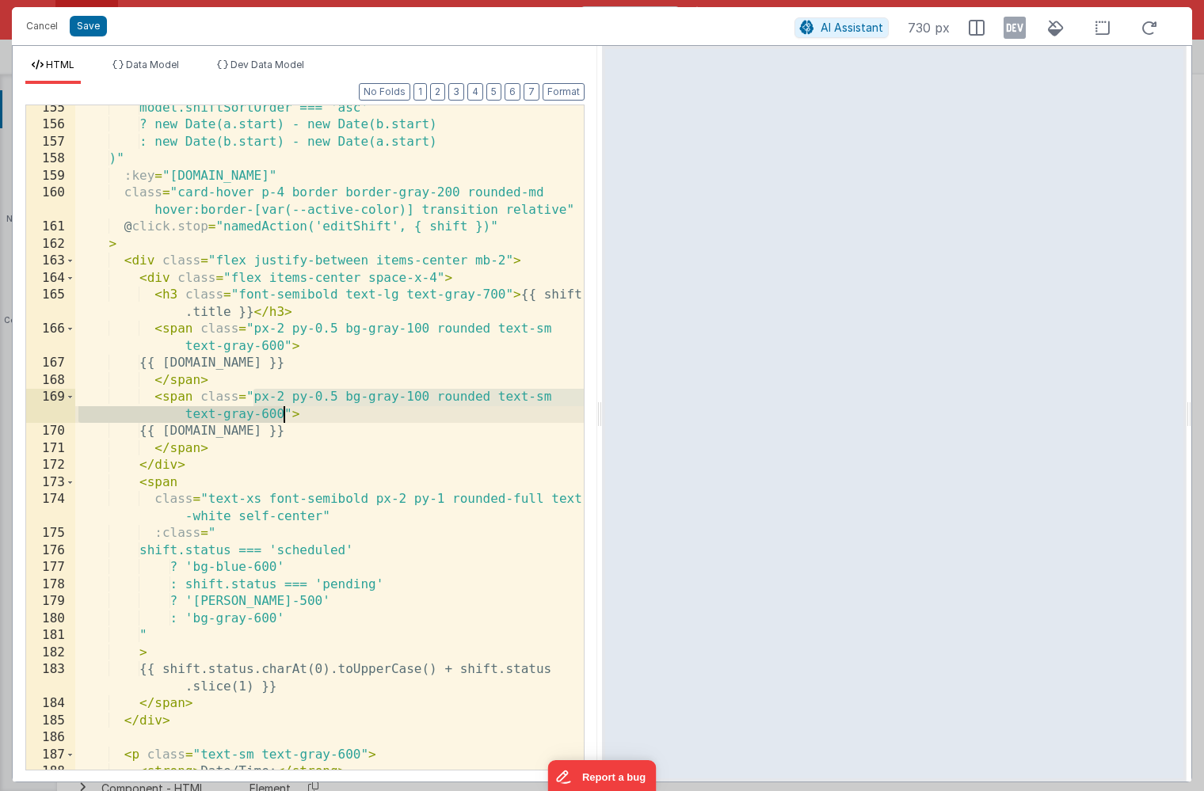
drag, startPoint x: 252, startPoint y: 398, endPoint x: 284, endPoint y: 408, distance: 34.1
click at [284, 408] on div "model.shiftSortOrder === 'asc' ? new Date(a.start) - new Date(b.start) : new Da…" at bounding box center [329, 449] width 509 height 699
paste textarea
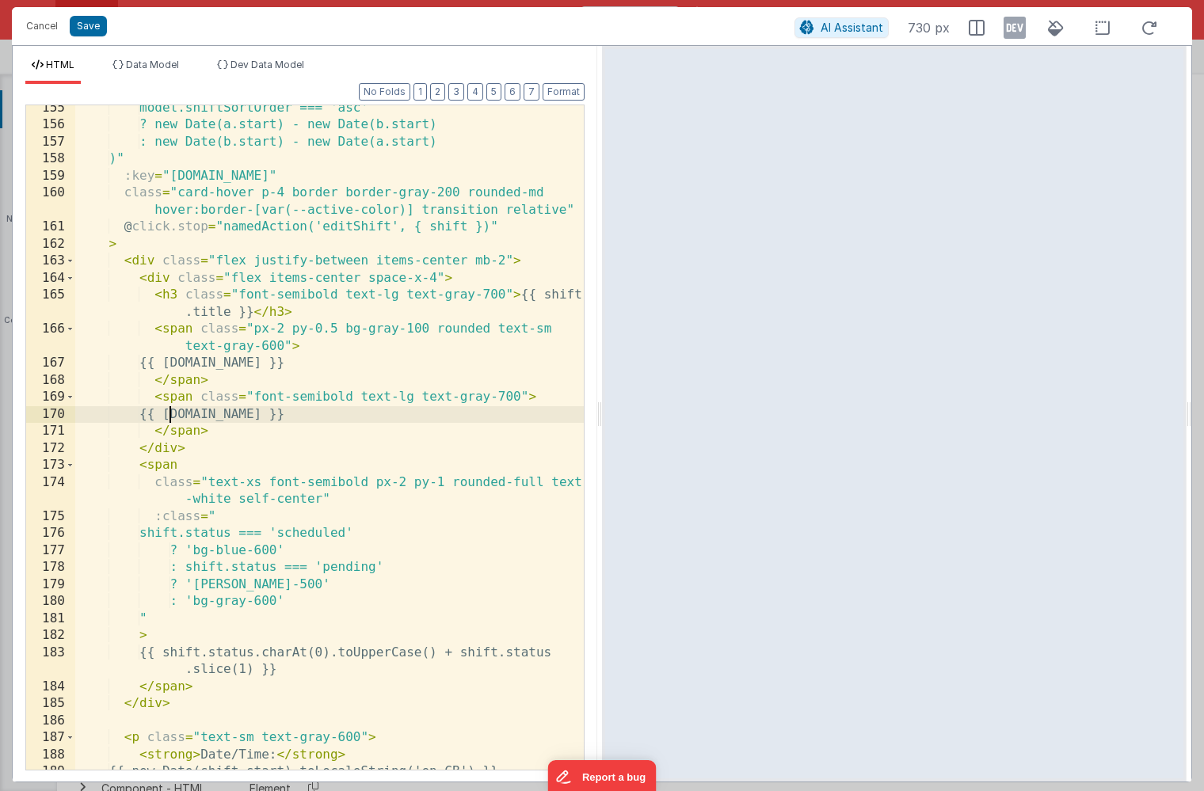
click at [170, 414] on div "model.shiftSortOrder === 'asc' ? new Date(a.start) - new Date(b.start) : new Da…" at bounding box center [329, 449] width 509 height 699
click at [304, 413] on div "model.shiftSortOrder === 'asc' ? new Date(a.start) - new Date(b.start) : new Da…" at bounding box center [329, 449] width 509 height 699
click at [295, 433] on div "model.shiftSortOrder === 'asc' ? new Date(a.start) - new Date(b.start) : new Da…" at bounding box center [329, 449] width 509 height 699
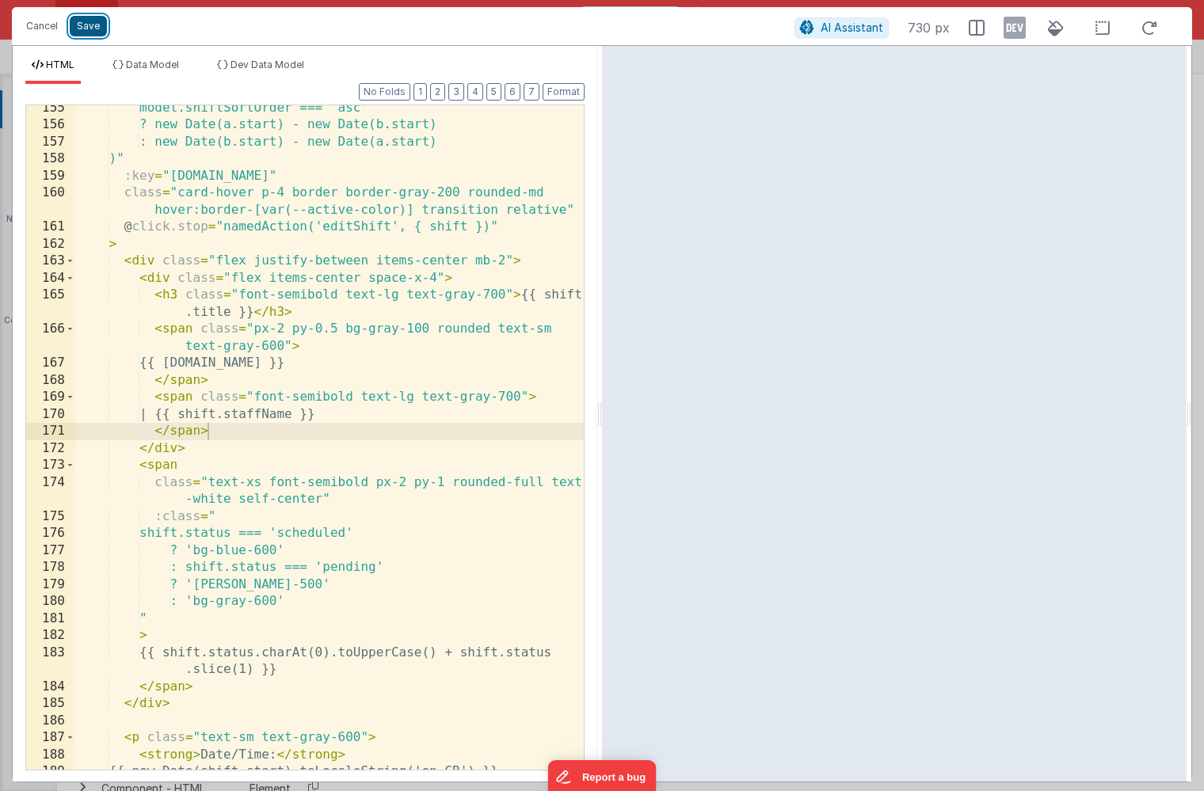
click at [97, 32] on button "Save" at bounding box center [88, 26] width 37 height 21
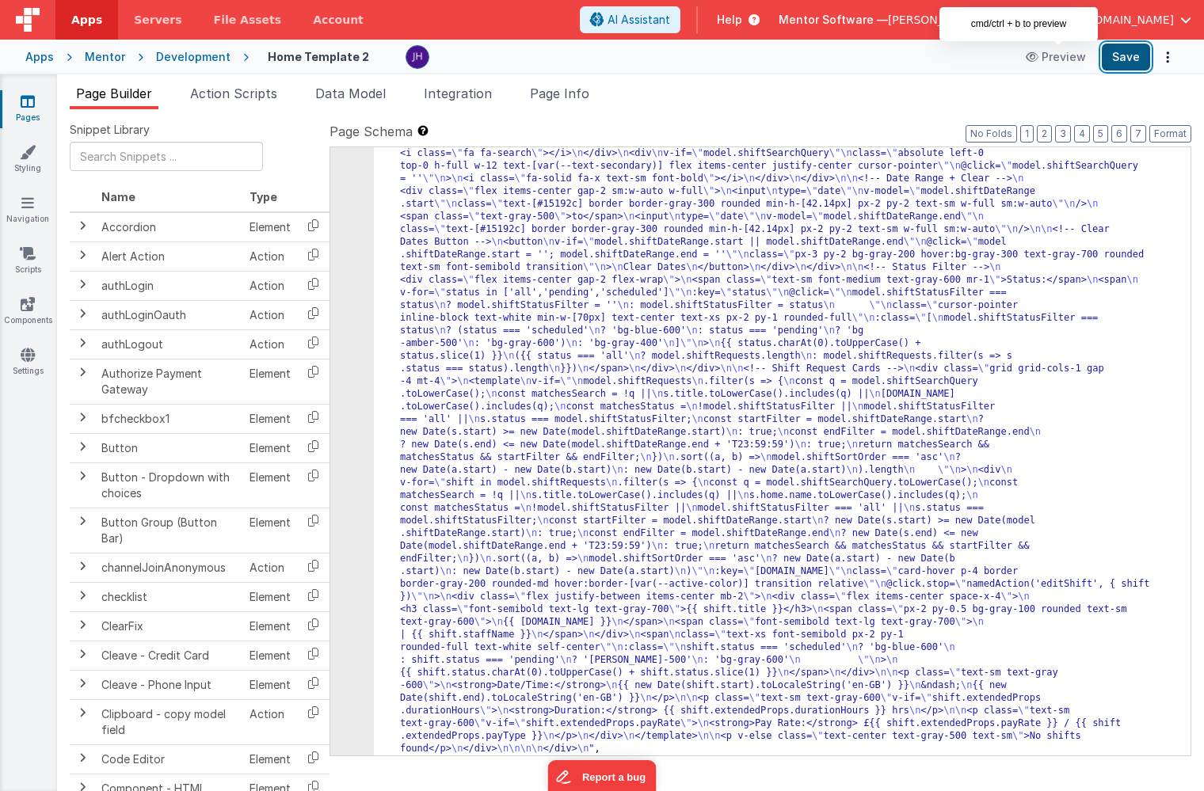
scroll to position [9708, 0]
click at [1126, 60] on button "Save" at bounding box center [1126, 57] width 48 height 27
click at [446, 491] on div ""html" : "<div class= \" overflow-auto \" > \n <!-- Staff Shift Cards --> \n <d…" at bounding box center [782, 686] width 817 height 1382
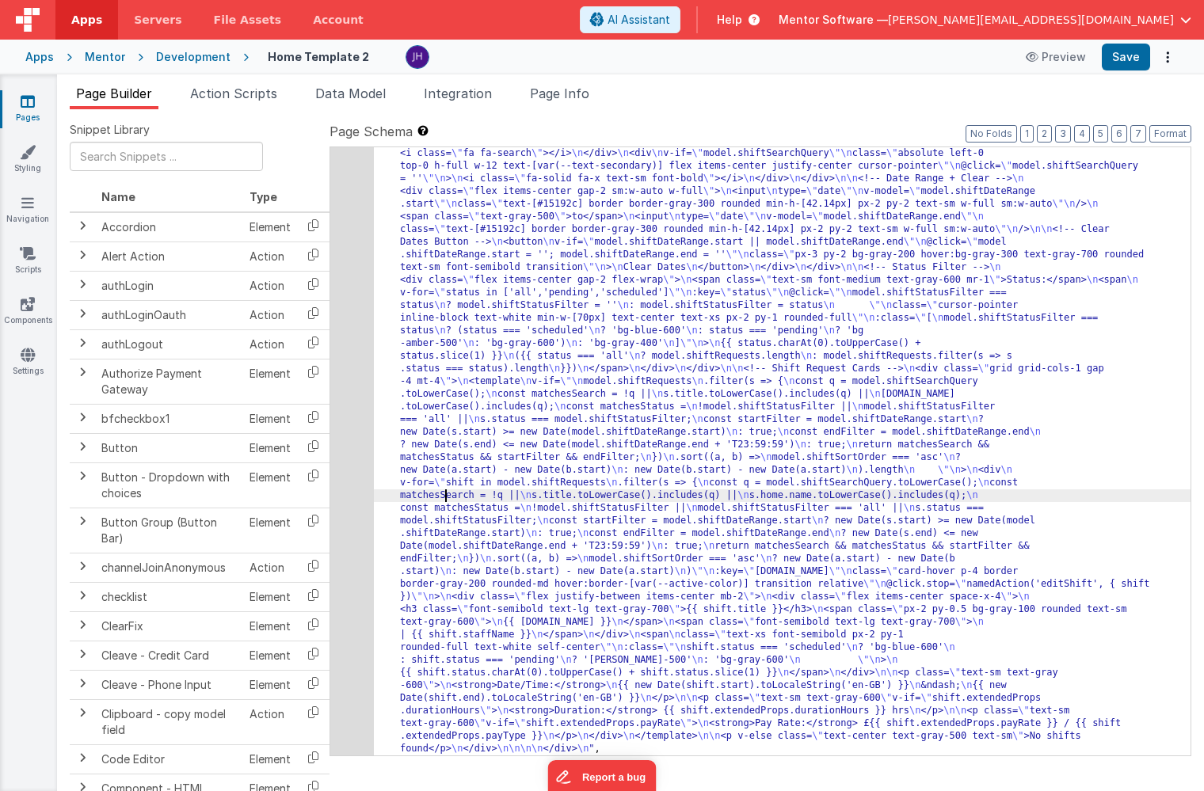
click at [358, 432] on div "192" at bounding box center [352, 375] width 44 height 760
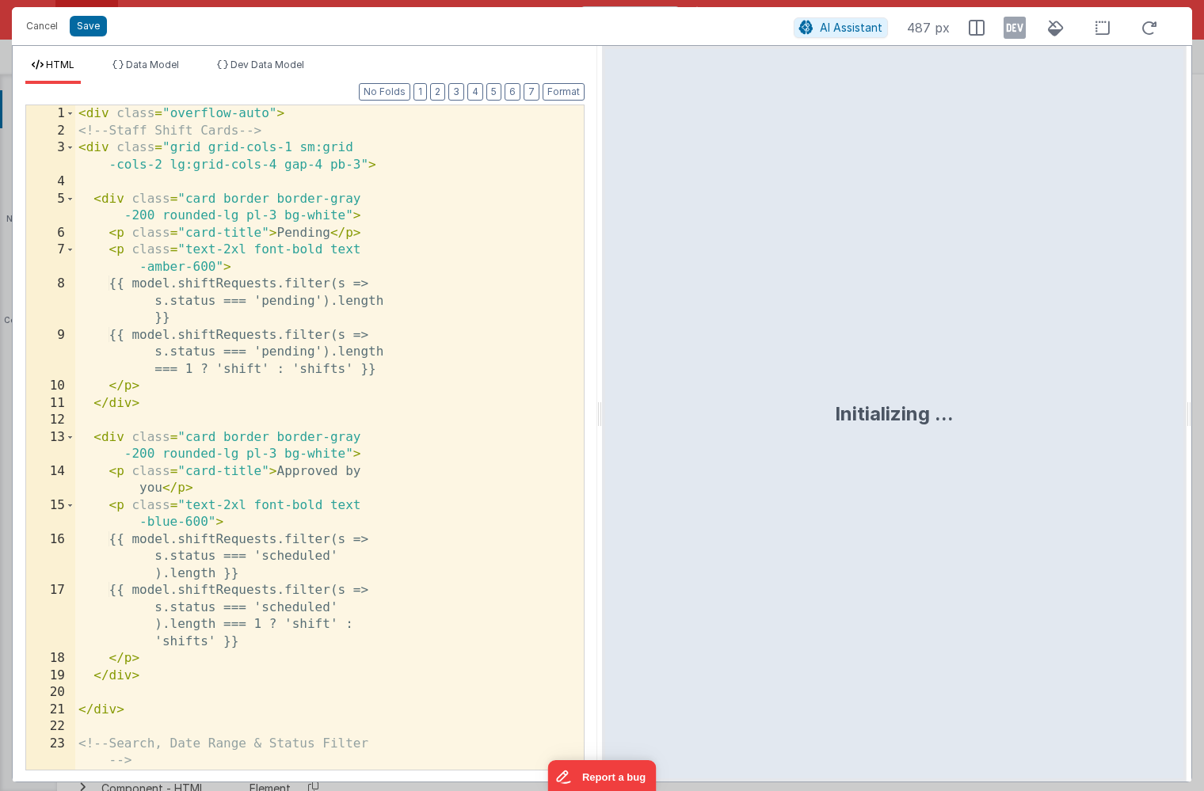
scroll to position [9715, 0]
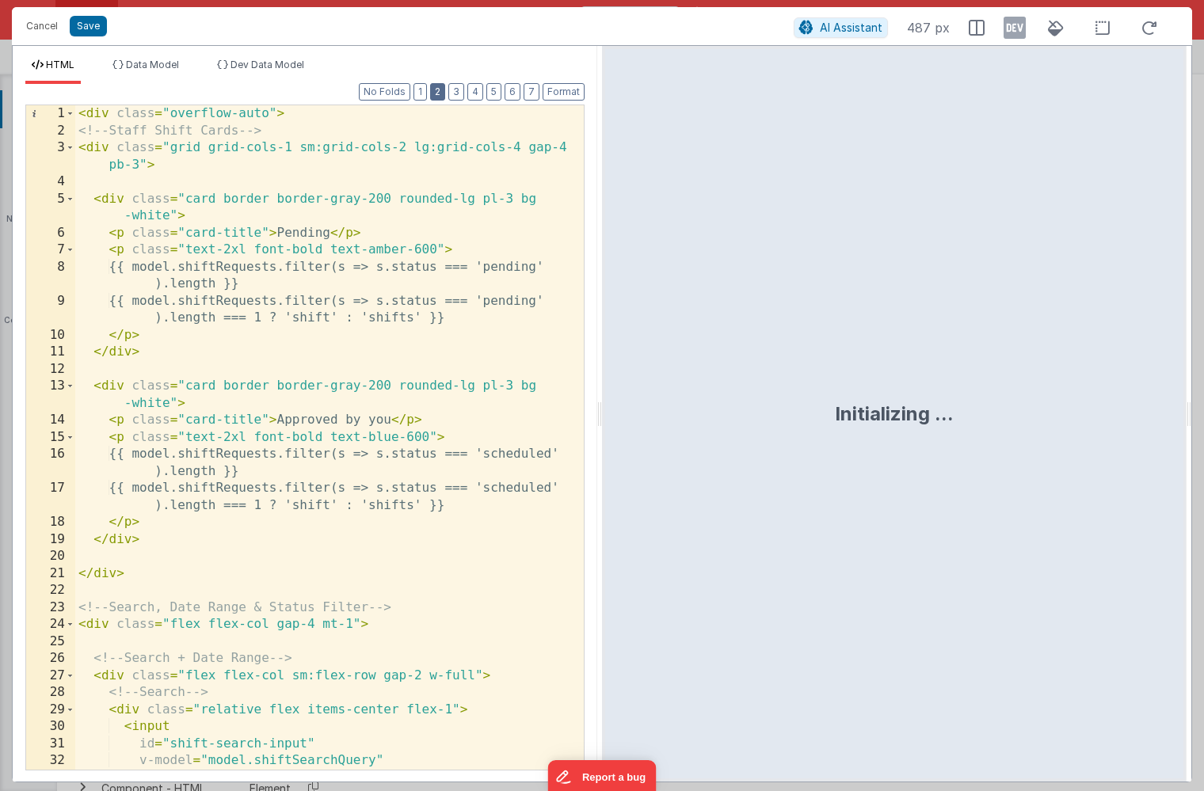
click at [439, 89] on button "2" at bounding box center [437, 91] width 15 height 17
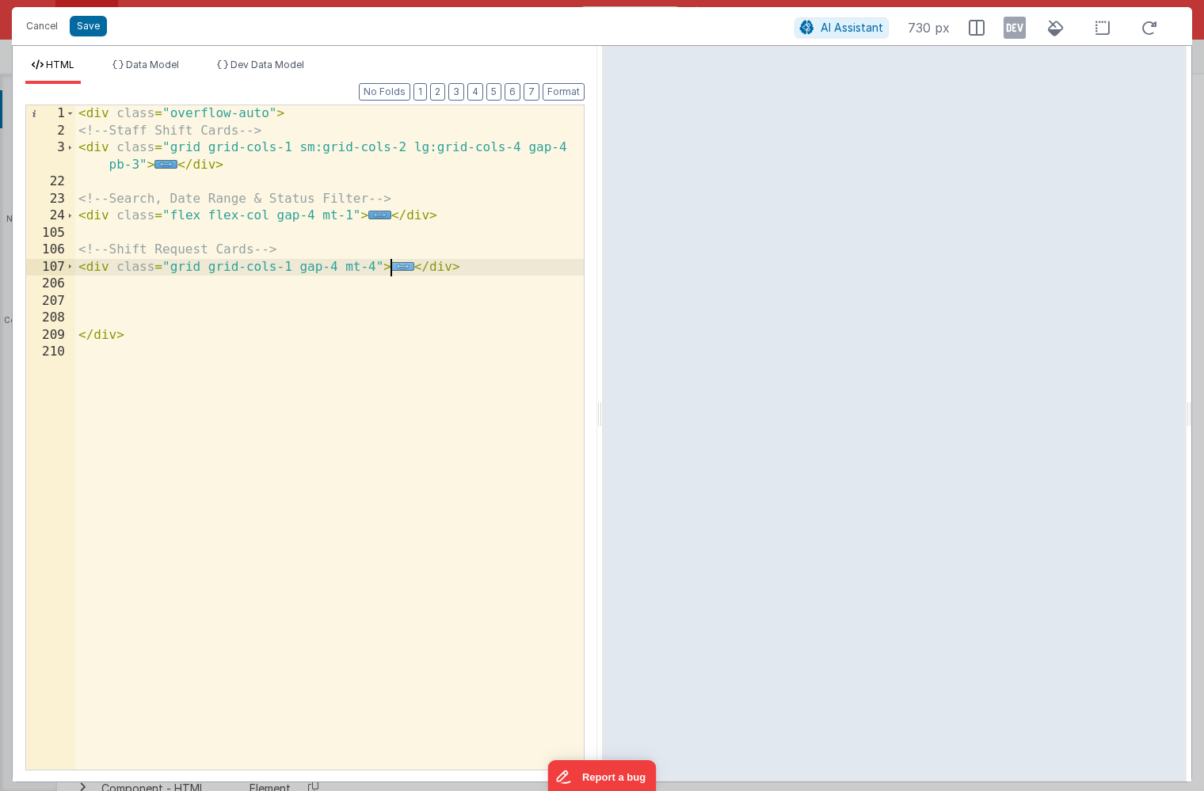
click at [401, 265] on span "..." at bounding box center [402, 266] width 23 height 9
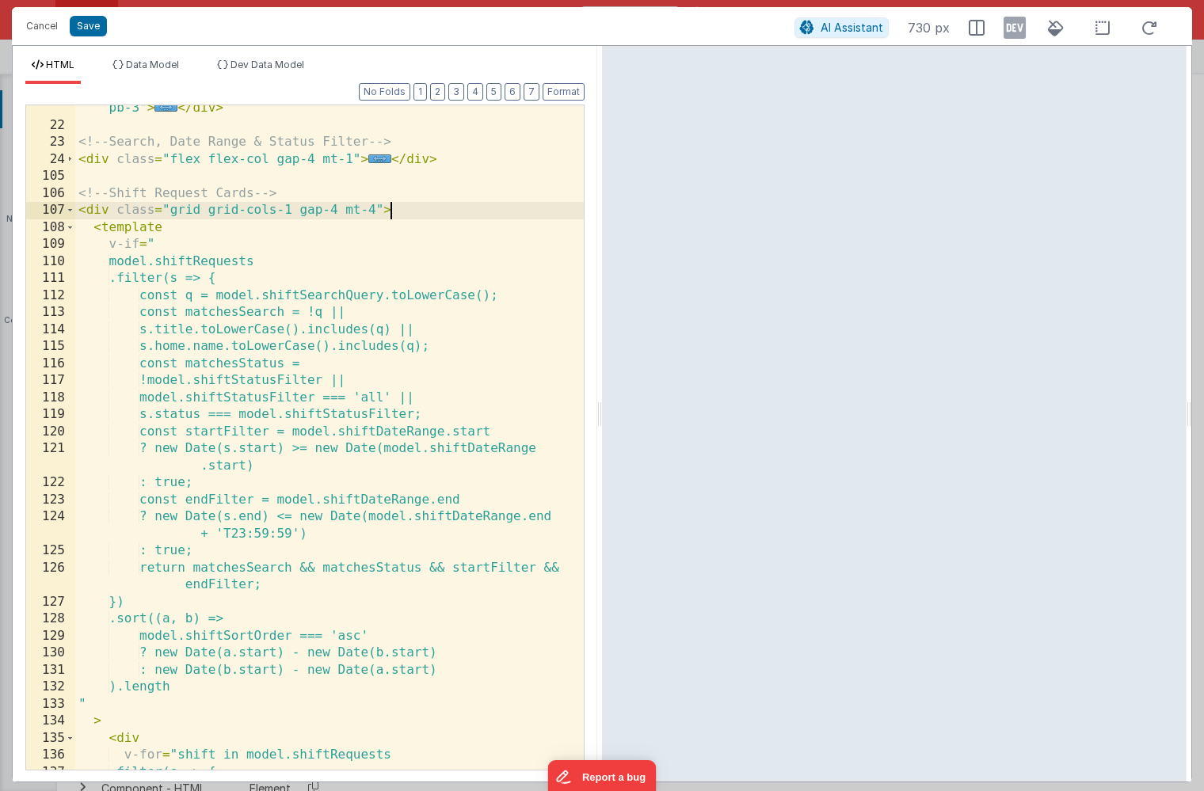
scroll to position [56, 0]
click at [67, 211] on span at bounding box center [70, 210] width 9 height 17
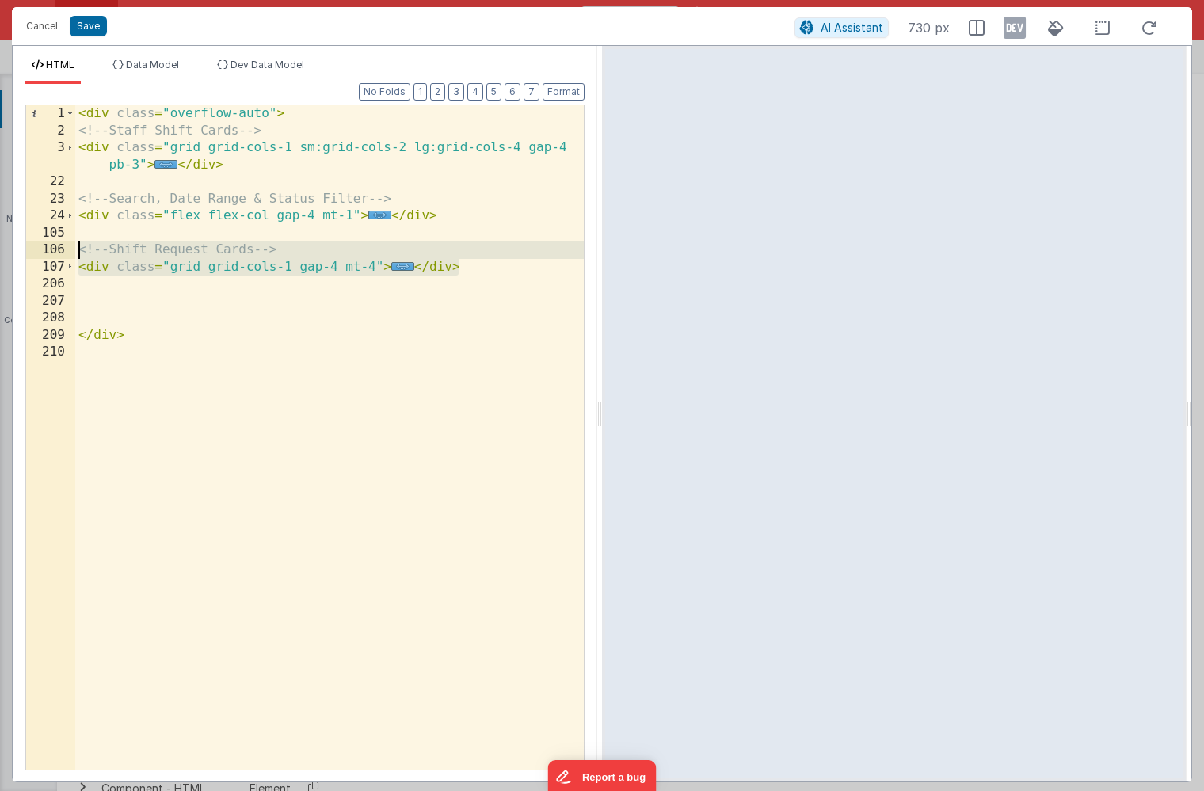
drag, startPoint x: 469, startPoint y: 268, endPoint x: 61, endPoint y: 245, distance: 408.6
click at [61, 245] on div "1 2 3 22 23 24 105 106 107 206 207 208 209 210 < div class = "overflow-auto" > …" at bounding box center [304, 438] width 559 height 666
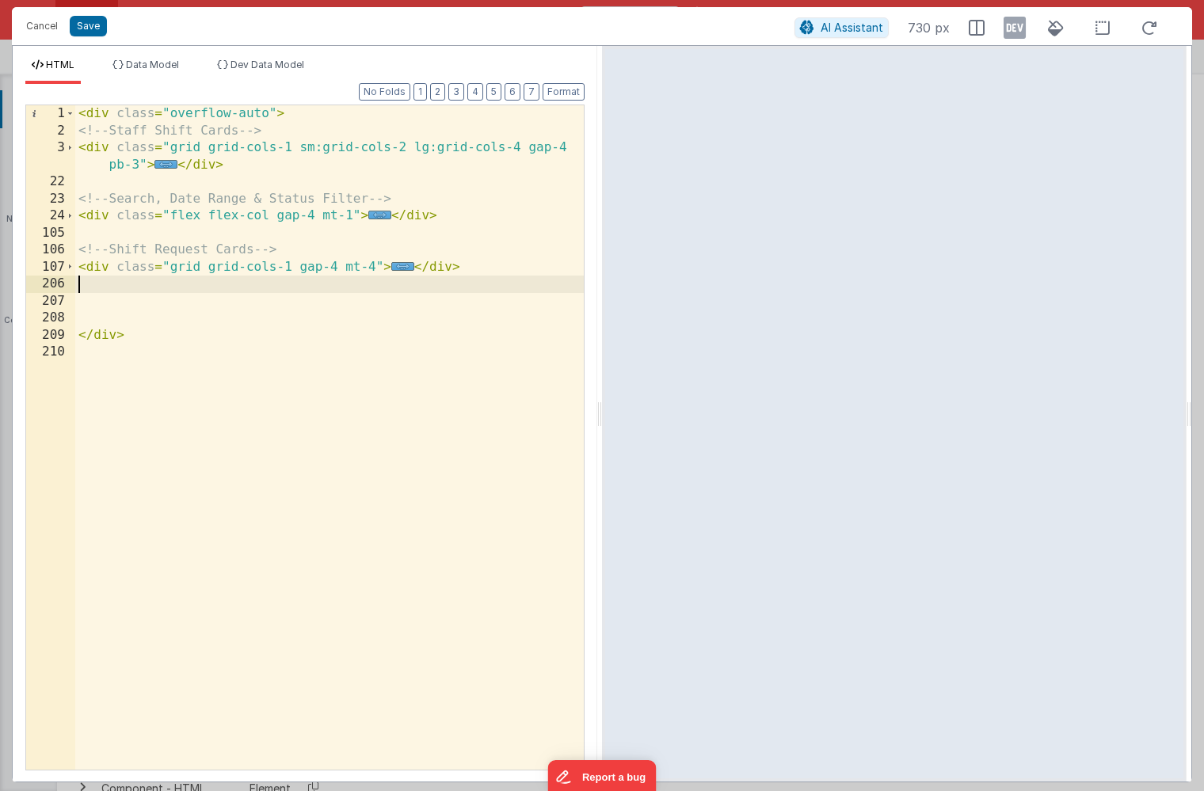
click at [443, 280] on div "< div class = "overflow-auto" > <!-- Staff Shift Cards --> < div class = "grid …" at bounding box center [329, 454] width 509 height 699
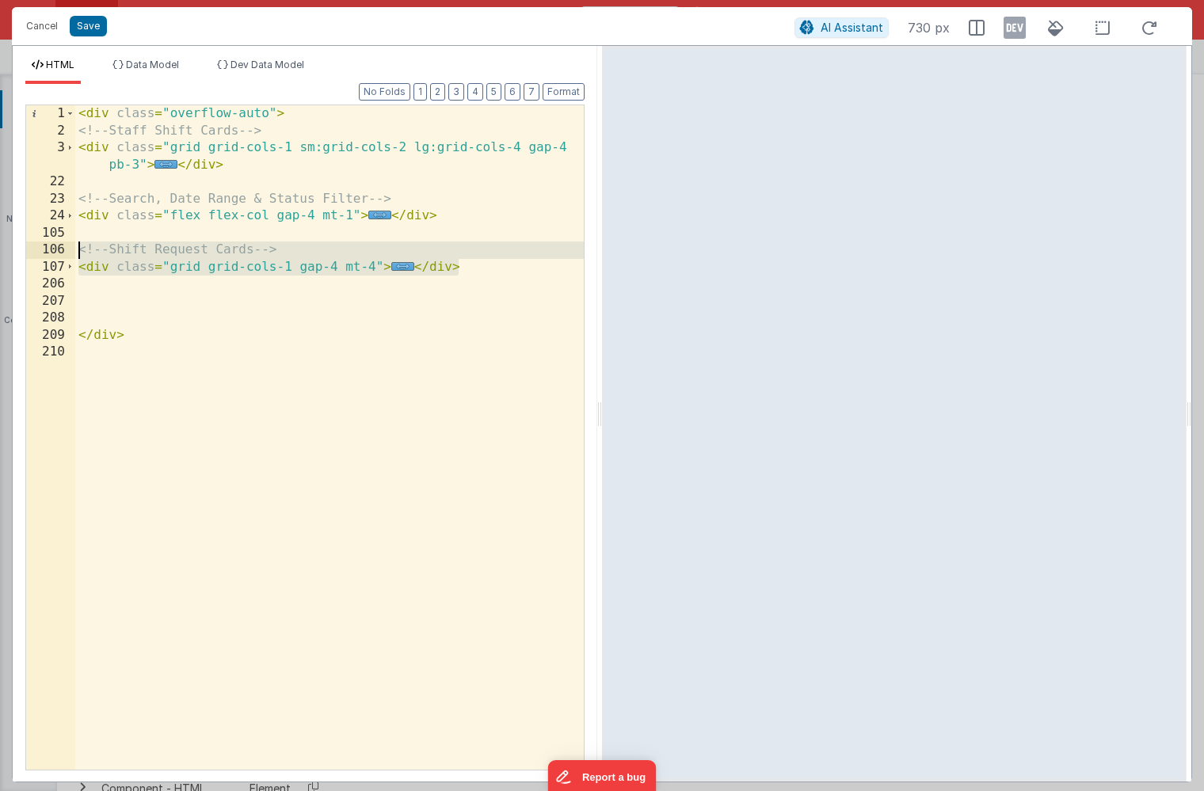
drag, startPoint x: 462, startPoint y: 269, endPoint x: 43, endPoint y: 253, distance: 419.4
click at [43, 253] on div "1 2 3 22 23 24 105 106 107 206 207 208 209 210 < div class = "overflow-auto" > …" at bounding box center [304, 438] width 559 height 666
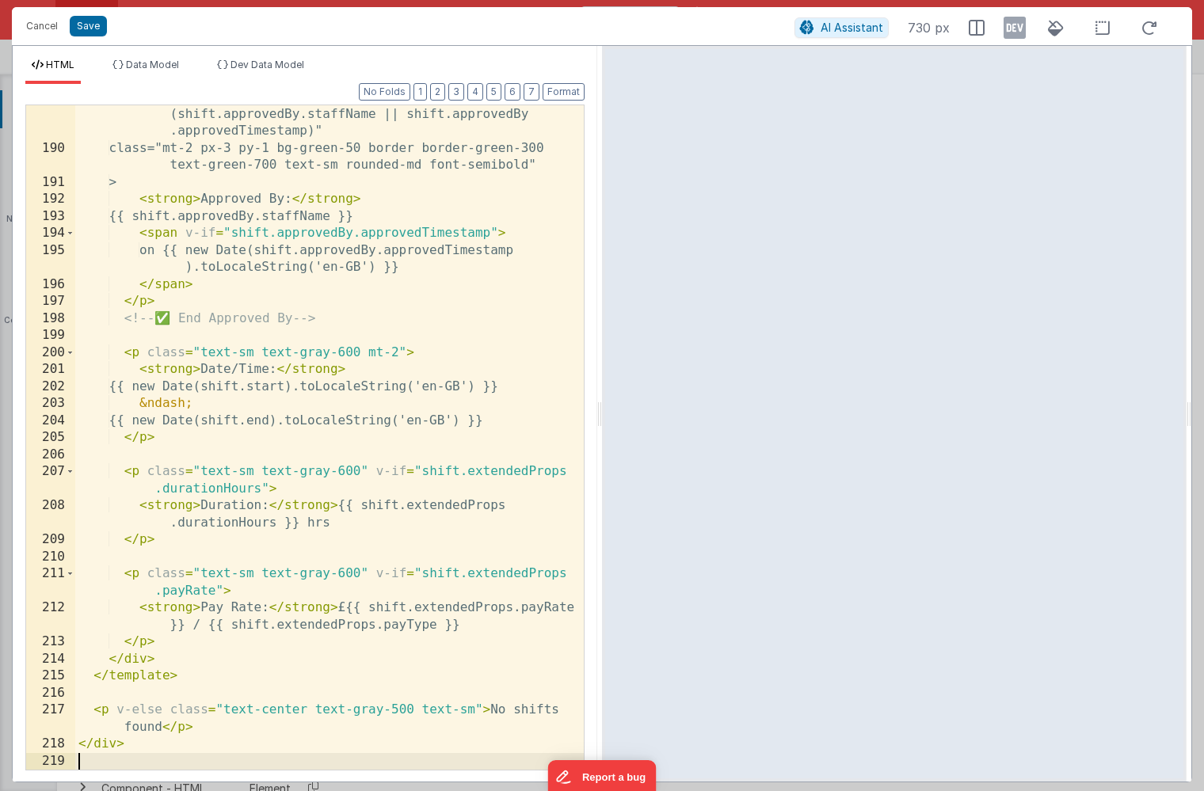
scroll to position [1754, 0]
click at [185, 319] on div "v-if = "shift.status === 'scheduled' && shift.approvedBy && (shift.approvedBy.s…" at bounding box center [329, 455] width 509 height 733
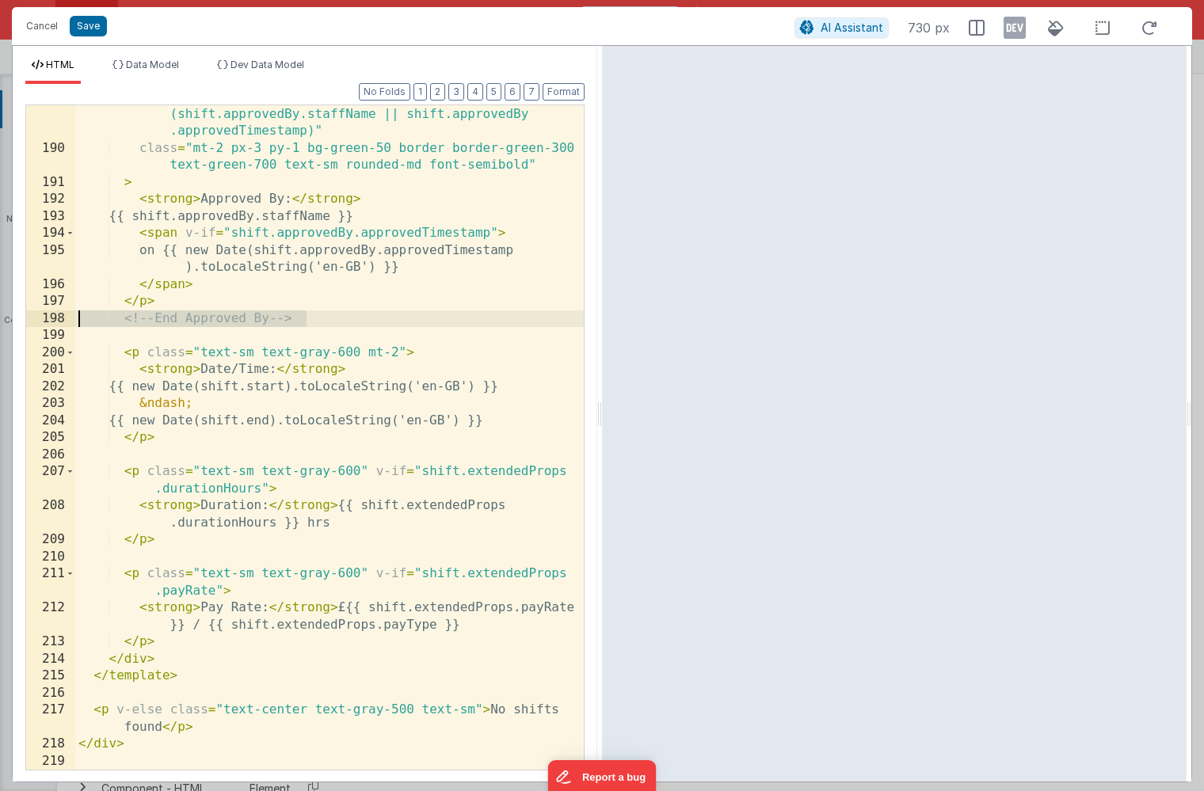
drag, startPoint x: 314, startPoint y: 319, endPoint x: 53, endPoint y: 319, distance: 261.4
click at [53, 319] on div "189 190 191 192 193 194 195 196 197 198 199 200 201 202 203 204 205 206 207 208…" at bounding box center [304, 438] width 559 height 666
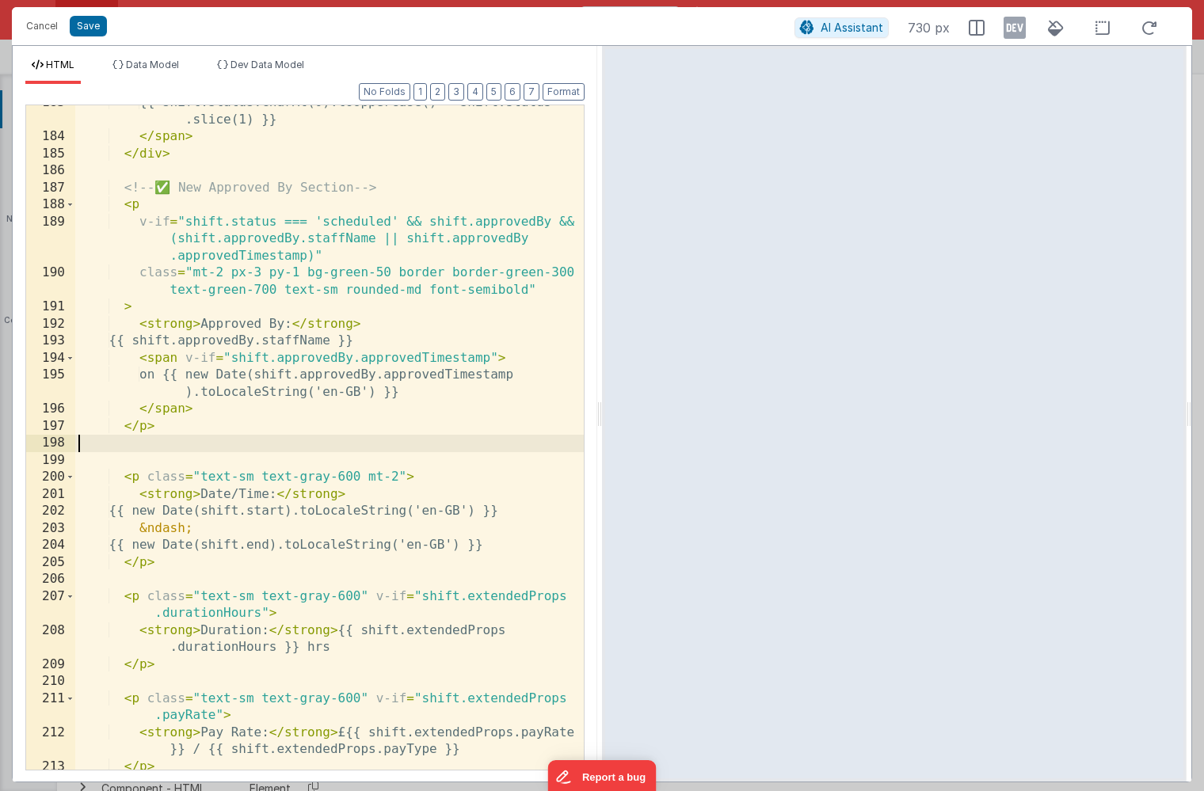
scroll to position [1604, 0]
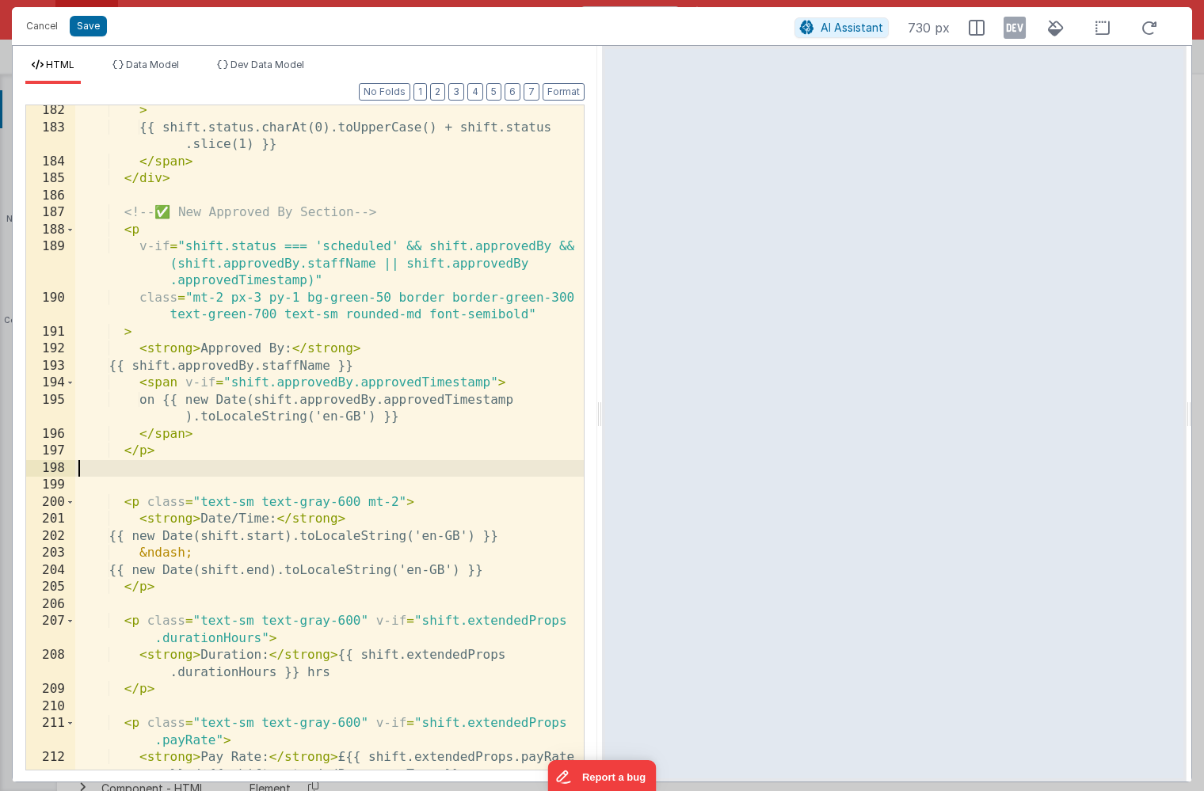
click at [183, 209] on div "> {{ shift.status.charAt(0).toUpperCase() + shift.status .slice(1) }} </ span >…" at bounding box center [329, 451] width 509 height 699
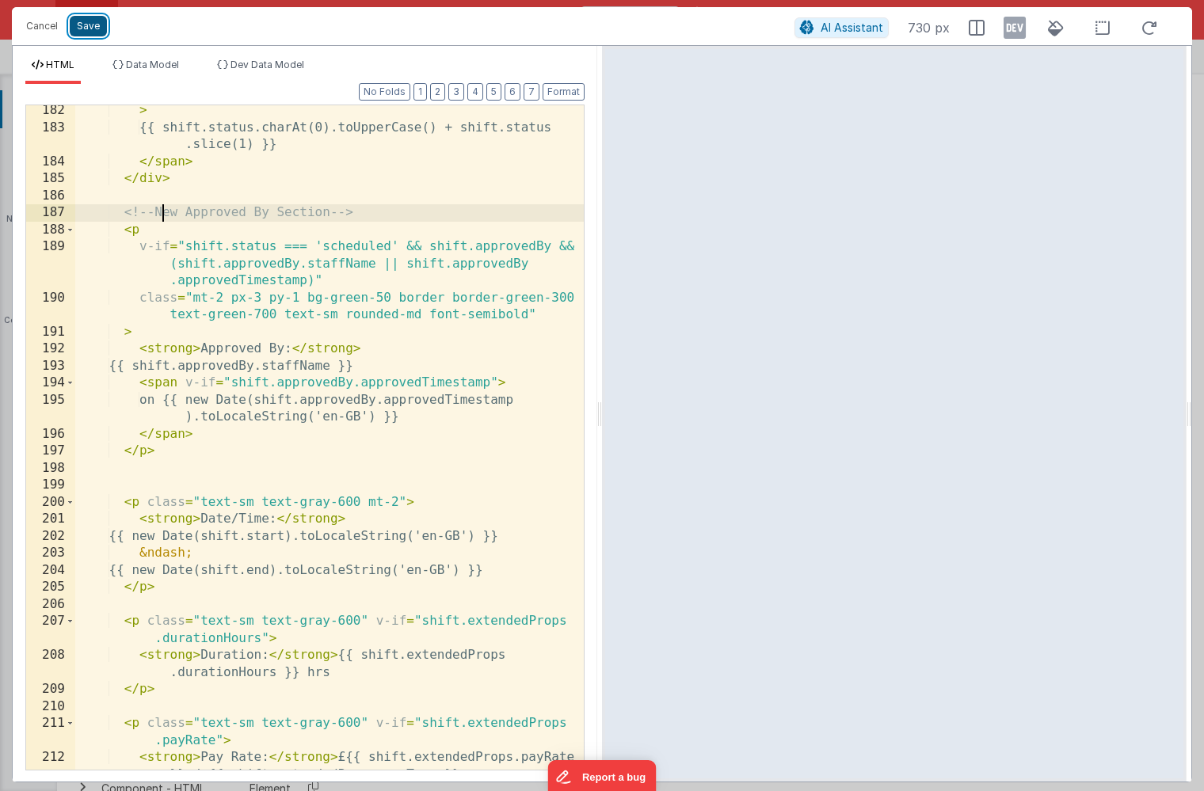
click at [82, 22] on button "Save" at bounding box center [88, 26] width 37 height 21
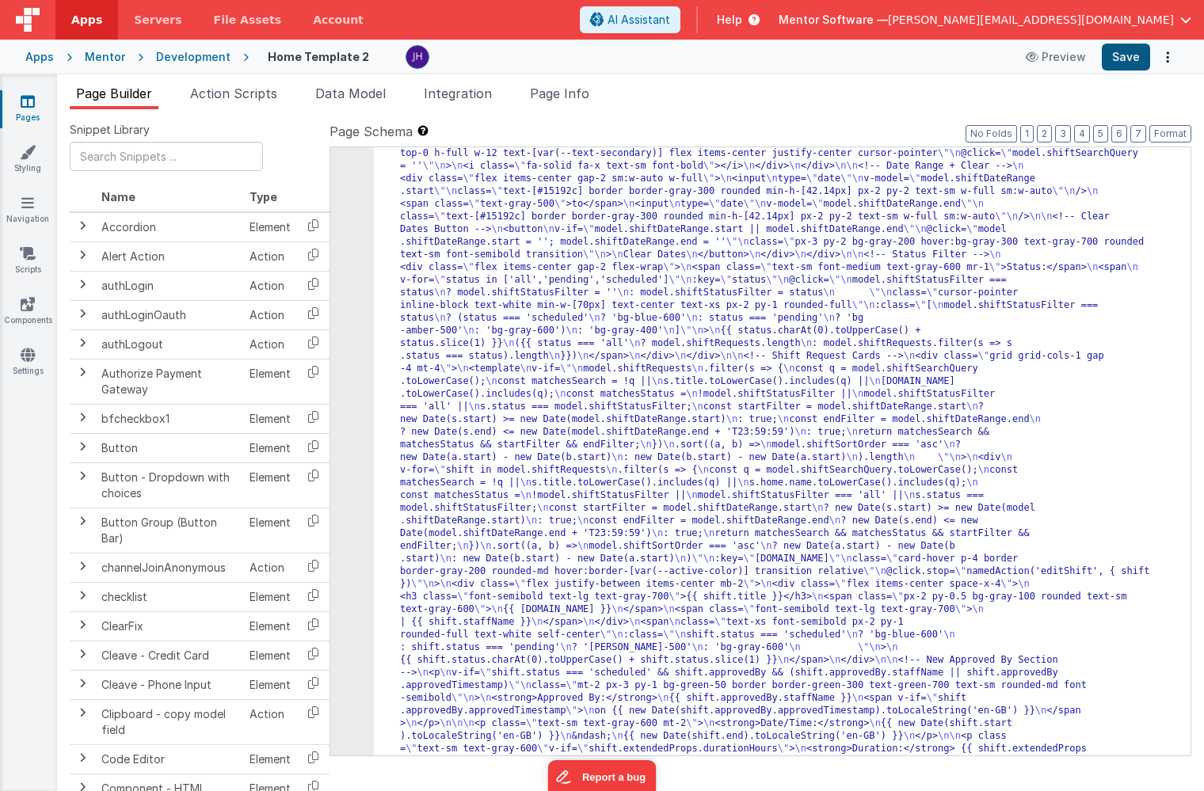
scroll to position [9705, 0]
click at [1138, 56] on button "Save" at bounding box center [1126, 57] width 48 height 27
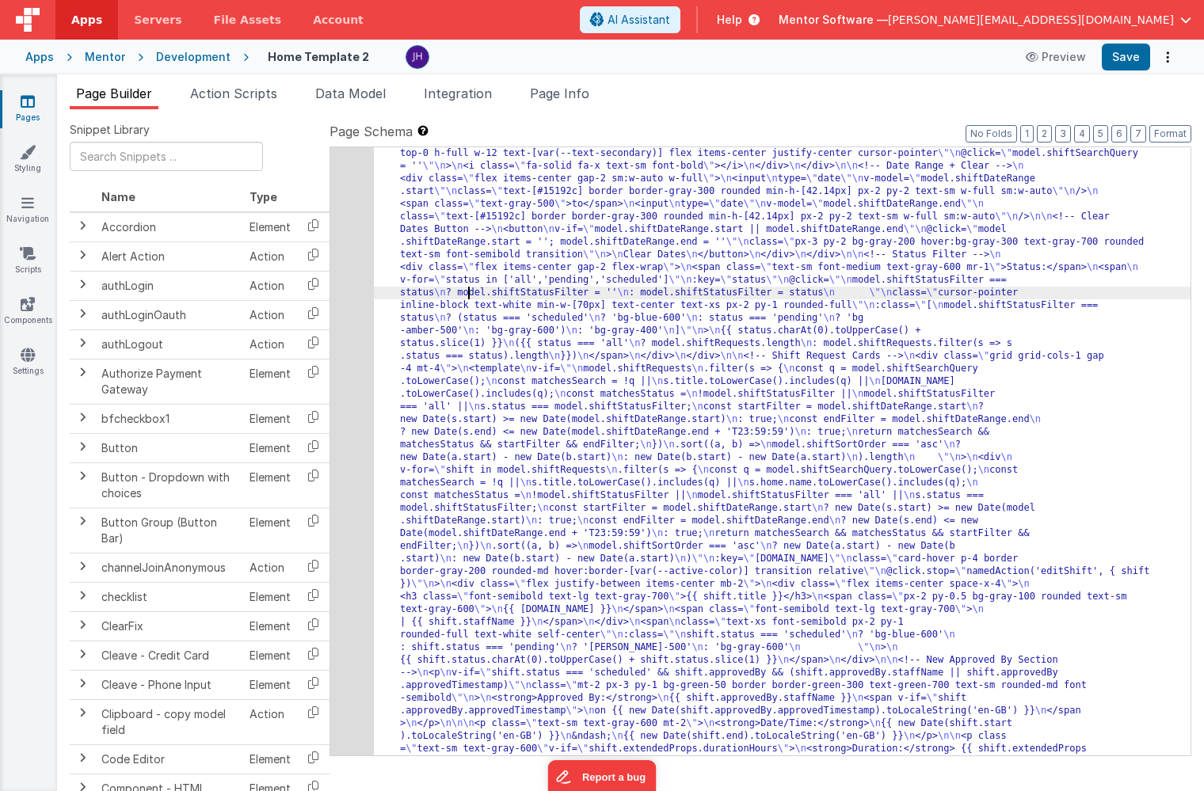
click at [355, 291] on div "192" at bounding box center [352, 388] width 44 height 811
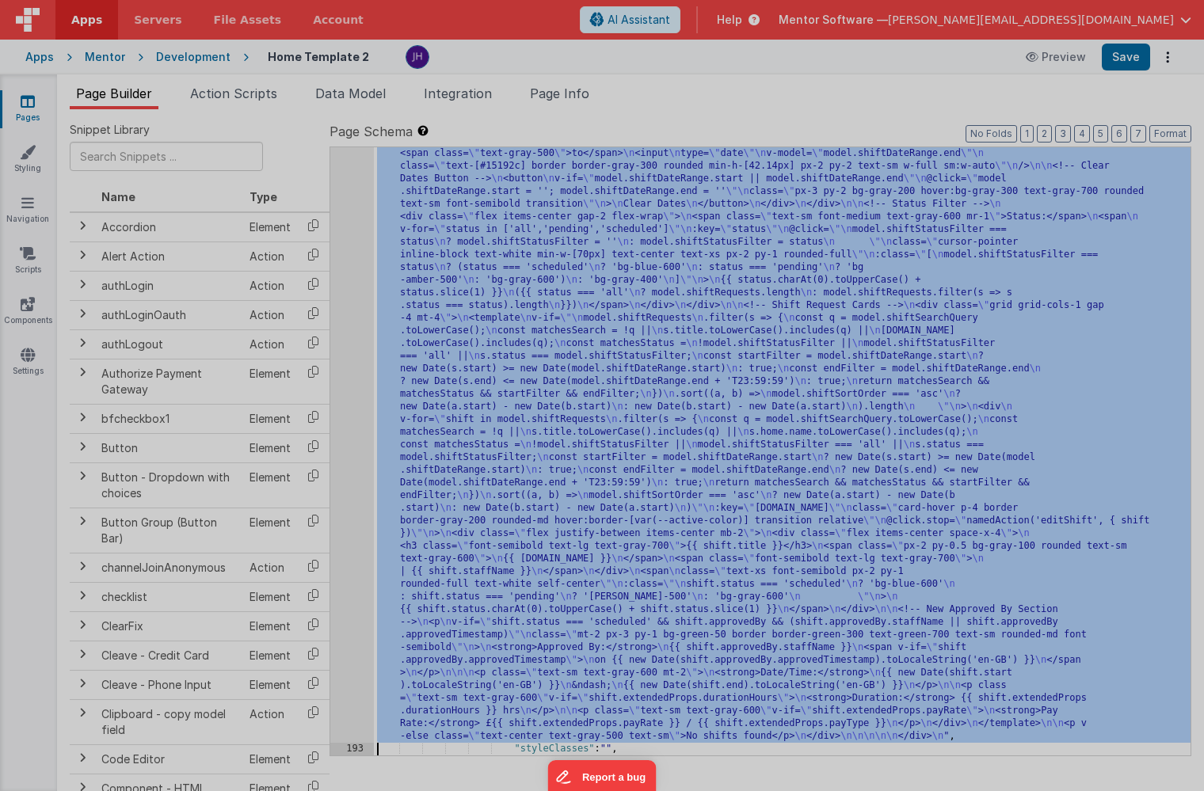
scroll to position [9733, 0]
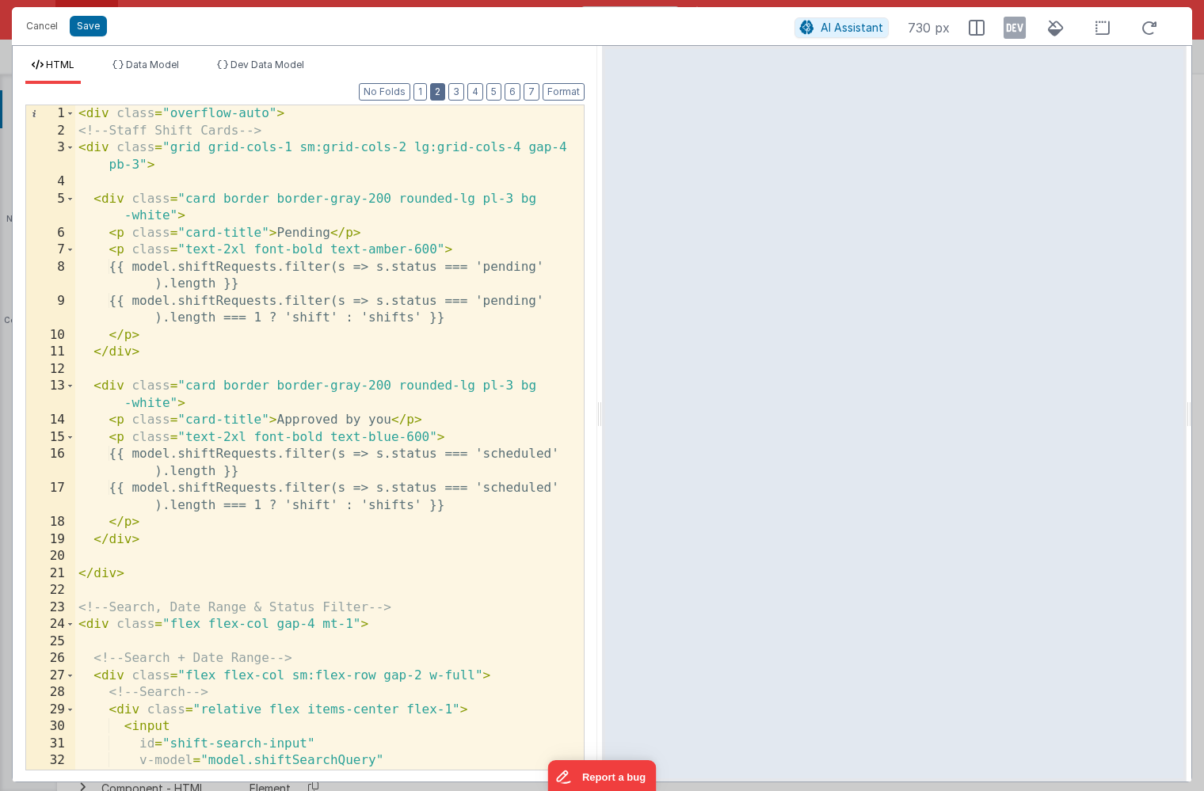
click at [439, 96] on button "2" at bounding box center [437, 91] width 15 height 17
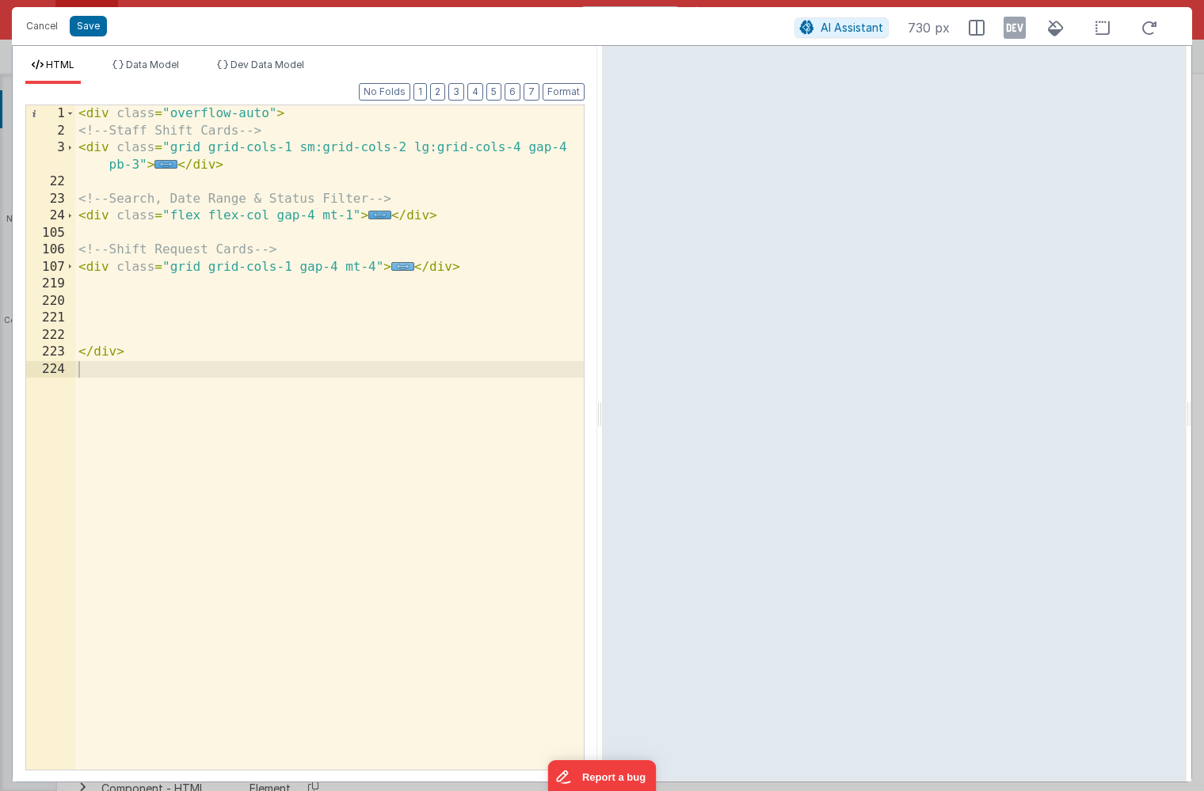
click at [402, 269] on span "..." at bounding box center [402, 266] width 23 height 9
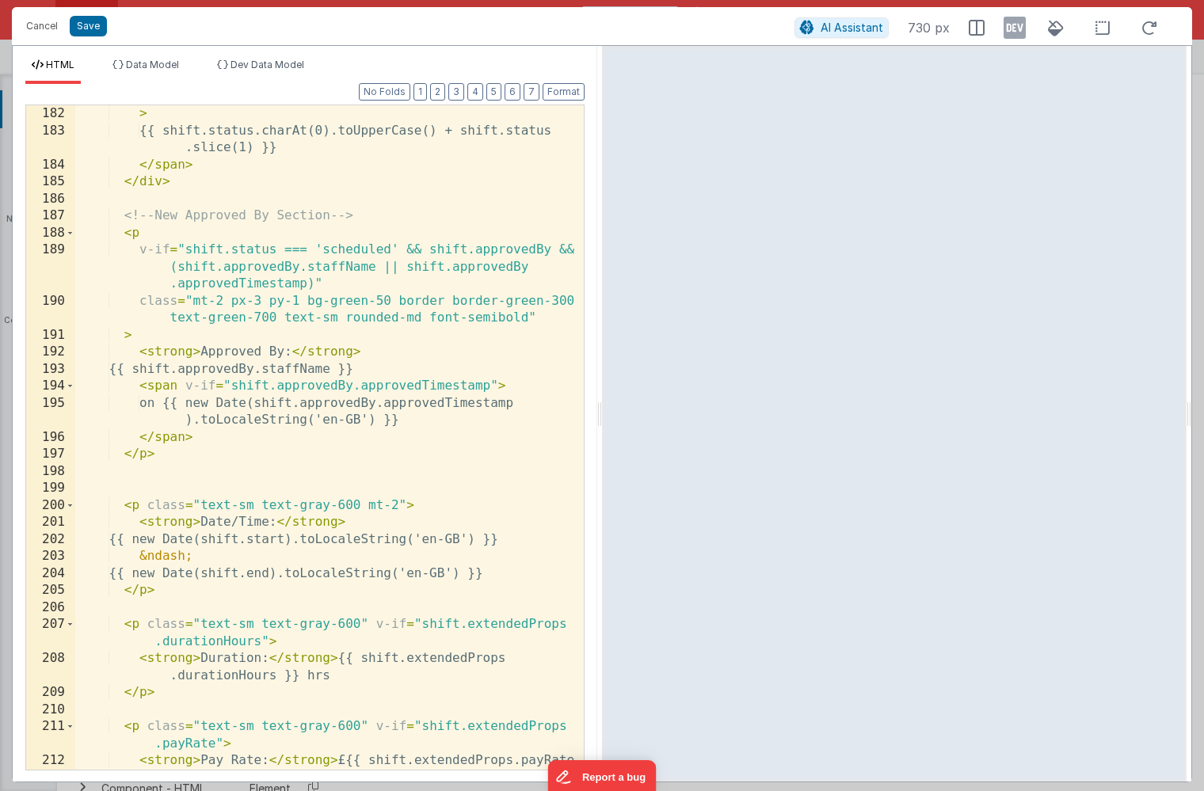
scroll to position [1601, 0]
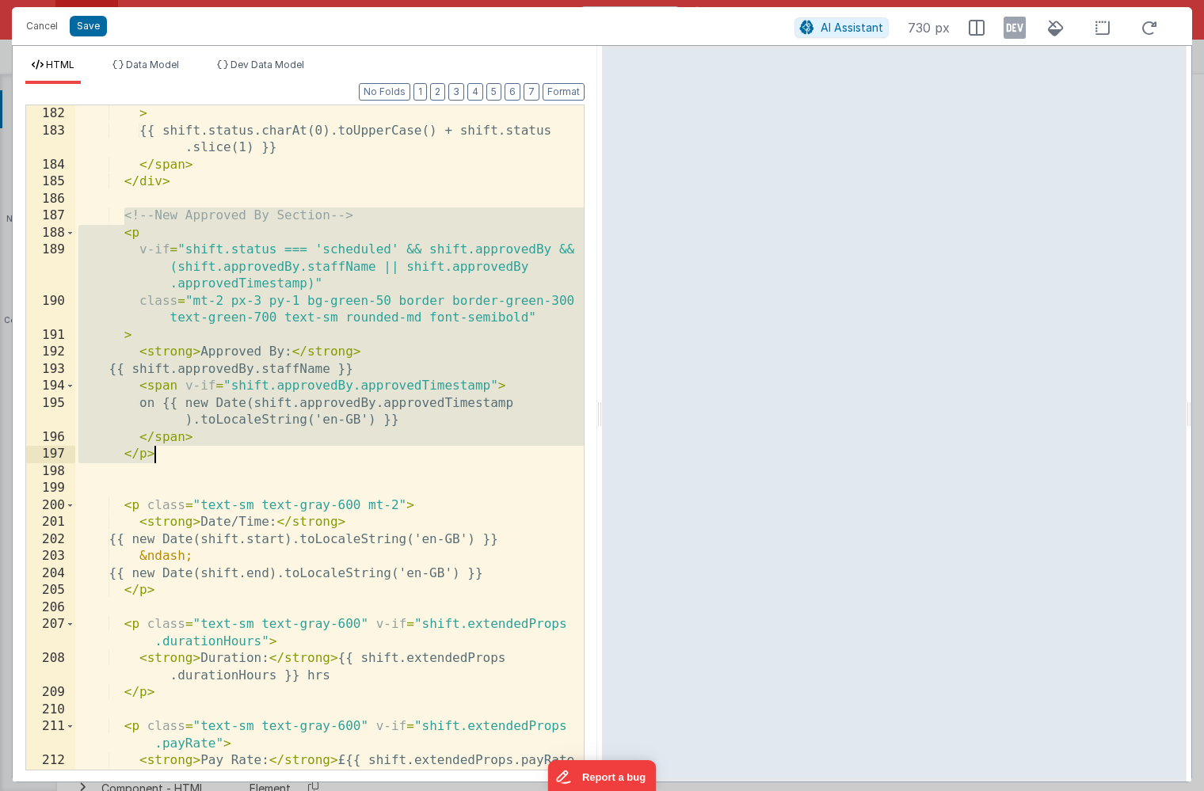
drag, startPoint x: 122, startPoint y: 215, endPoint x: 189, endPoint y: 459, distance: 253.7
click at [189, 459] on div "> {{ shift.status.charAt(0).toUpperCase() + shift.status .slice(1) }} </ span >…" at bounding box center [329, 454] width 509 height 699
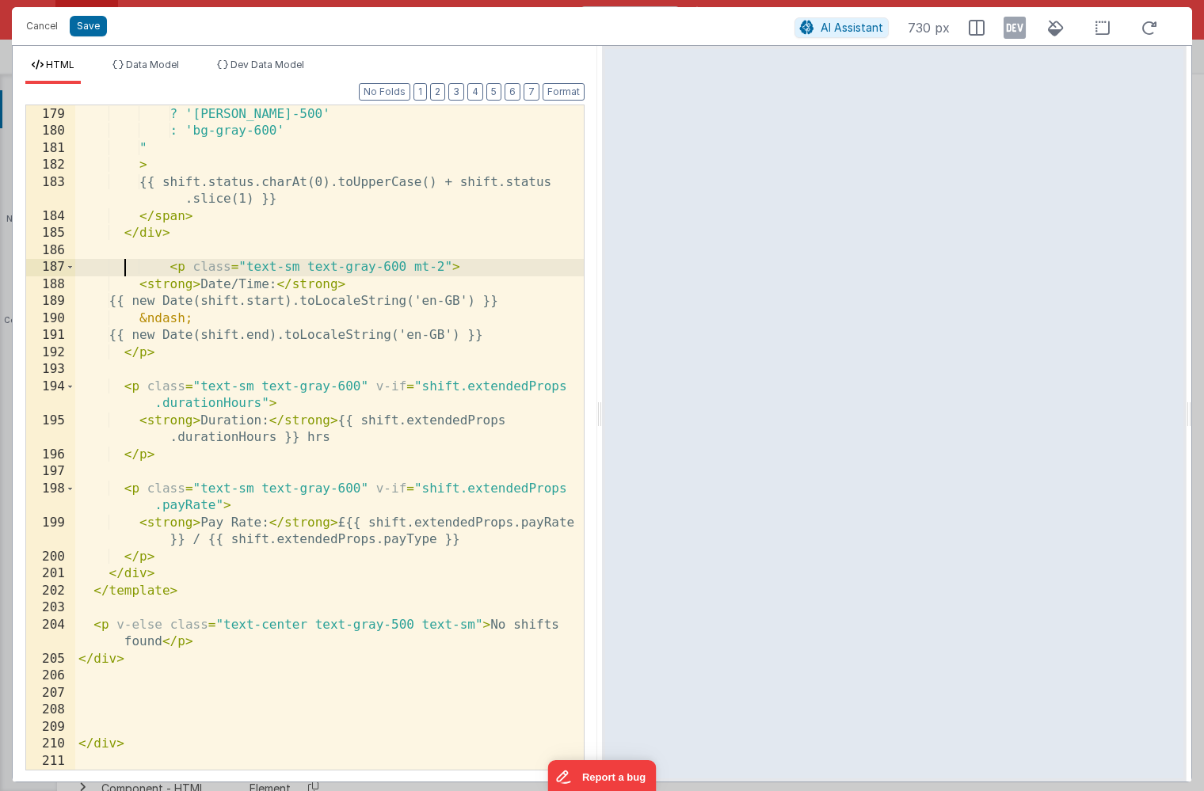
scroll to position [1549, 0]
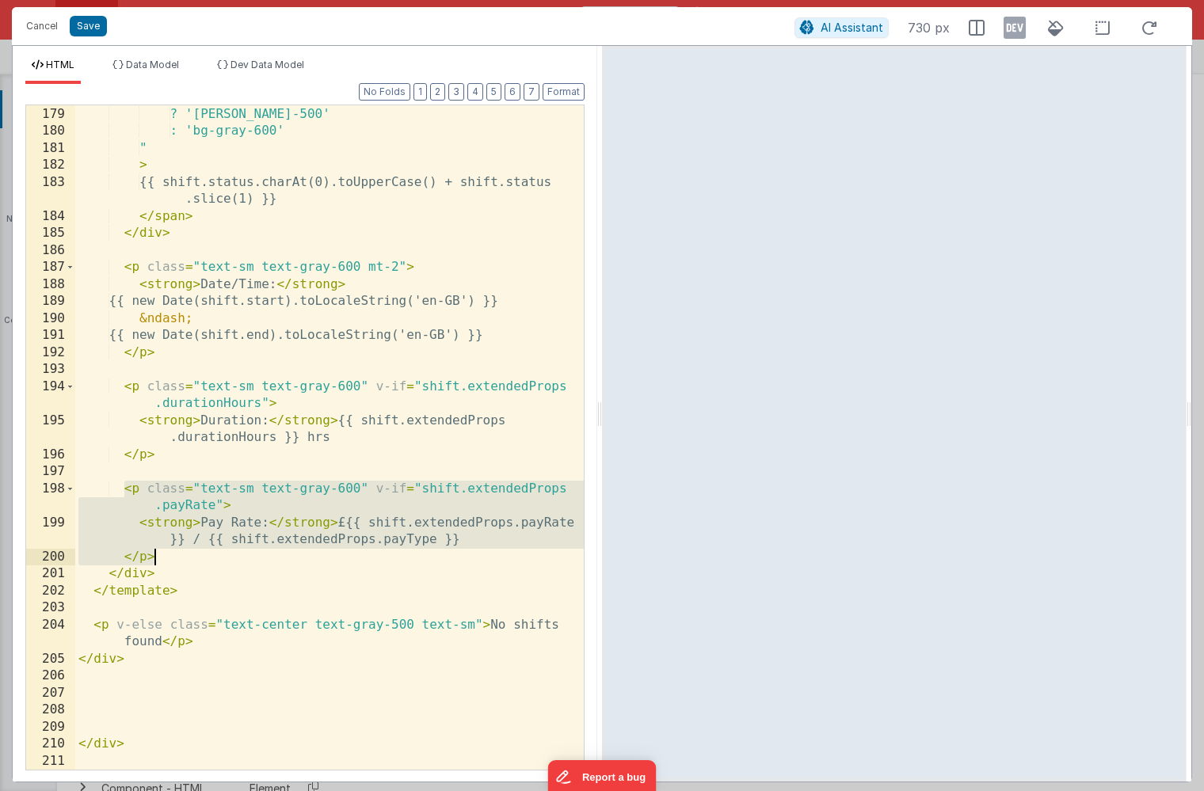
drag, startPoint x: 123, startPoint y: 491, endPoint x: 174, endPoint y: 550, distance: 78.0
click at [174, 550] on div ": shift.status === 'pending' ? '[PERSON_NAME]-500' : 'bg-gray-600' " > {{ shift…" at bounding box center [329, 438] width 509 height 699
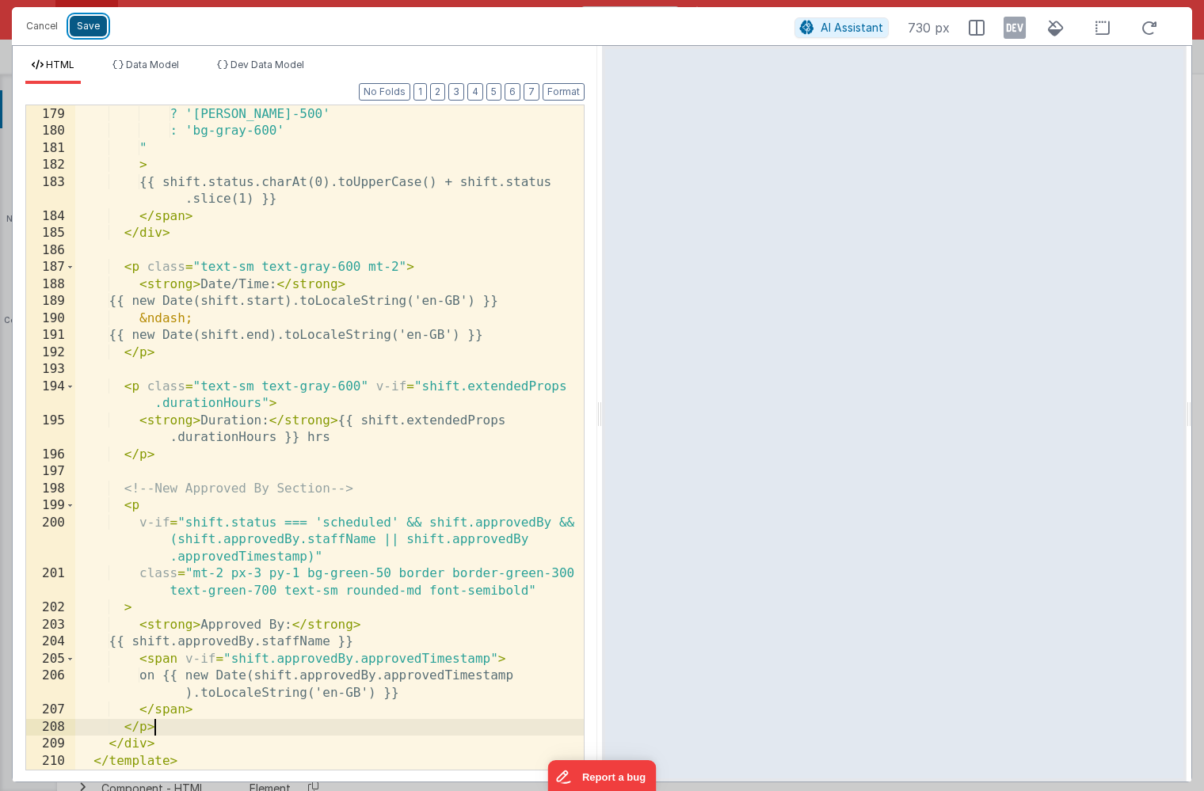
click at [85, 25] on button "Save" at bounding box center [88, 26] width 37 height 21
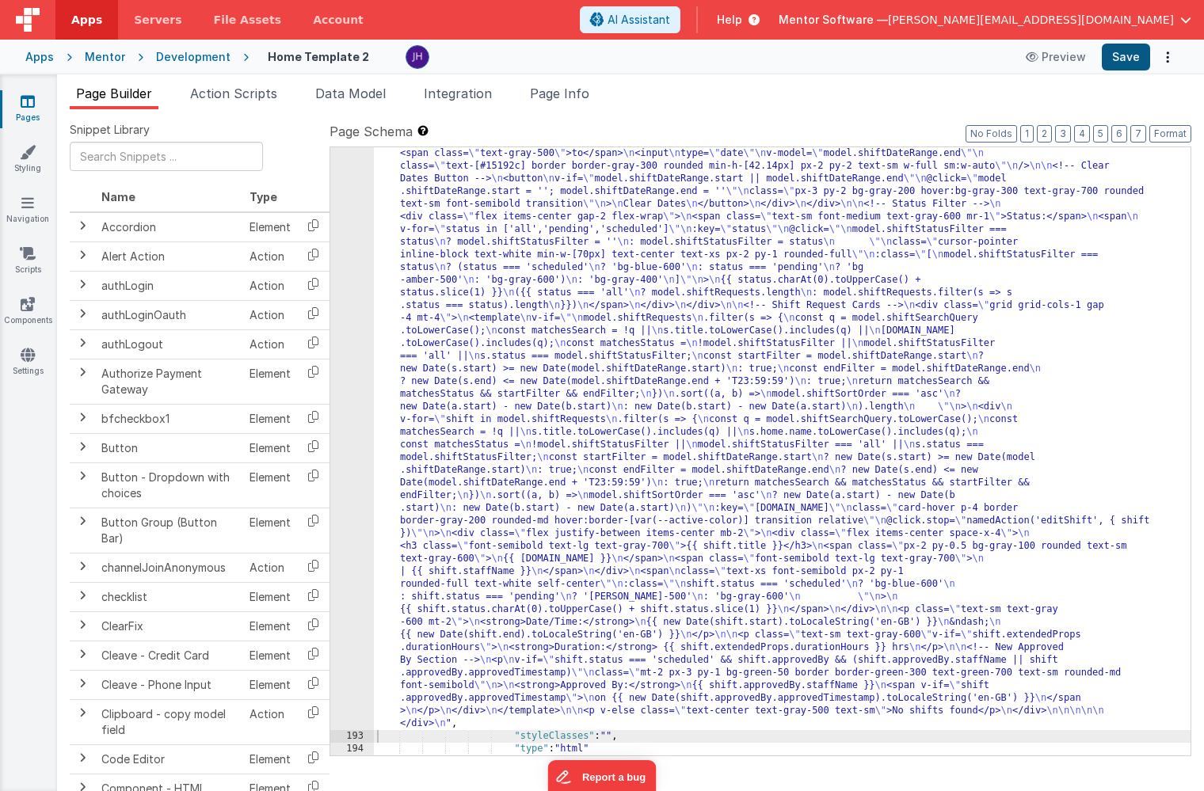
scroll to position [9736, 0]
click at [1111, 62] on button "Save" at bounding box center [1126, 57] width 48 height 27
click at [25, 102] on icon at bounding box center [28, 101] width 14 height 16
